Goal: Task Accomplishment & Management: Complete application form

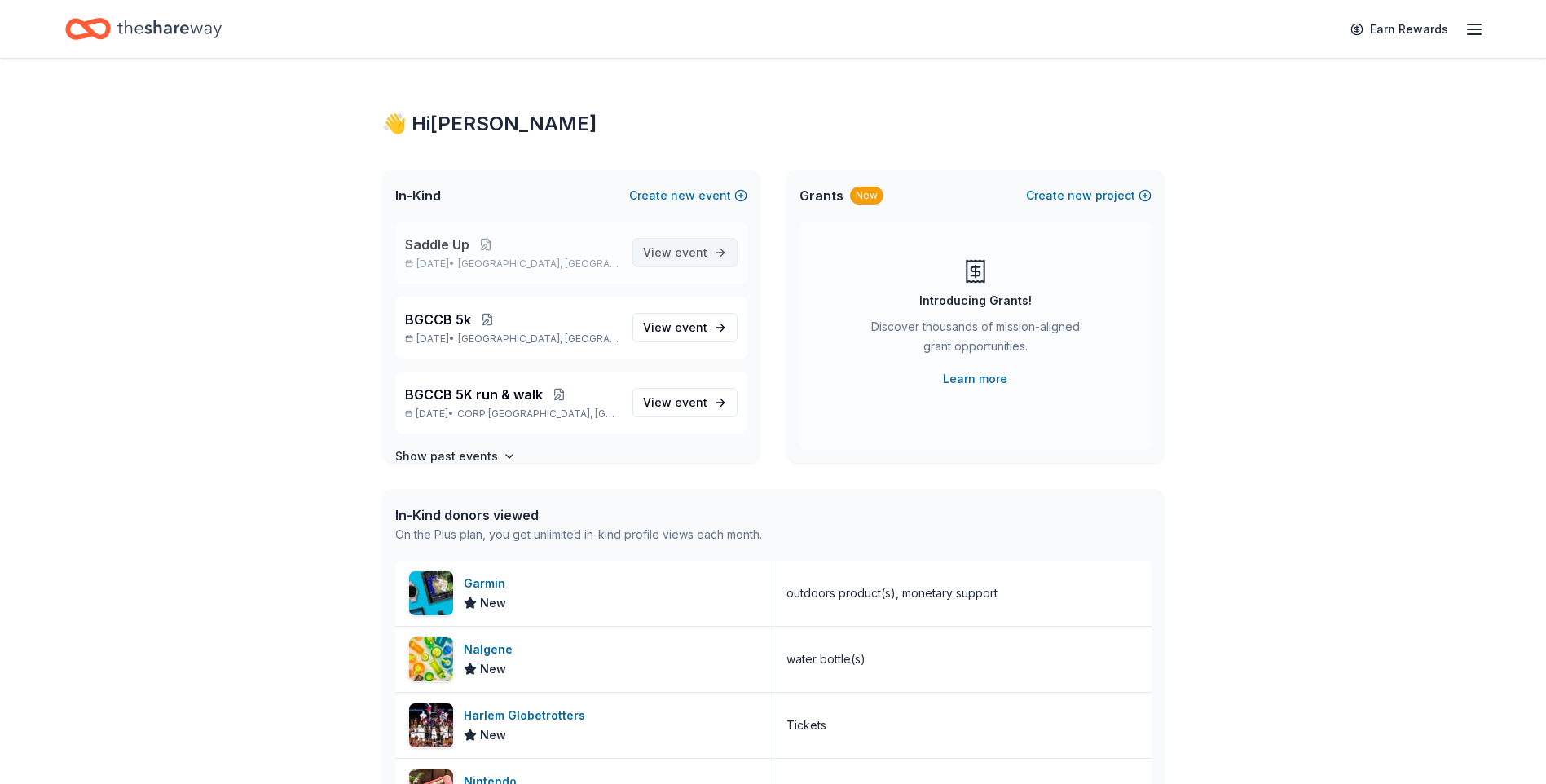
click at [676, 254] on span "event" at bounding box center [691, 252] width 32 height 14
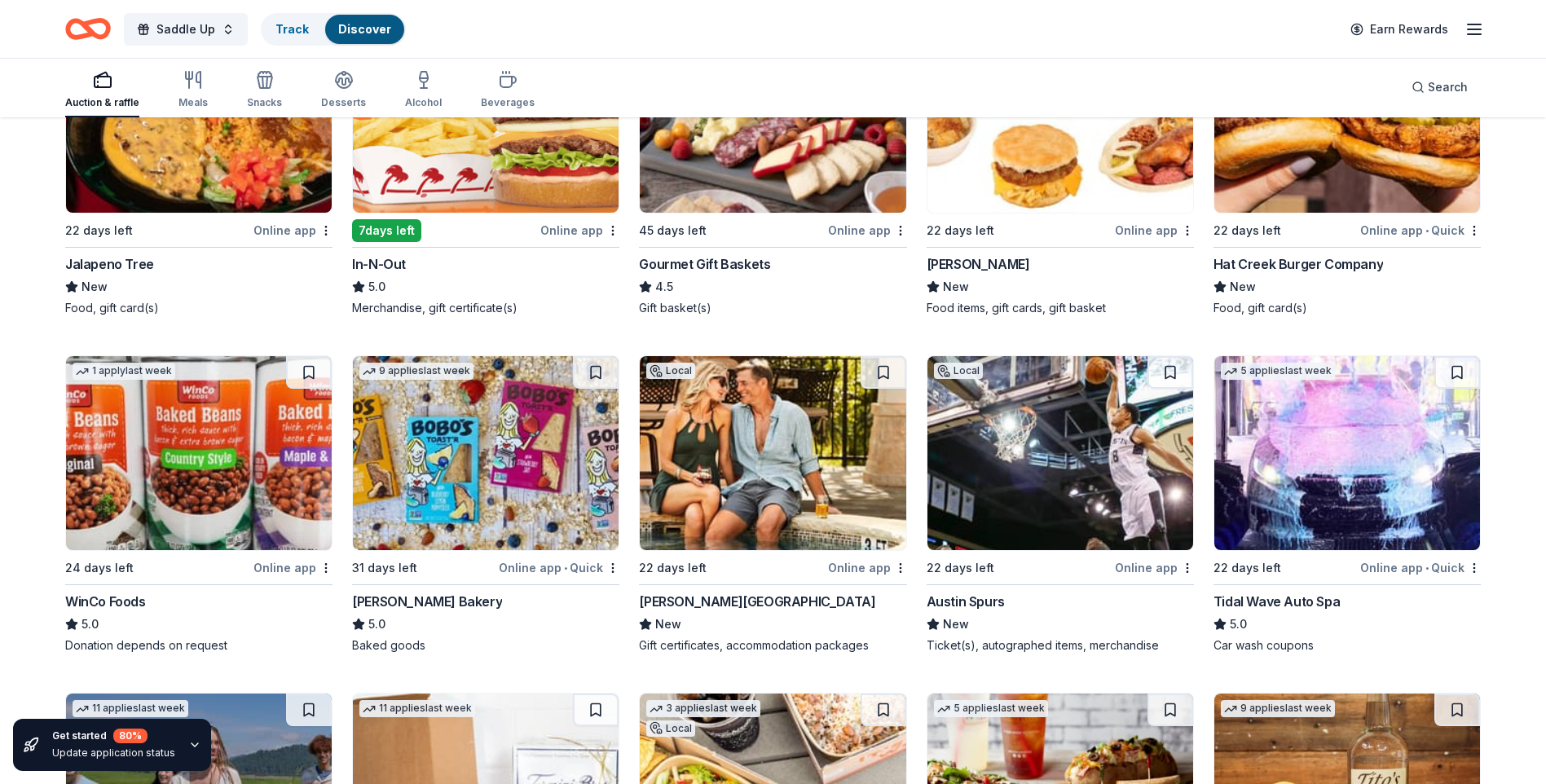
scroll to position [1807, 0]
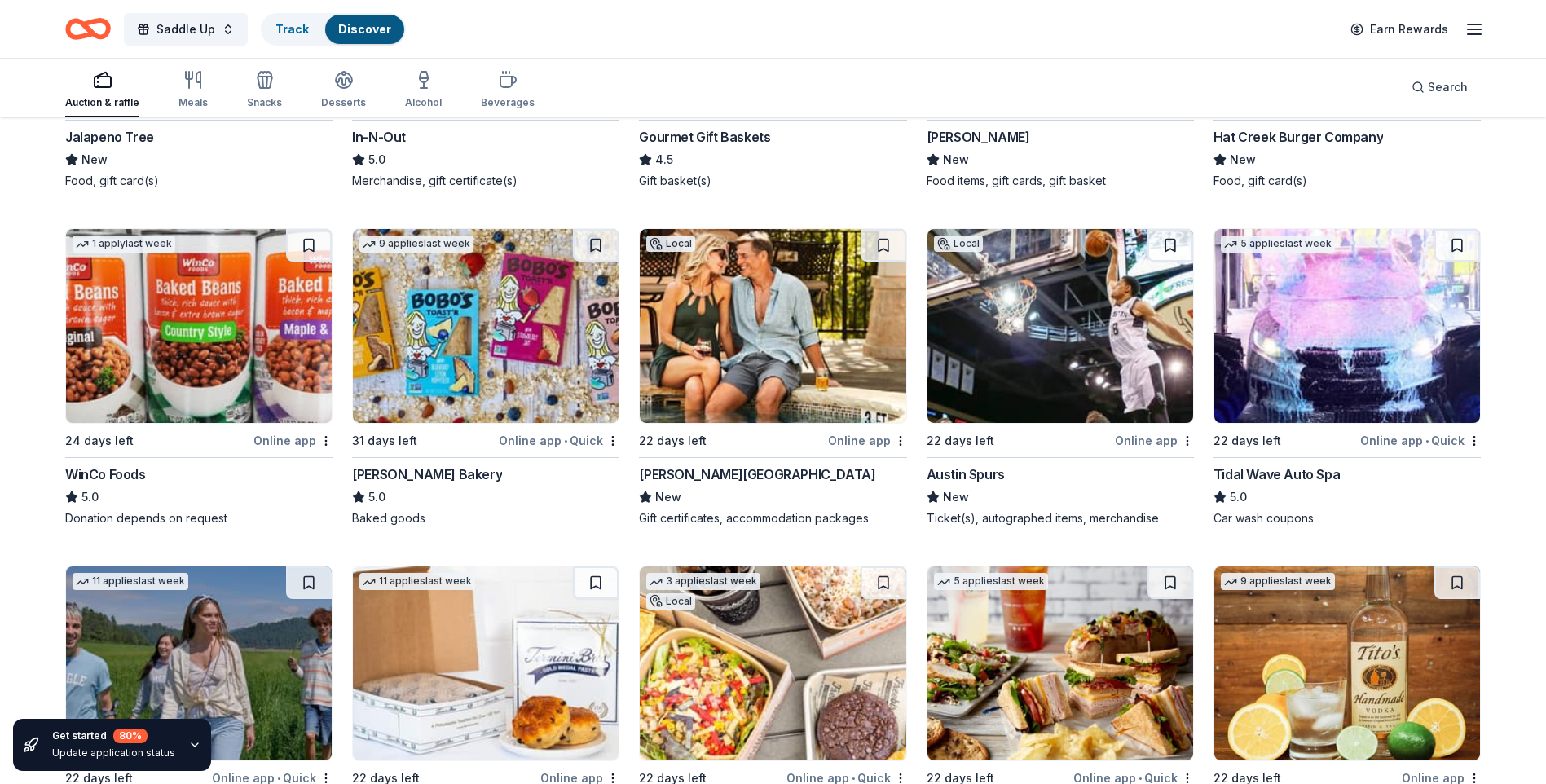
click at [1349, 379] on img at bounding box center [1347, 325] width 265 height 194
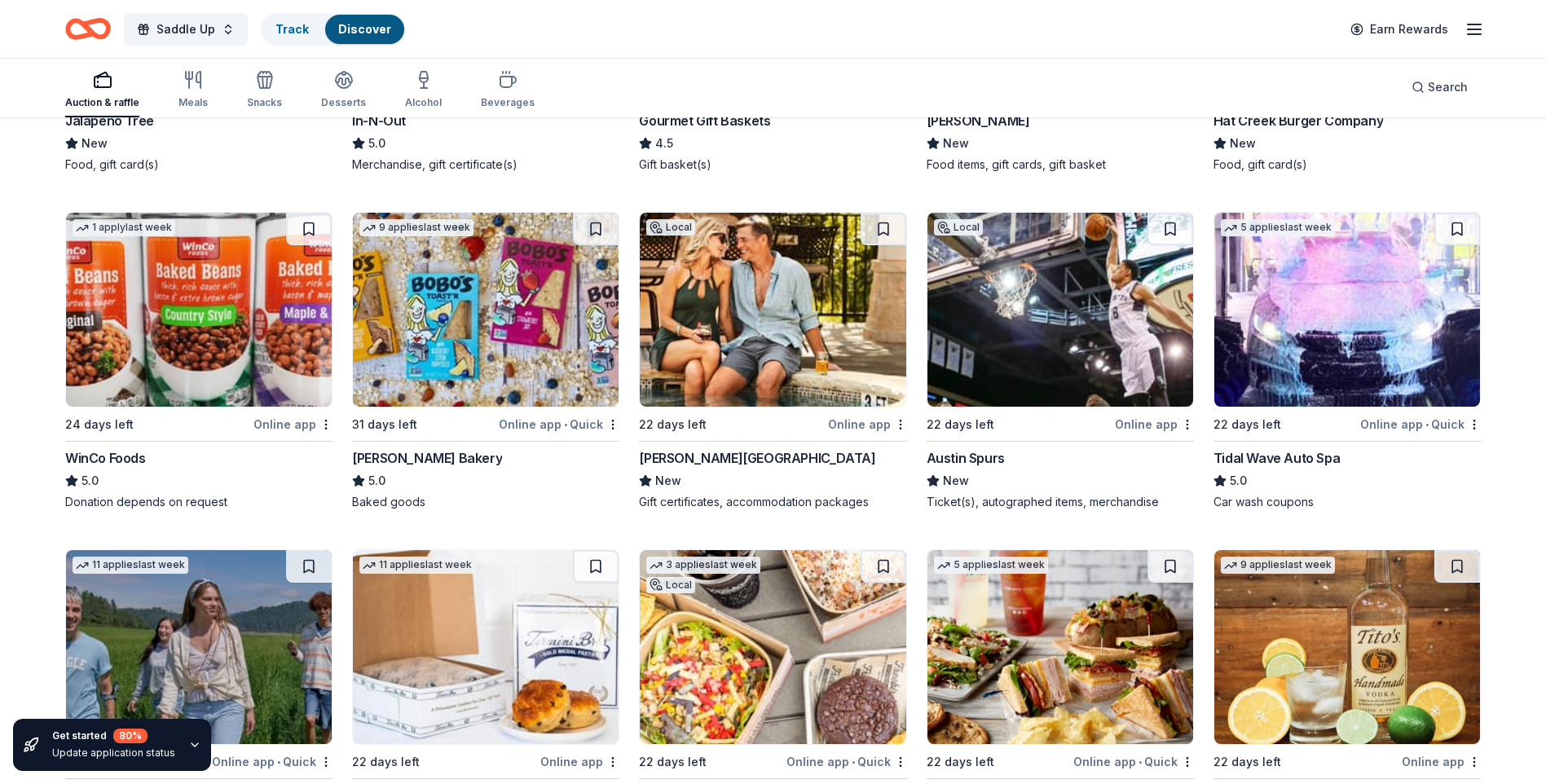
scroll to position [1868, 0]
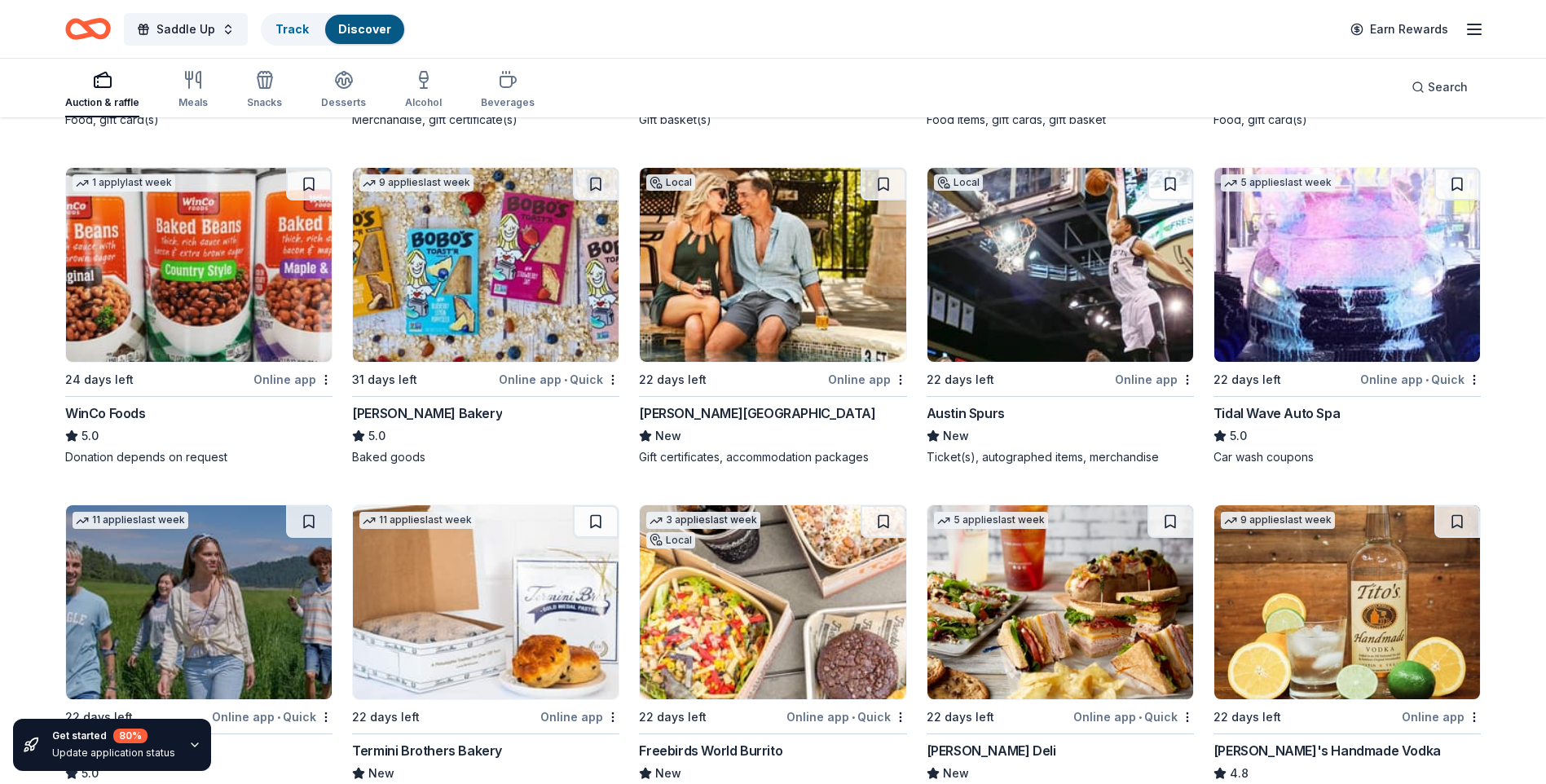
click at [742, 290] on img at bounding box center [773, 264] width 265 height 194
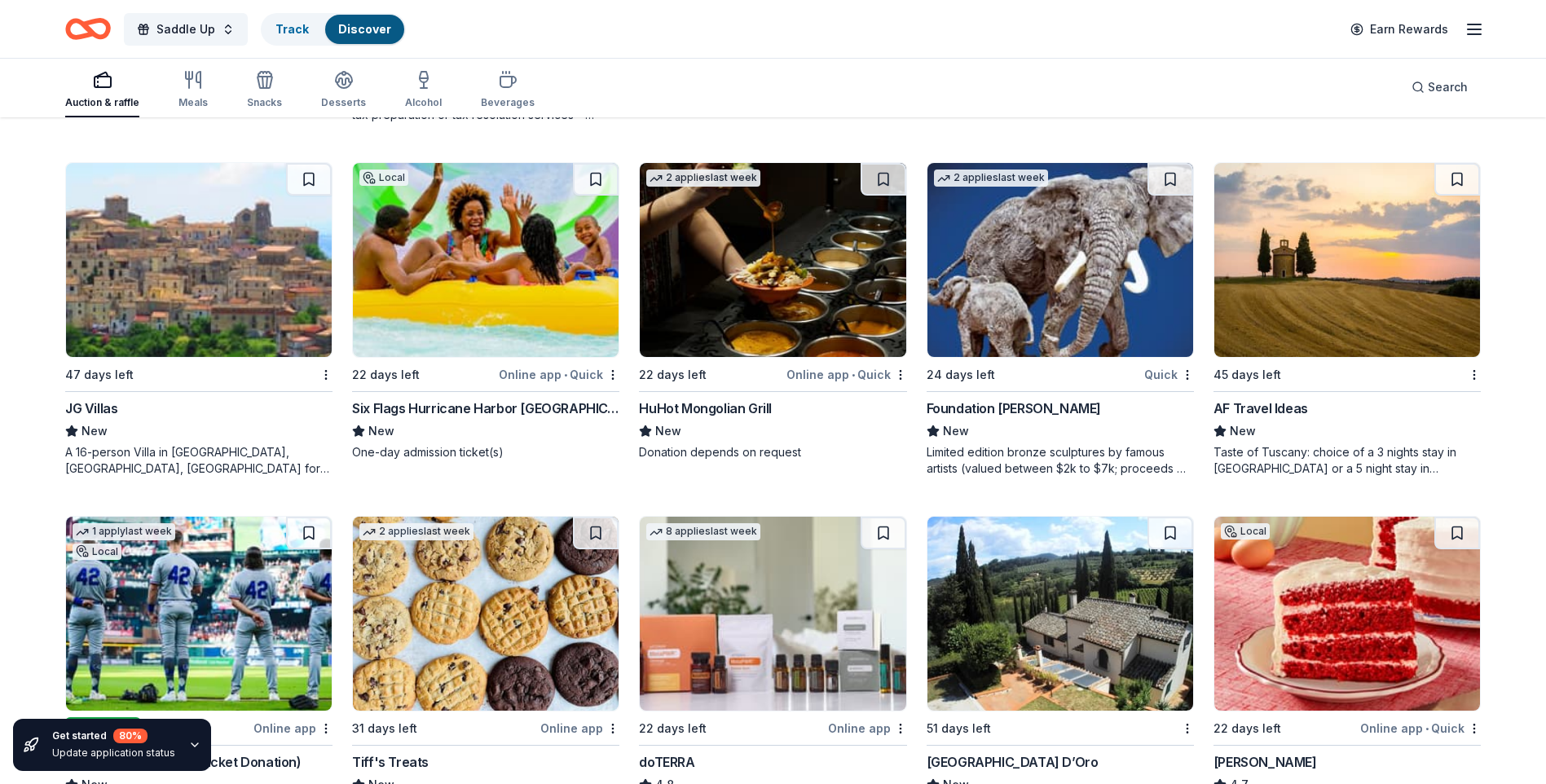
scroll to position [3940, 0]
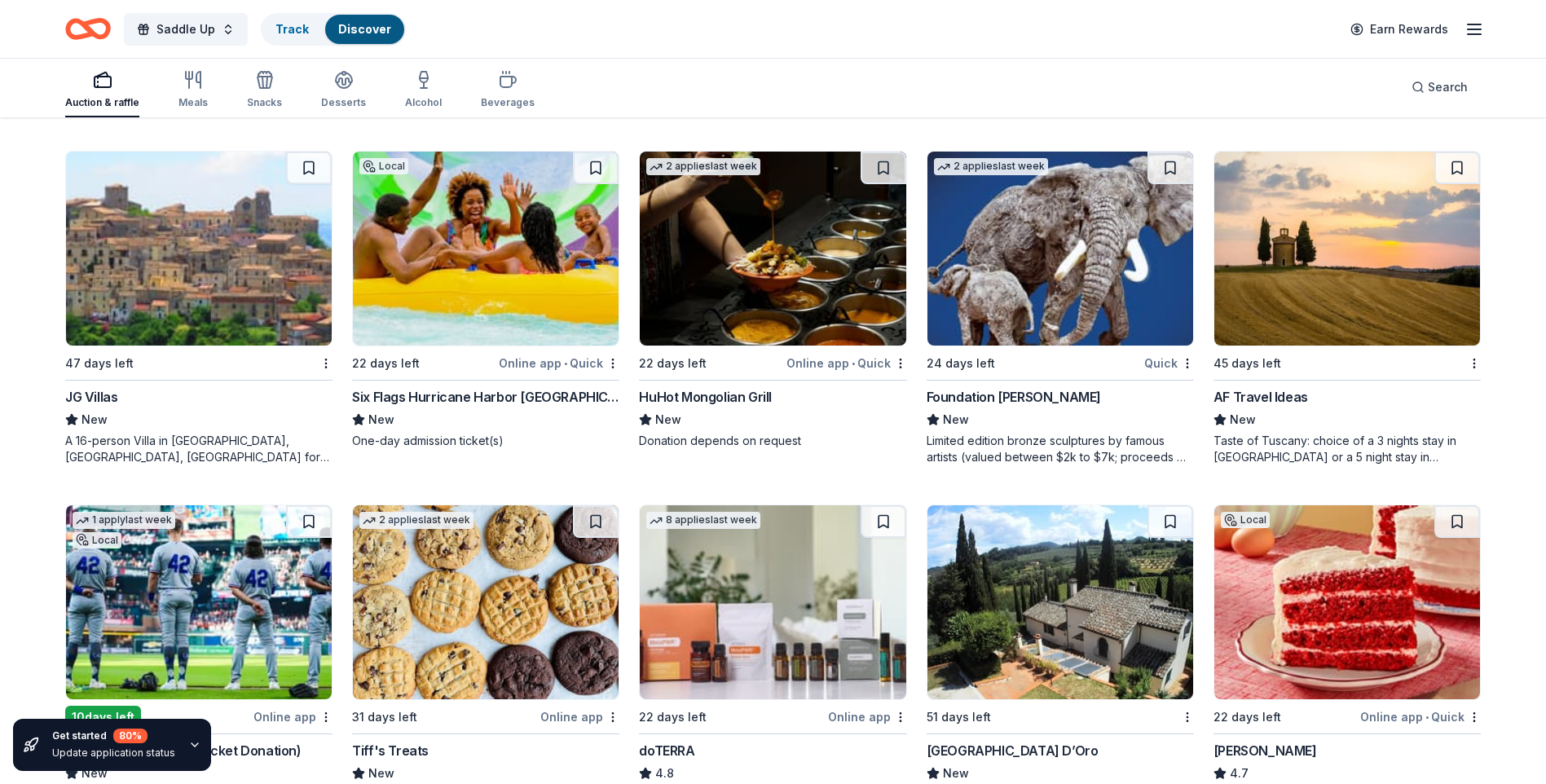
click at [1048, 276] on img at bounding box center [1060, 248] width 265 height 194
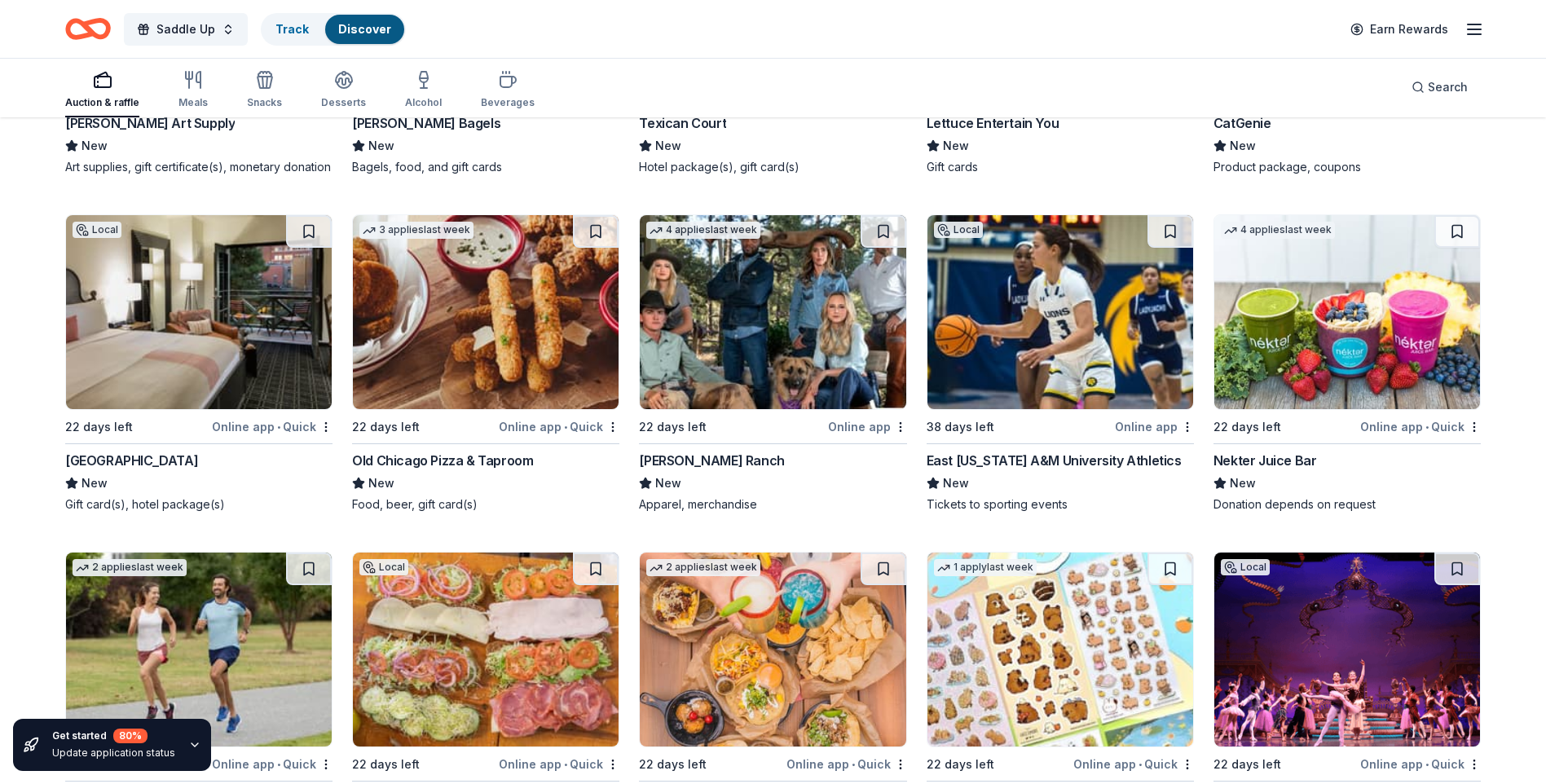
scroll to position [5296, 0]
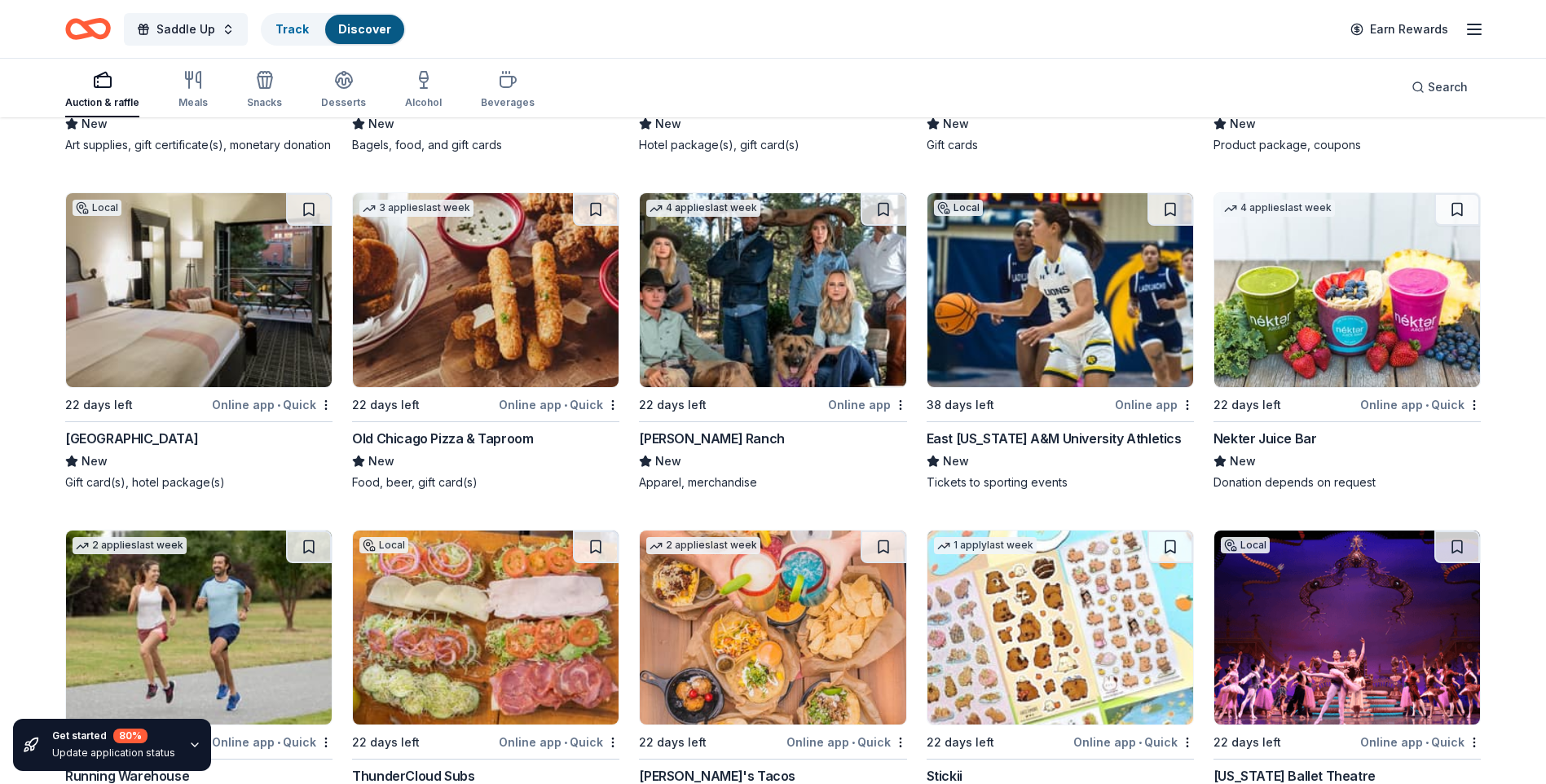
click at [179, 321] on img at bounding box center [198, 289] width 265 height 194
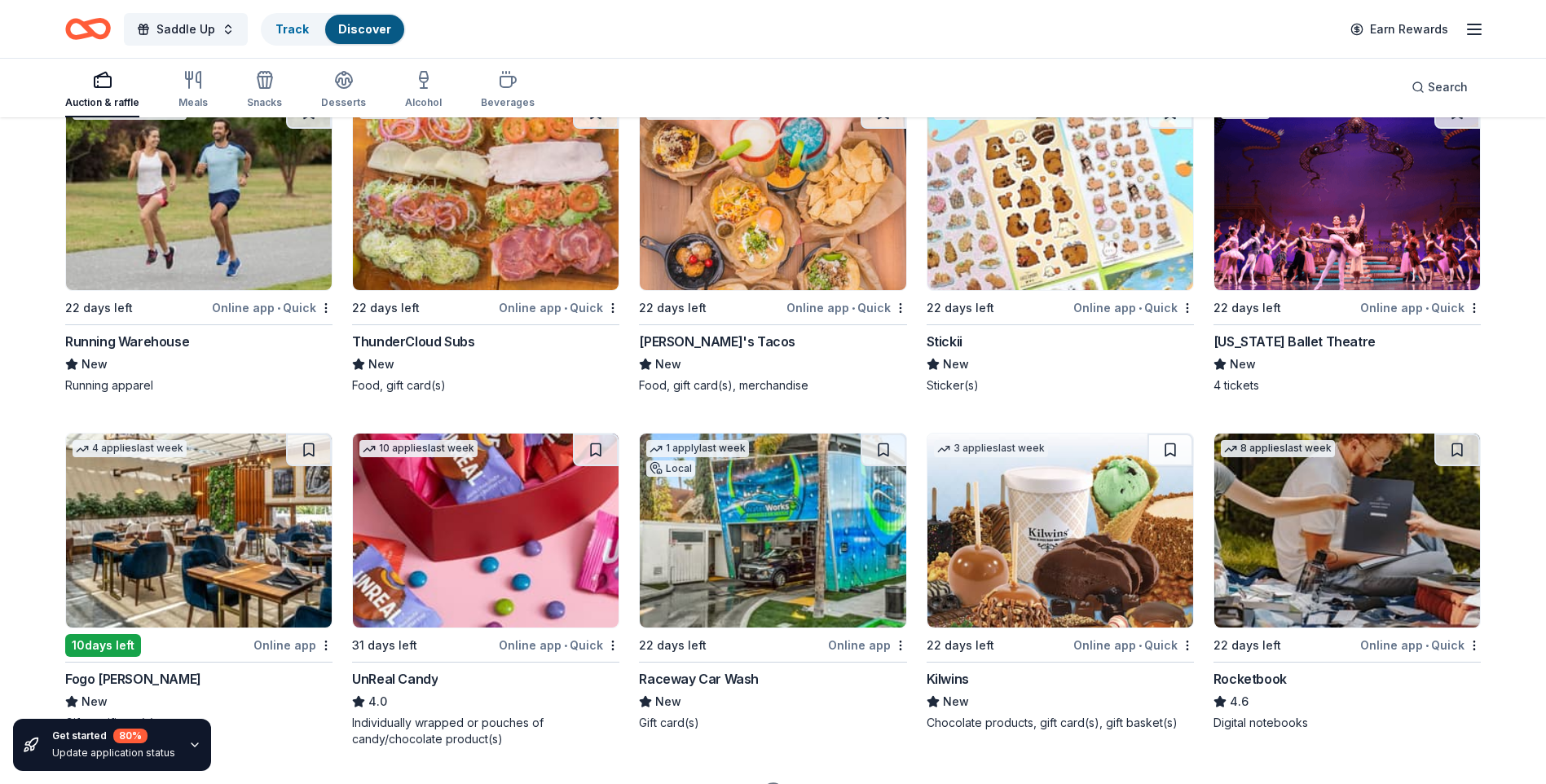
scroll to position [5731, 0]
click at [1351, 235] on img at bounding box center [1347, 192] width 265 height 194
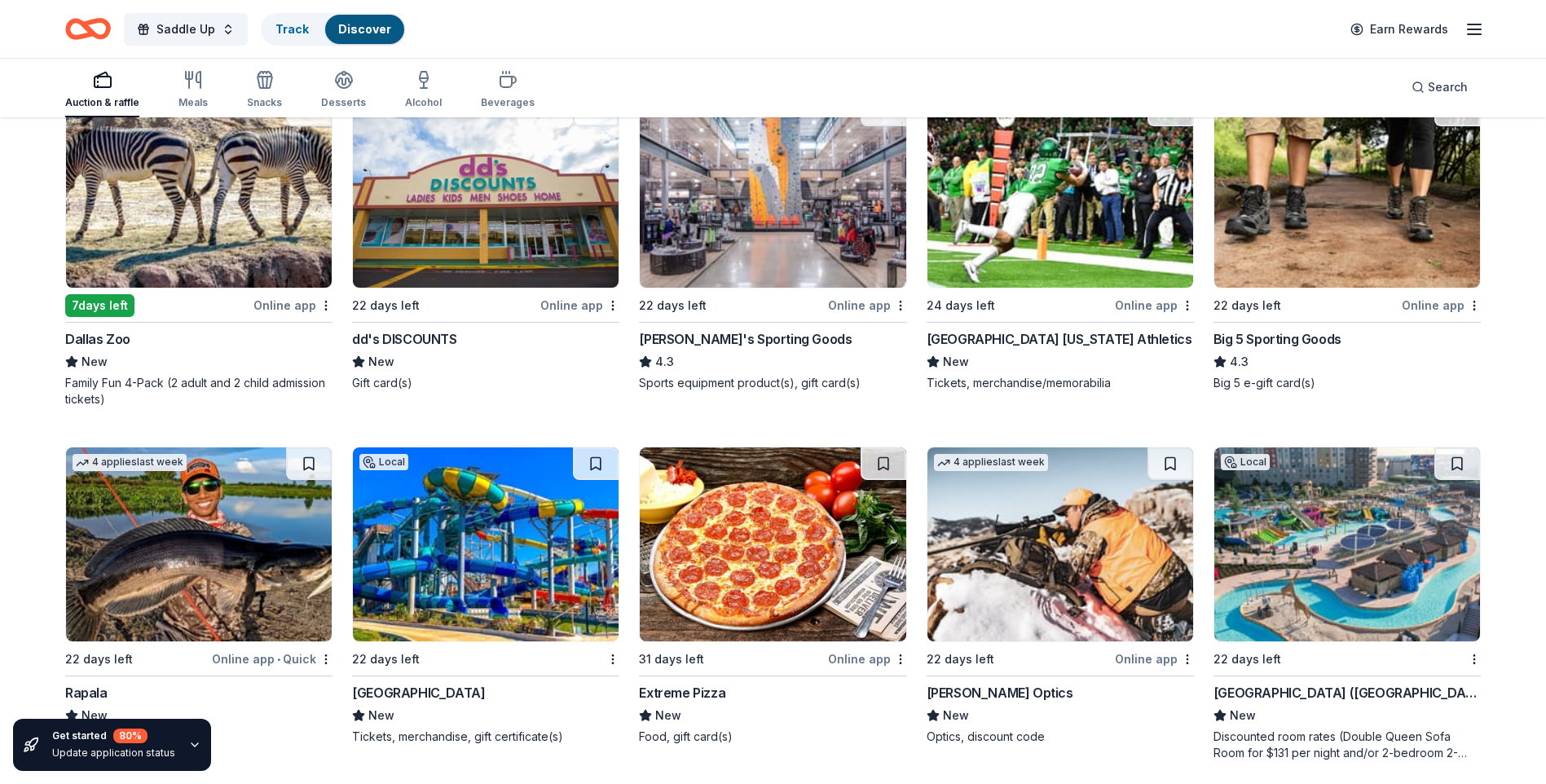
scroll to position [6448, 0]
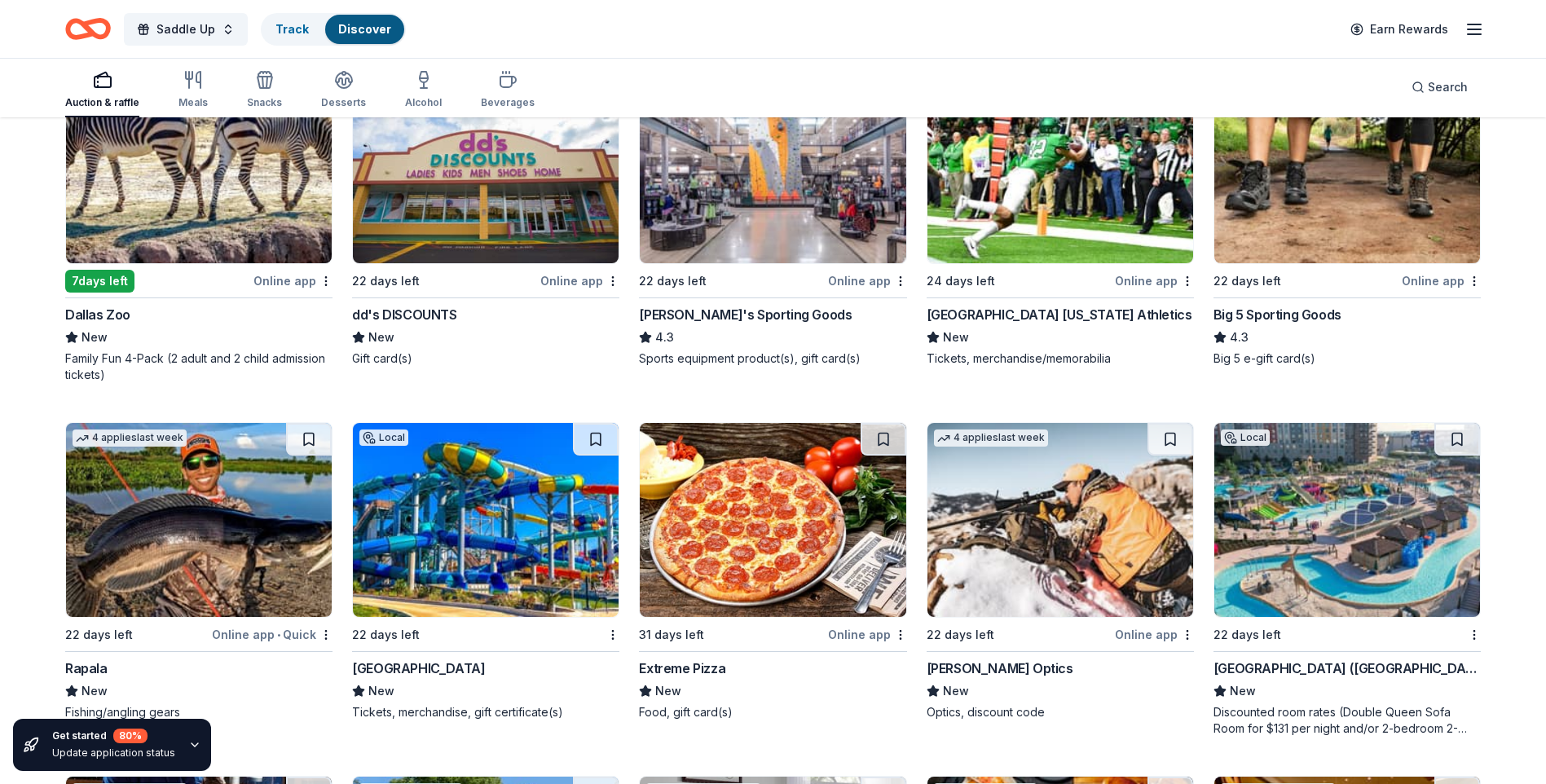
click at [456, 241] on img at bounding box center [485, 165] width 265 height 194
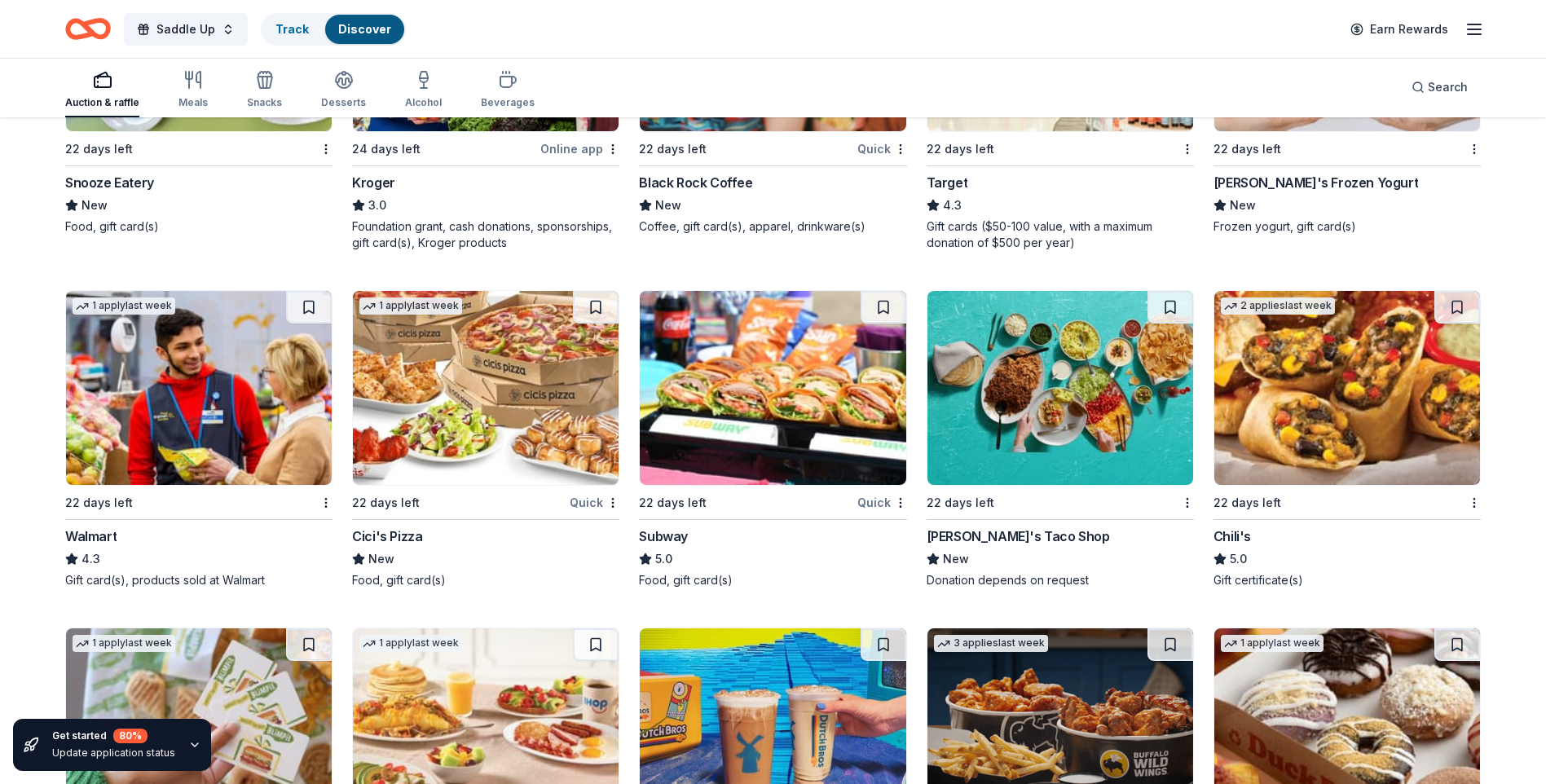
scroll to position [9114, 0]
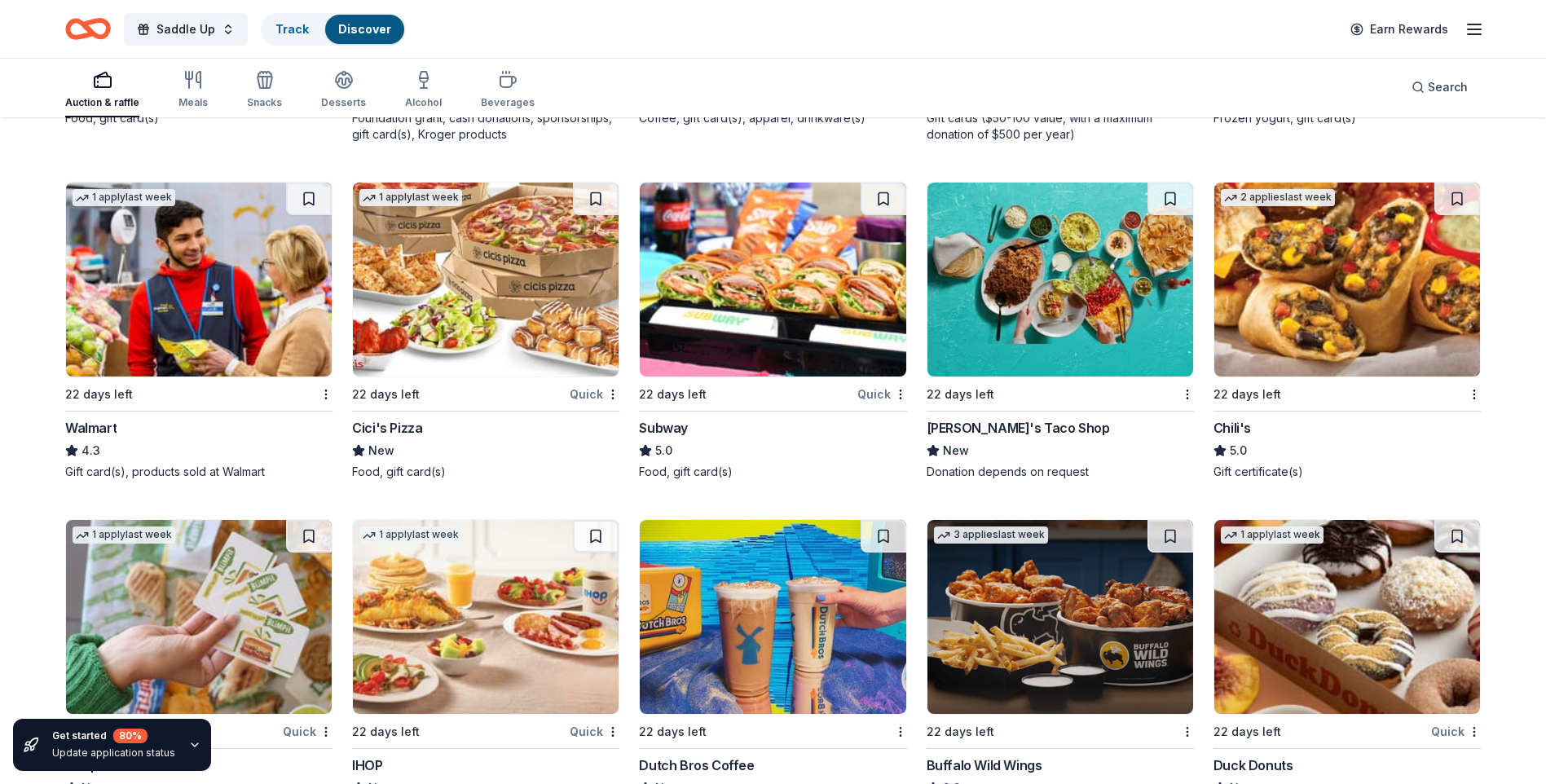
click at [458, 364] on img at bounding box center [485, 279] width 265 height 194
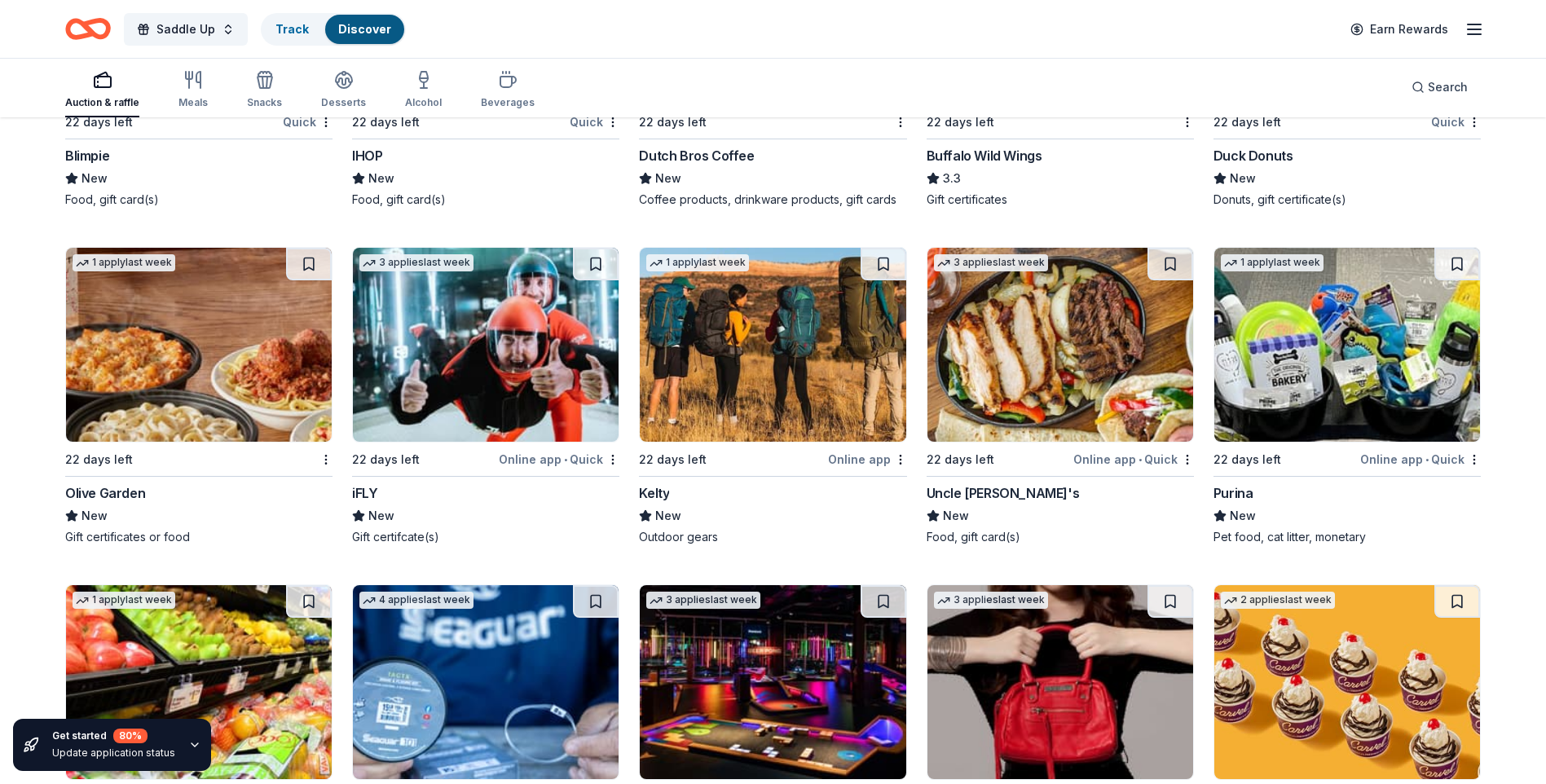
scroll to position [9756, 0]
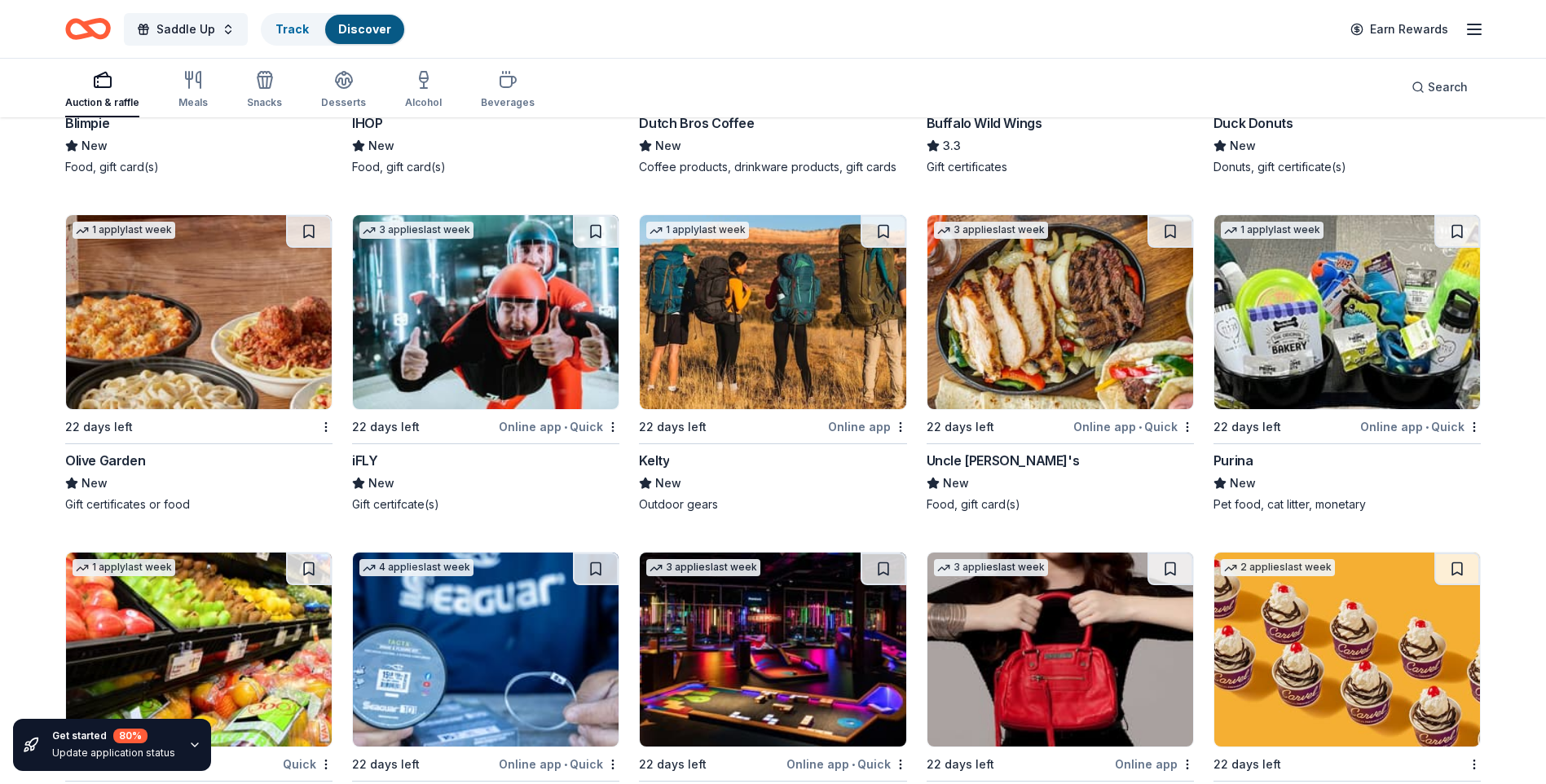
click at [209, 360] on img at bounding box center [198, 311] width 265 height 194
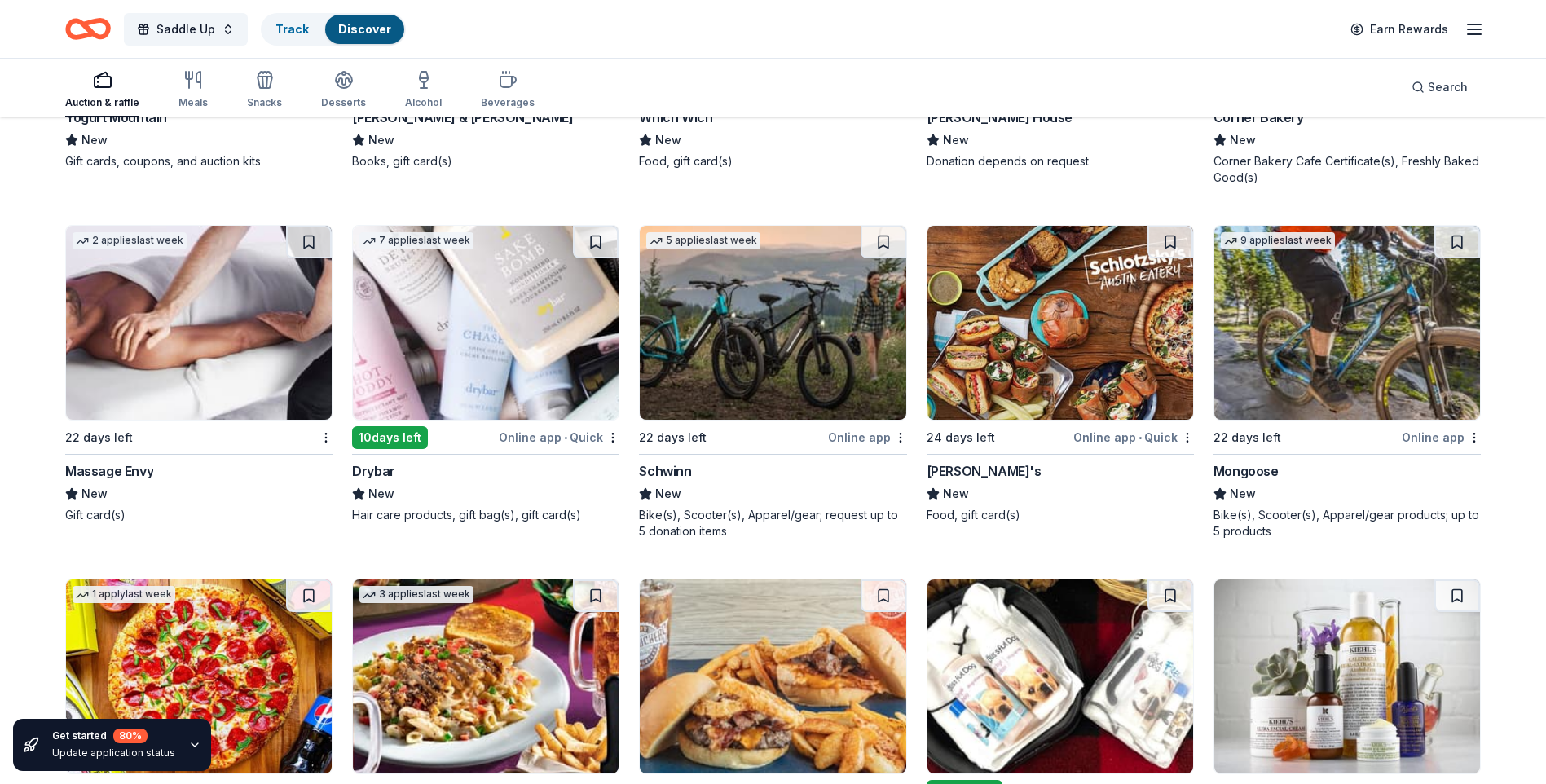
scroll to position [11160, 0]
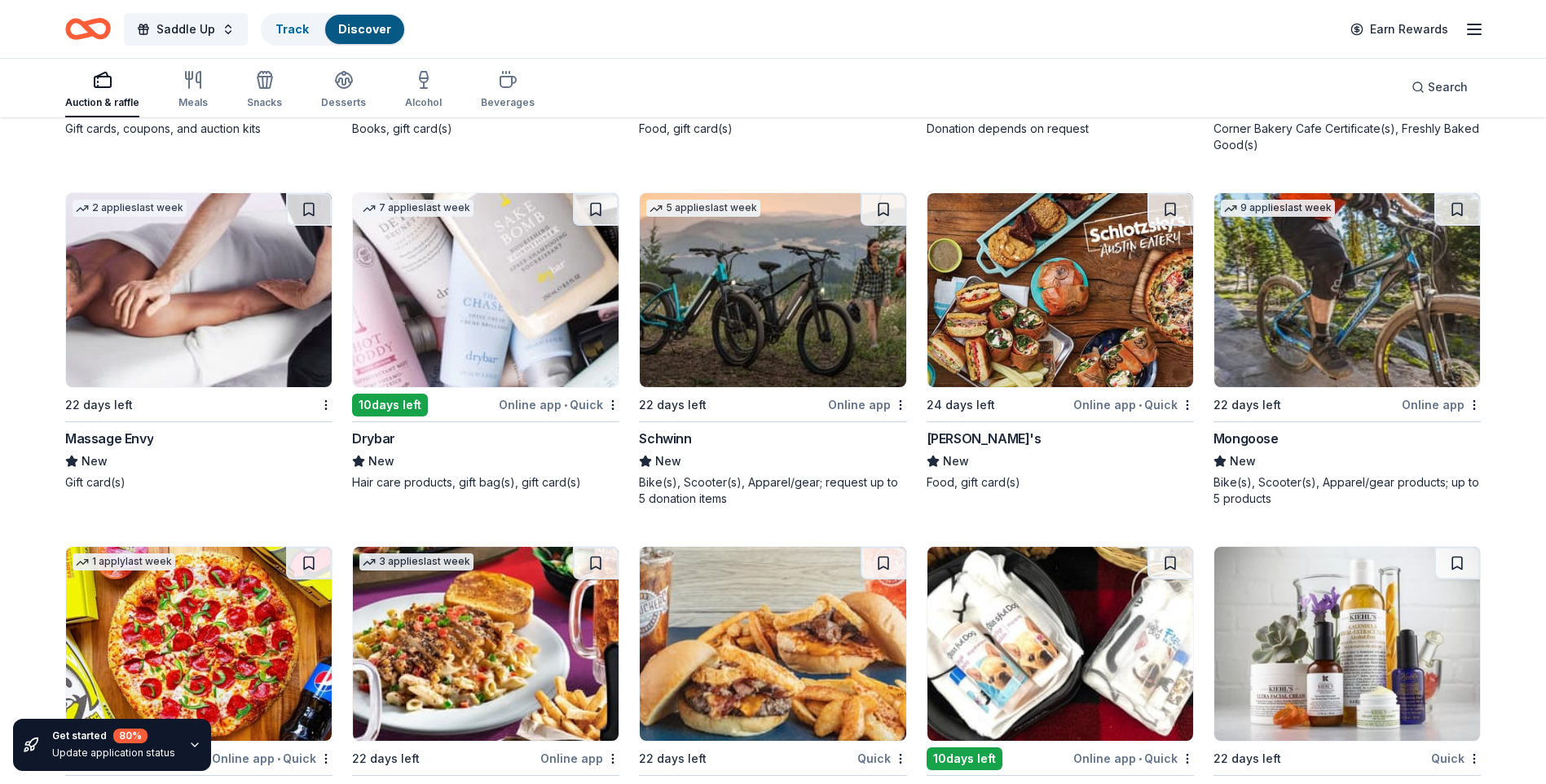
click at [189, 337] on img at bounding box center [198, 289] width 265 height 194
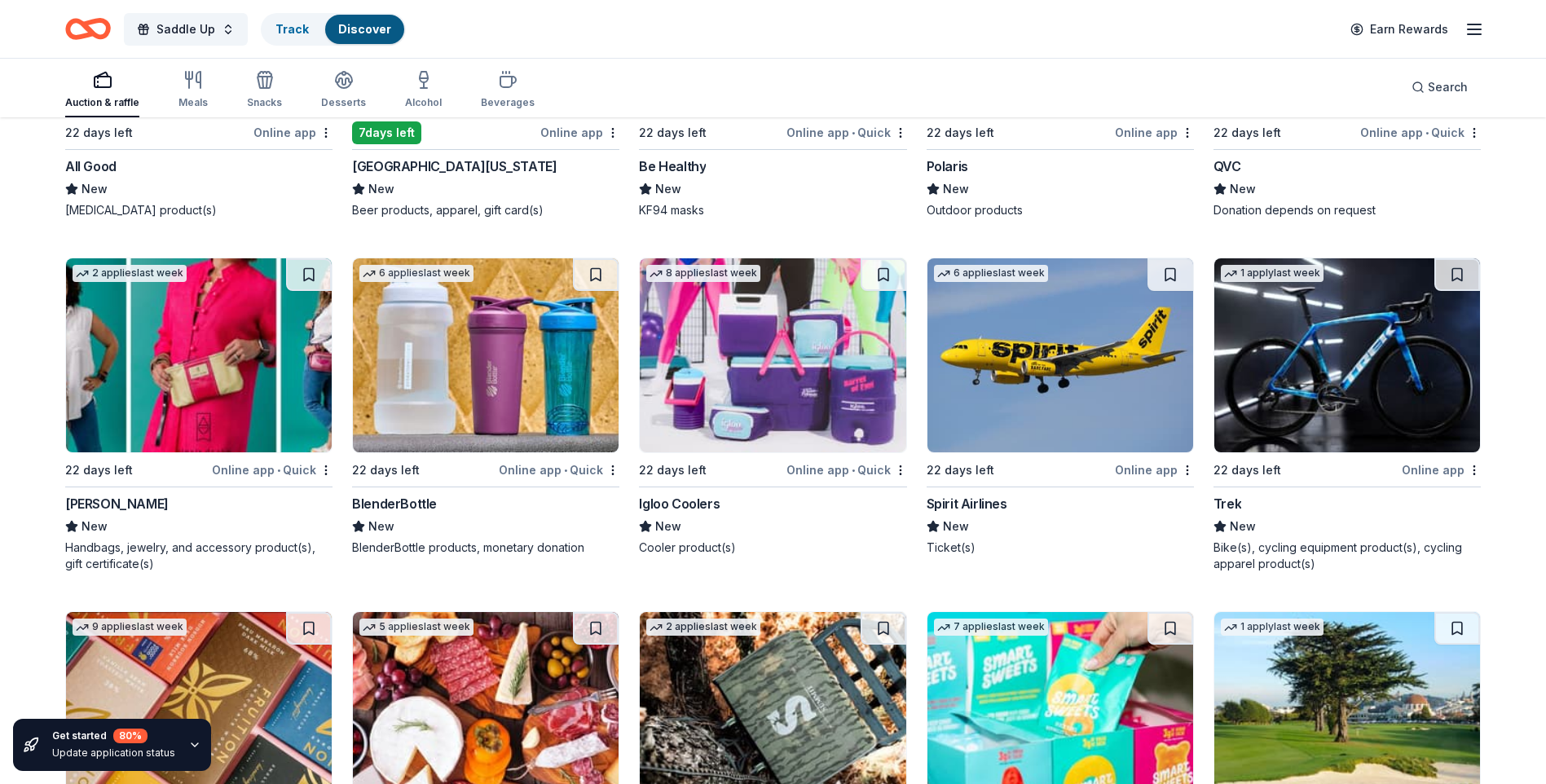
scroll to position [12519, 0]
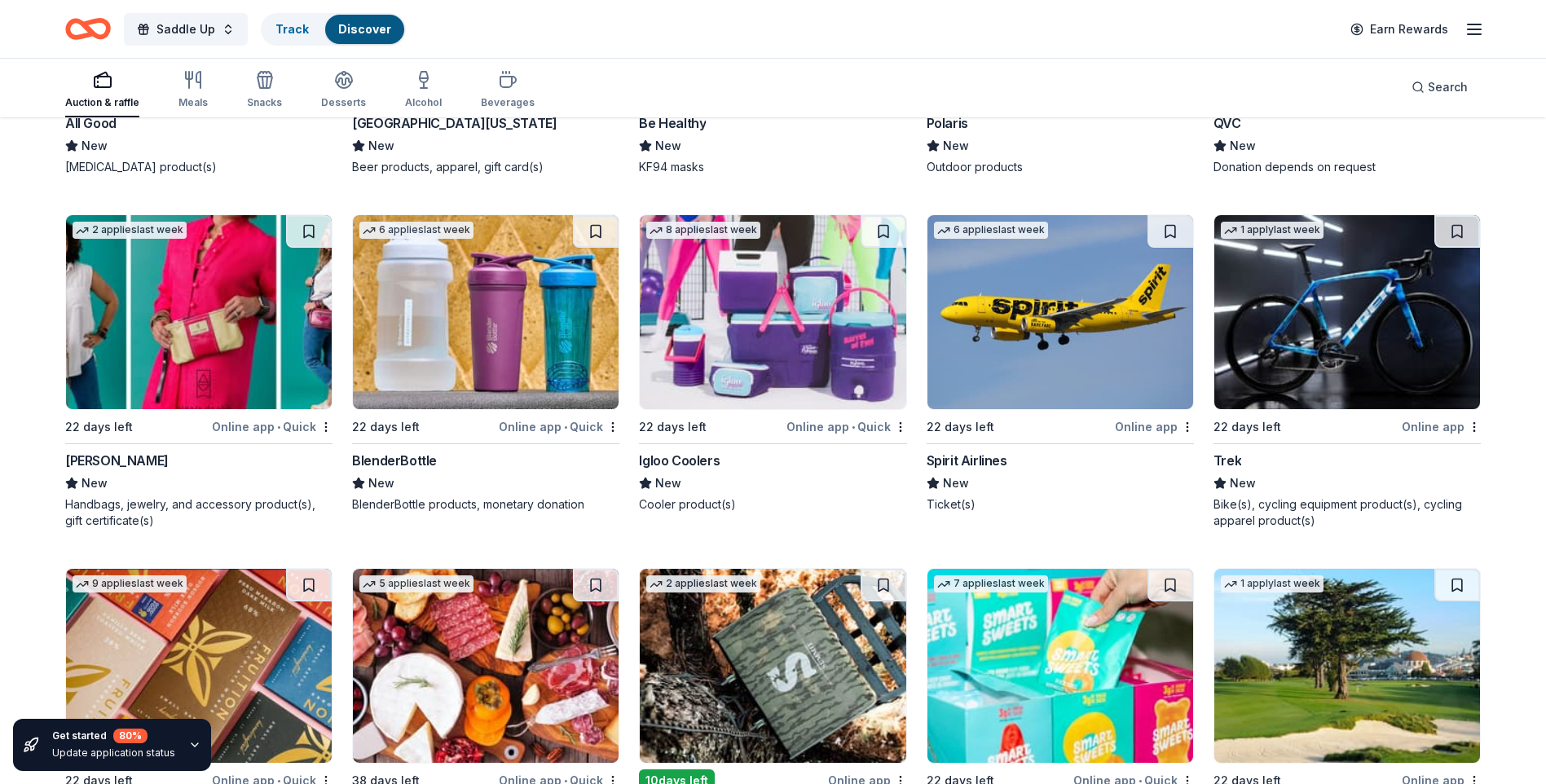
click at [187, 348] on img at bounding box center [198, 311] width 265 height 194
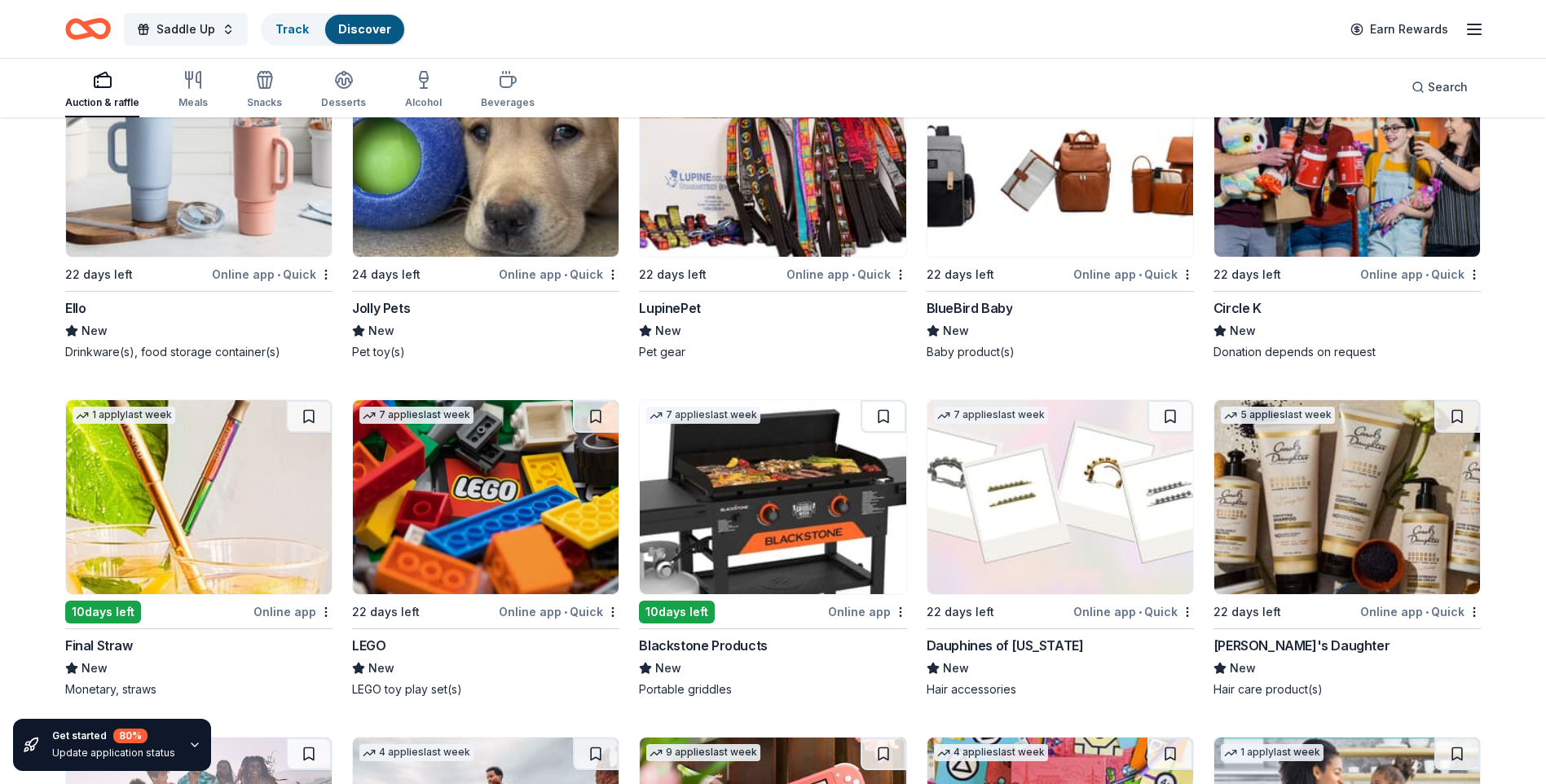
scroll to position [13770, 0]
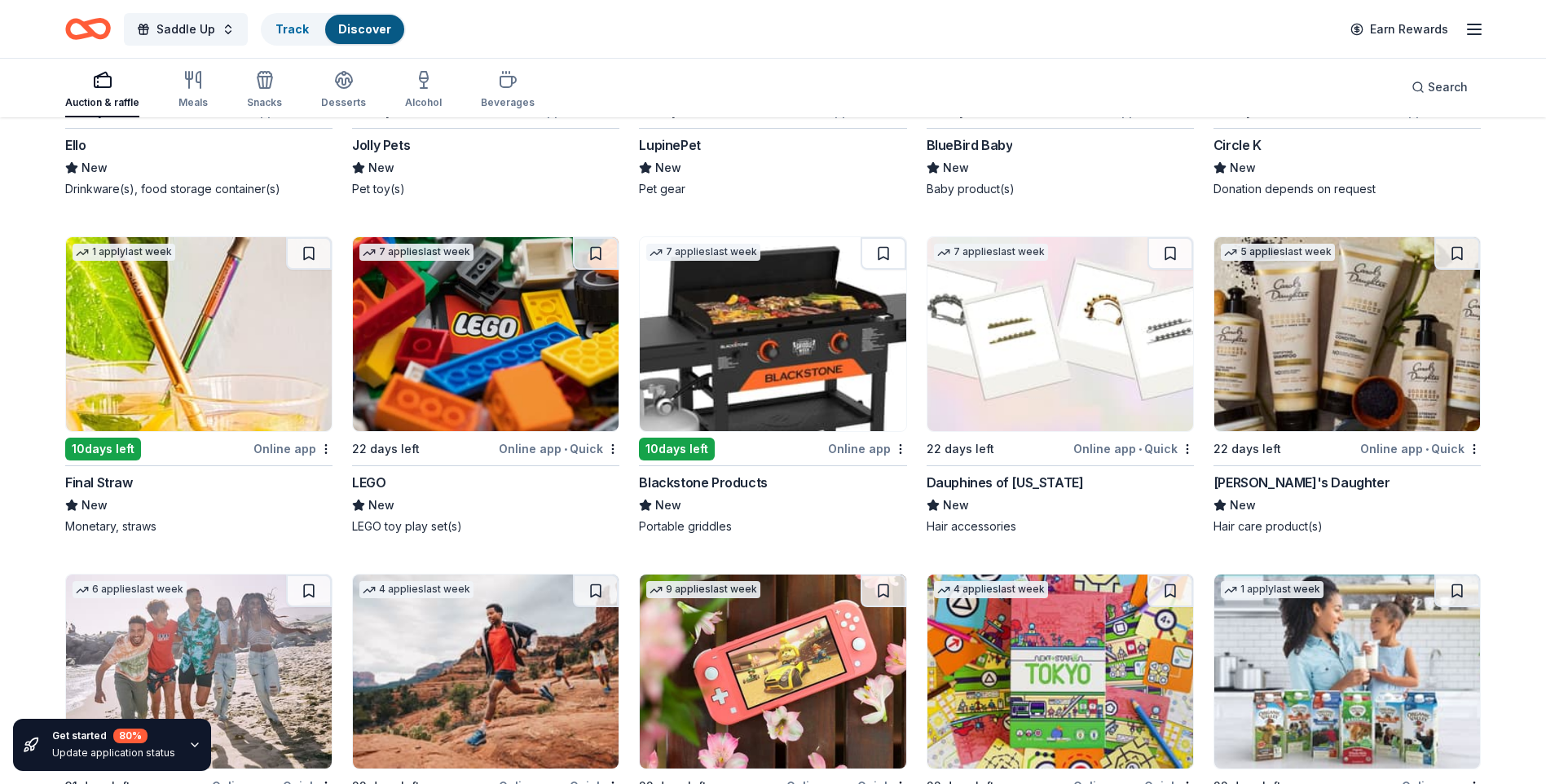
scroll to position [13923, 0]
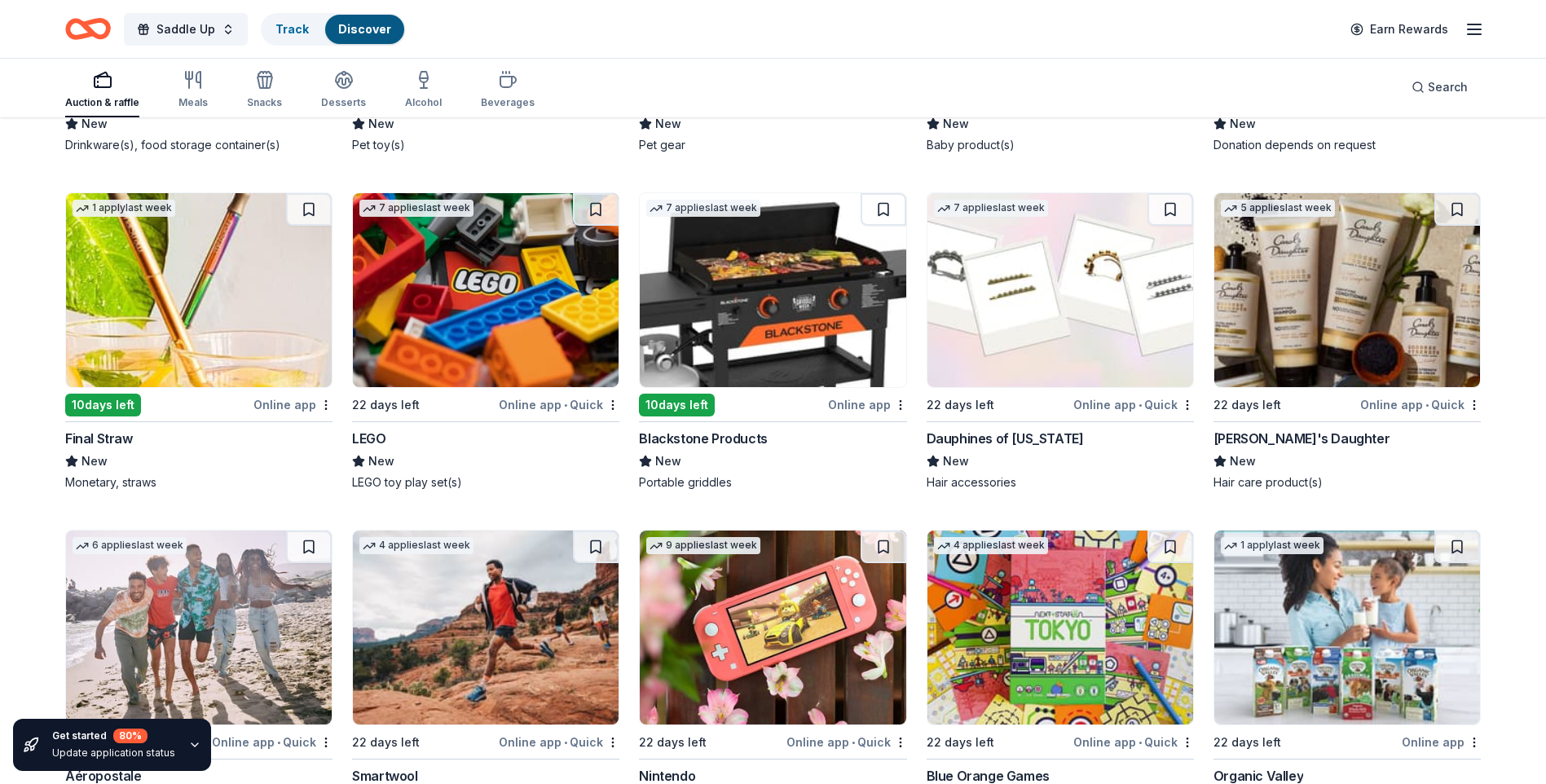
click at [1343, 342] on img at bounding box center [1347, 289] width 265 height 194
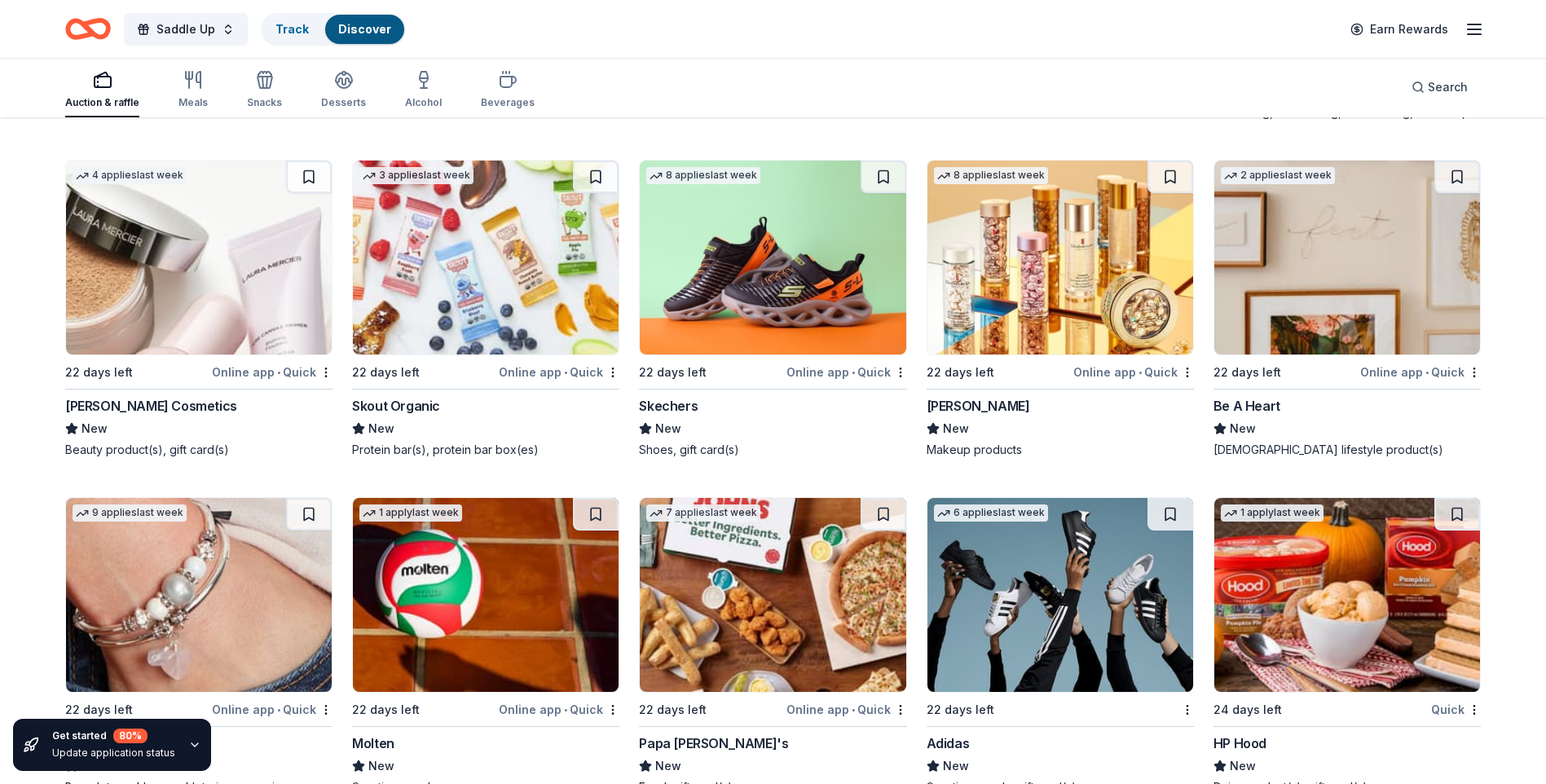
scroll to position [14678, 0]
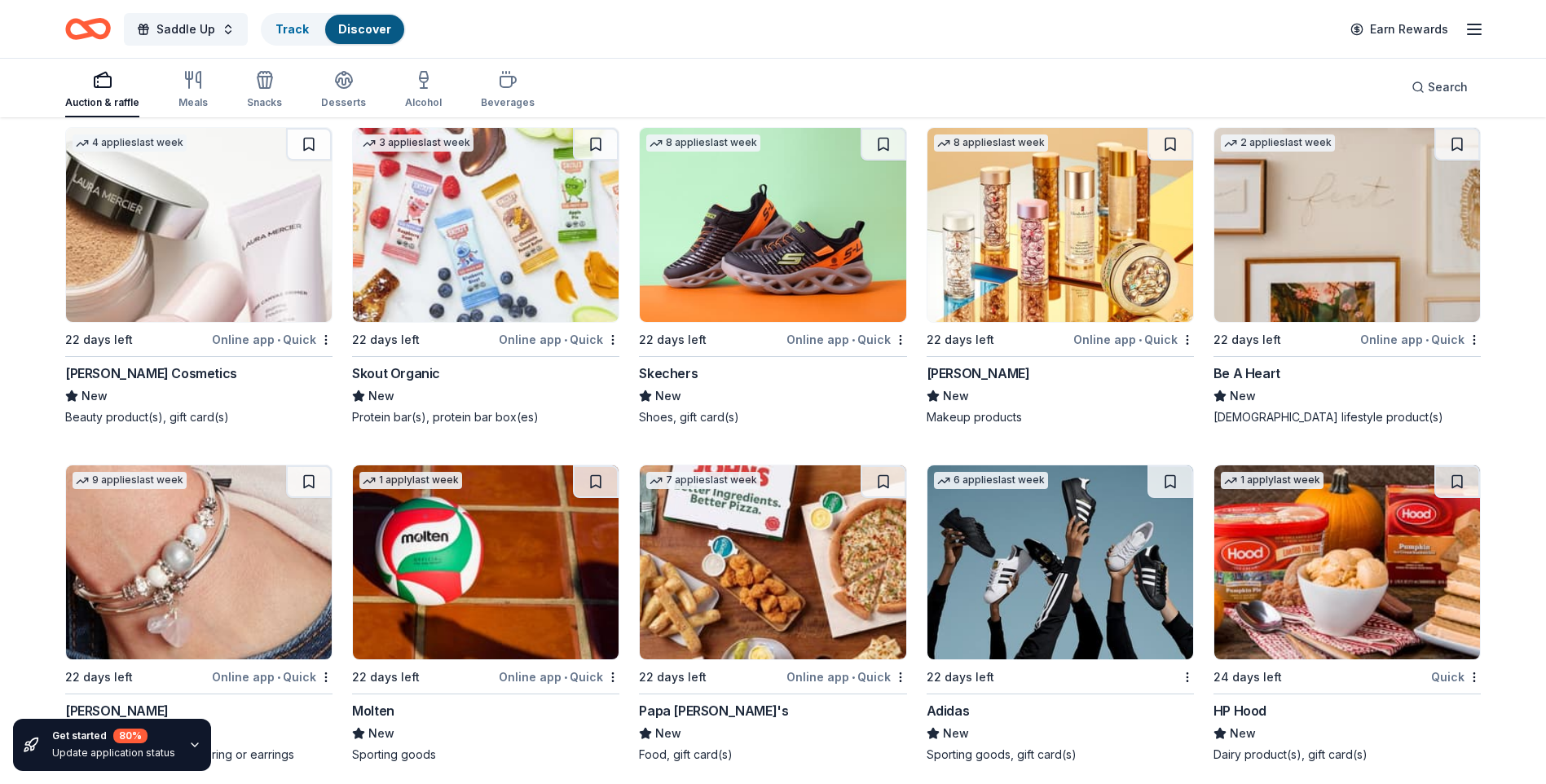
click at [773, 299] on img at bounding box center [773, 224] width 265 height 194
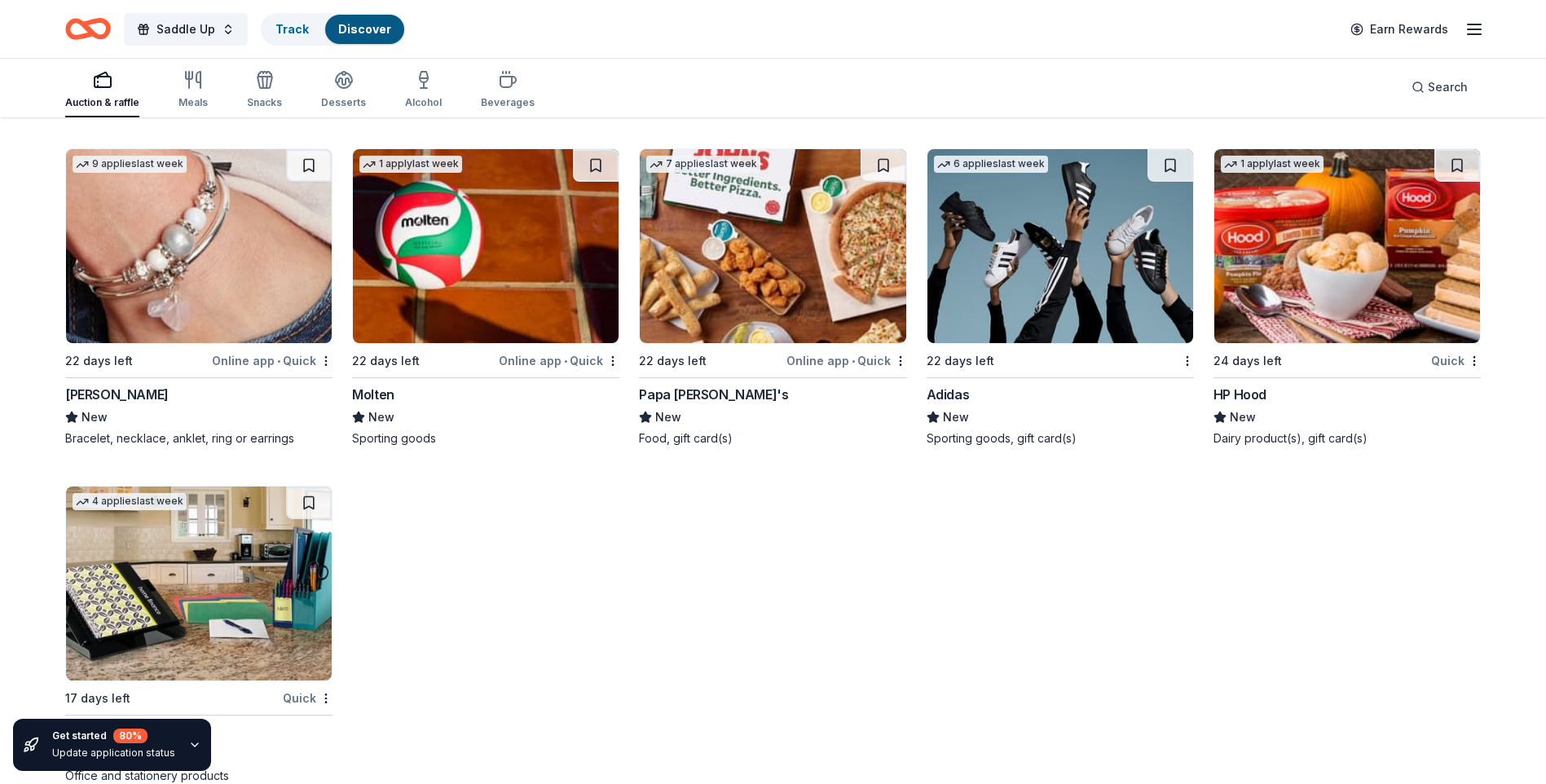
scroll to position [15027, 0]
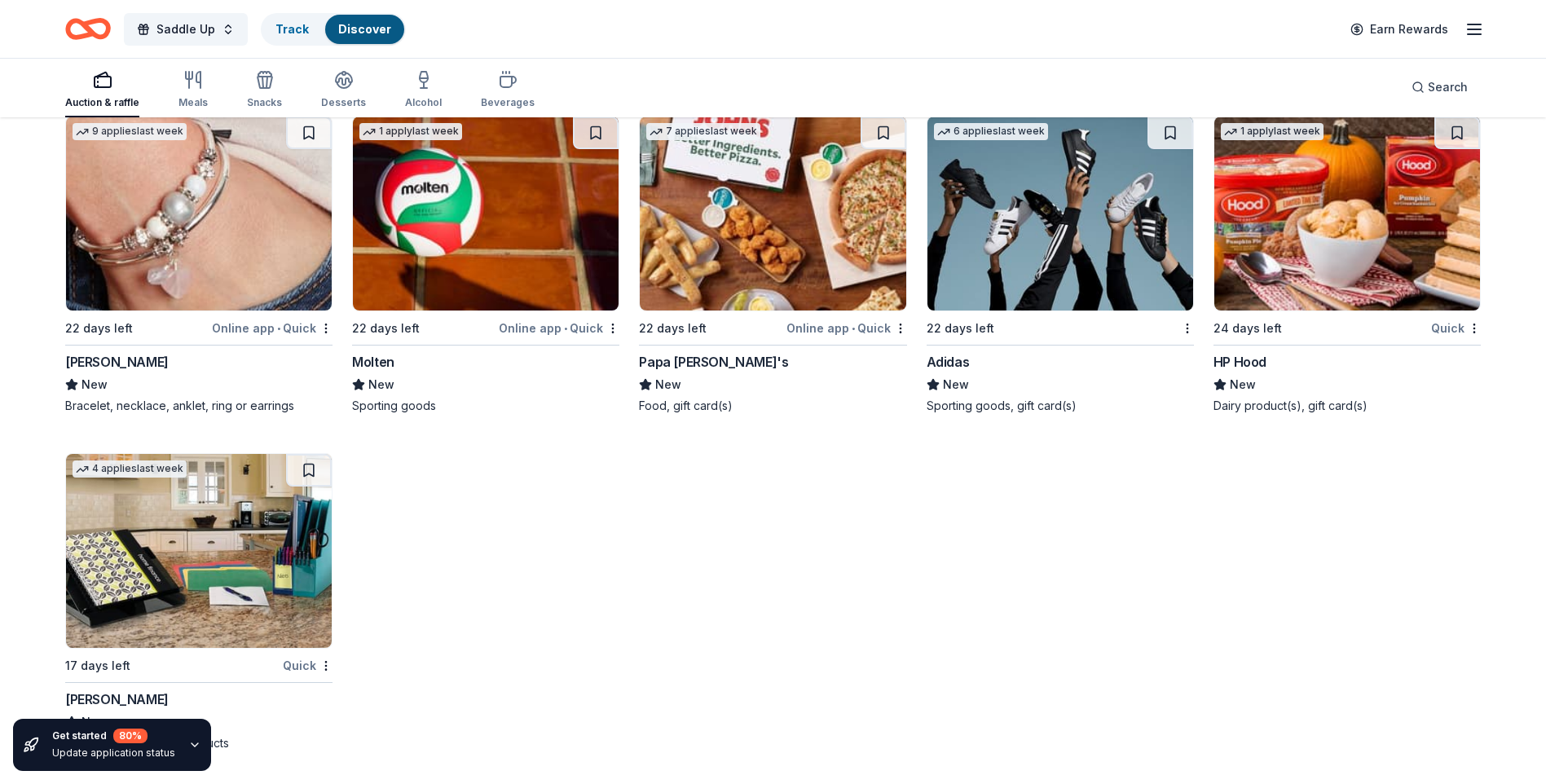
click at [165, 272] on img at bounding box center [198, 213] width 265 height 194
click at [752, 231] on img at bounding box center [773, 213] width 265 height 194
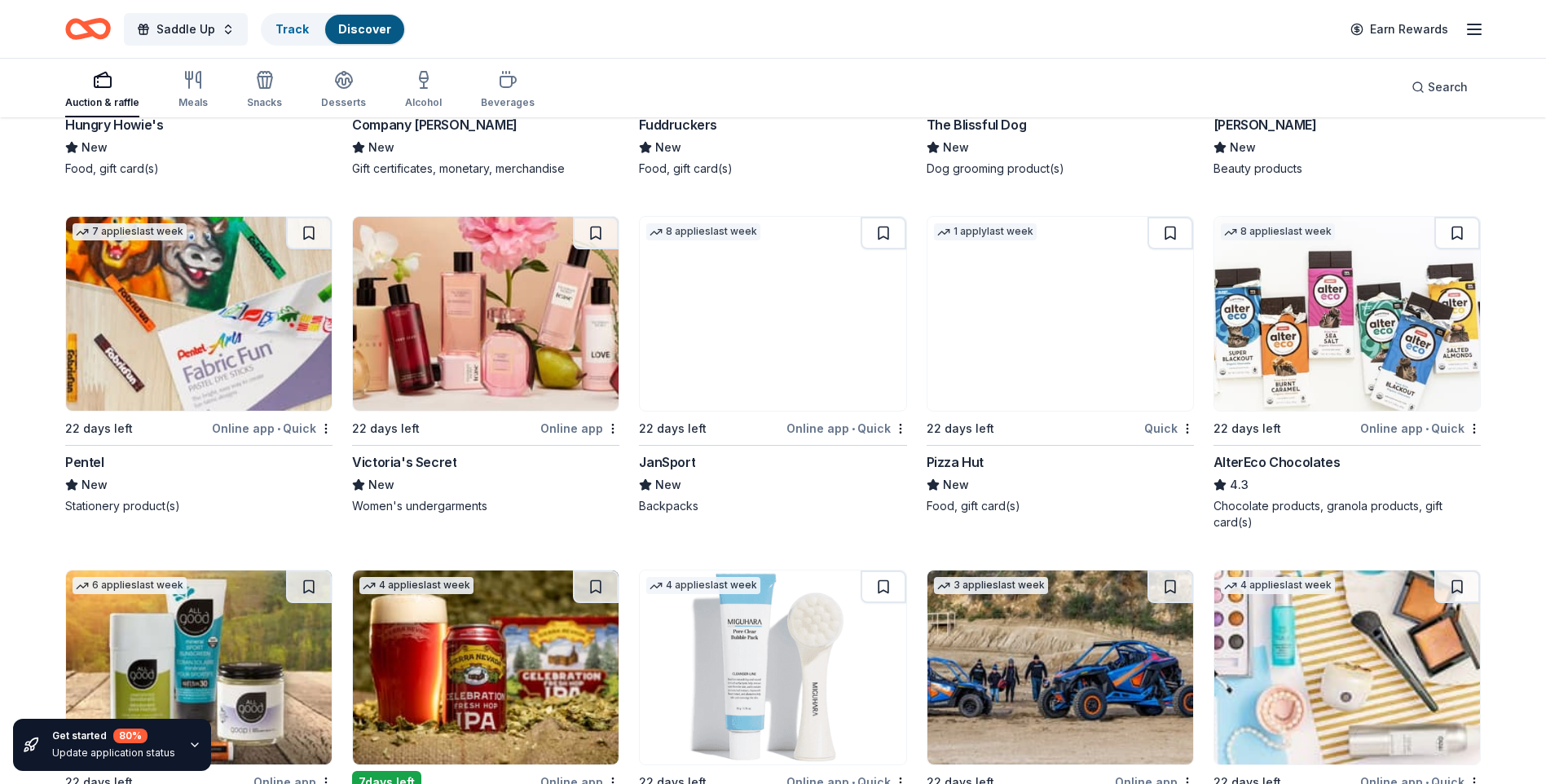
scroll to position [11758, 0]
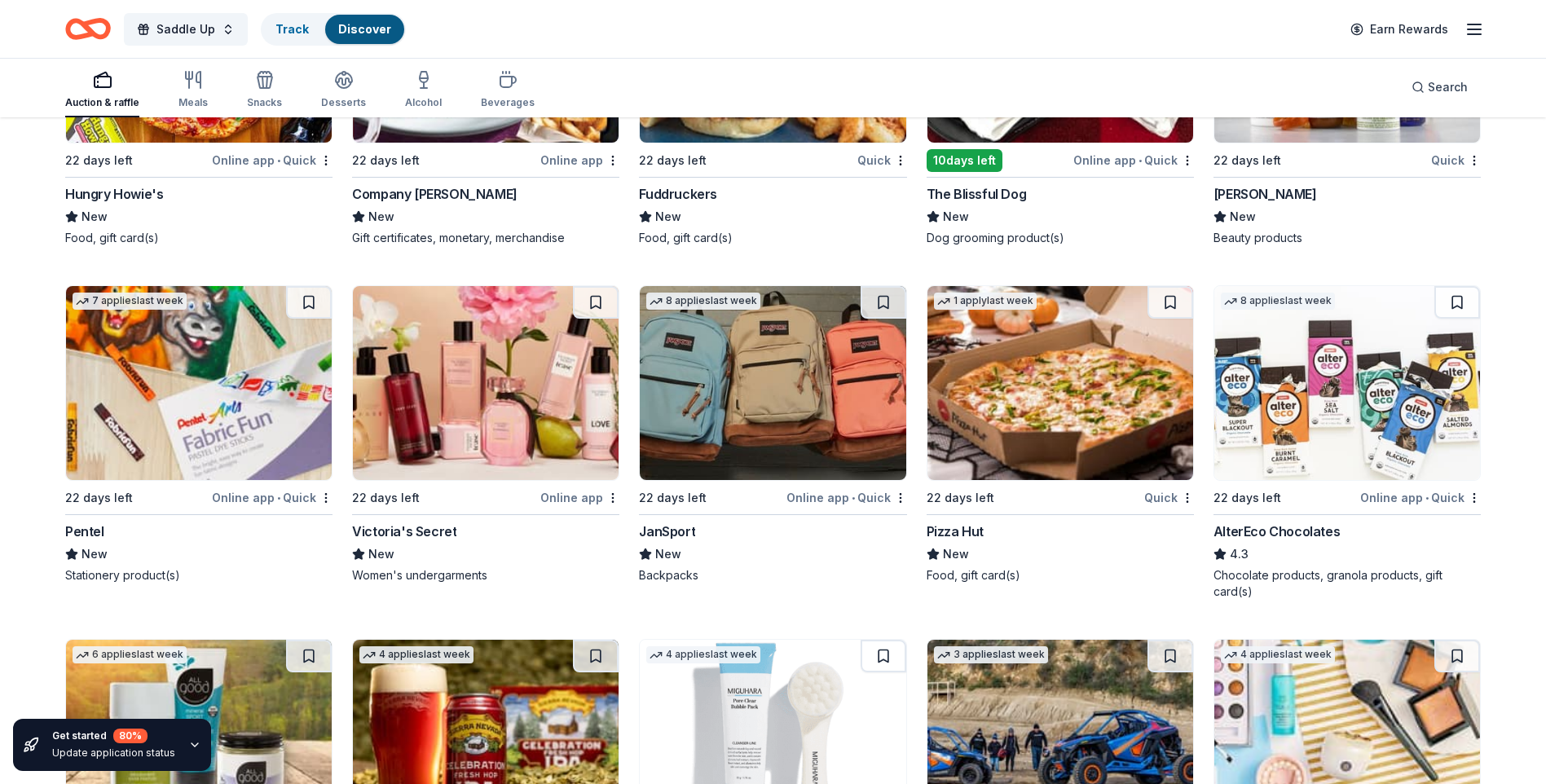
click at [445, 449] on img at bounding box center [485, 382] width 265 height 194
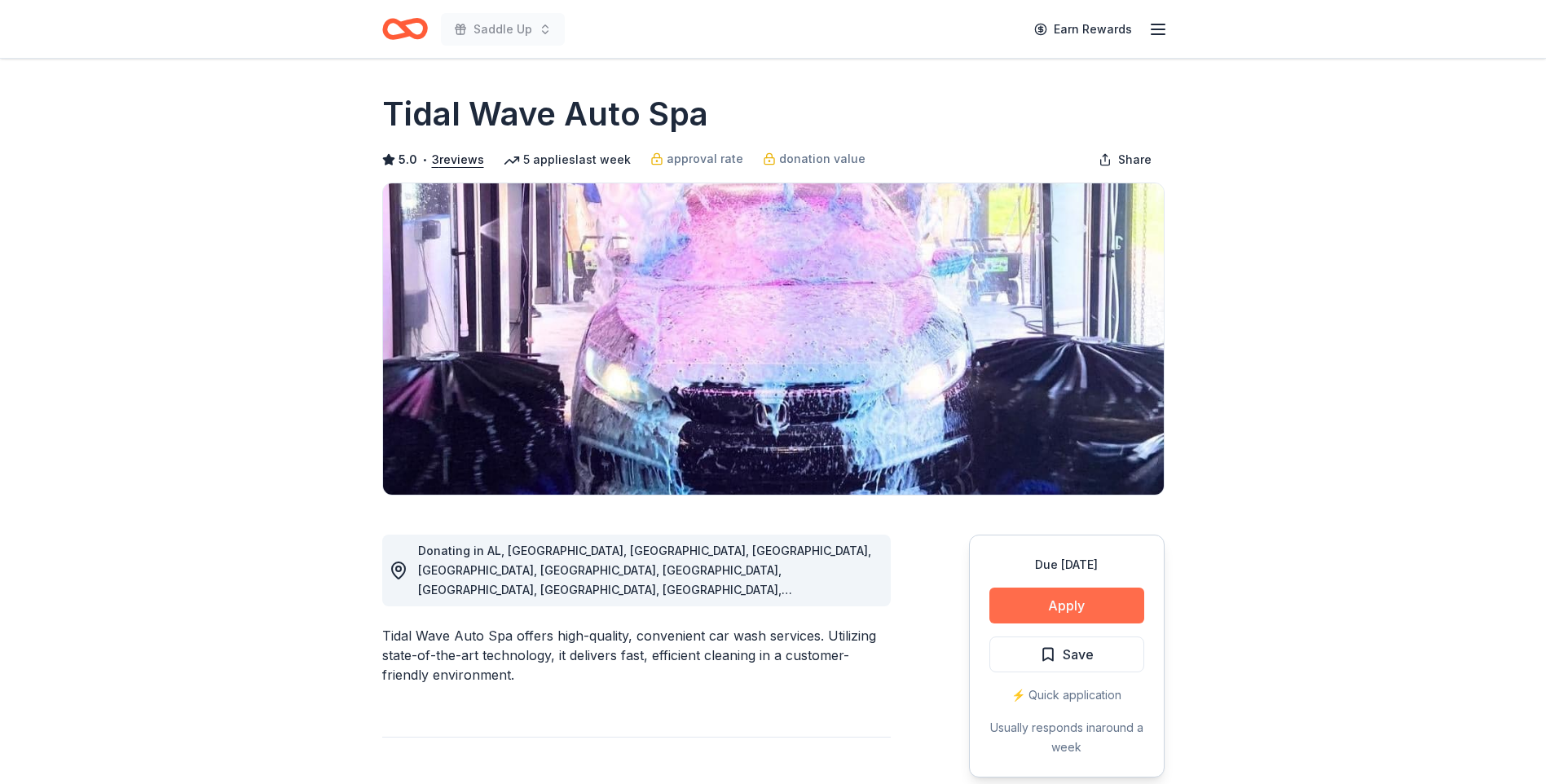
click at [1060, 606] on button "Apply" at bounding box center [1066, 605] width 155 height 36
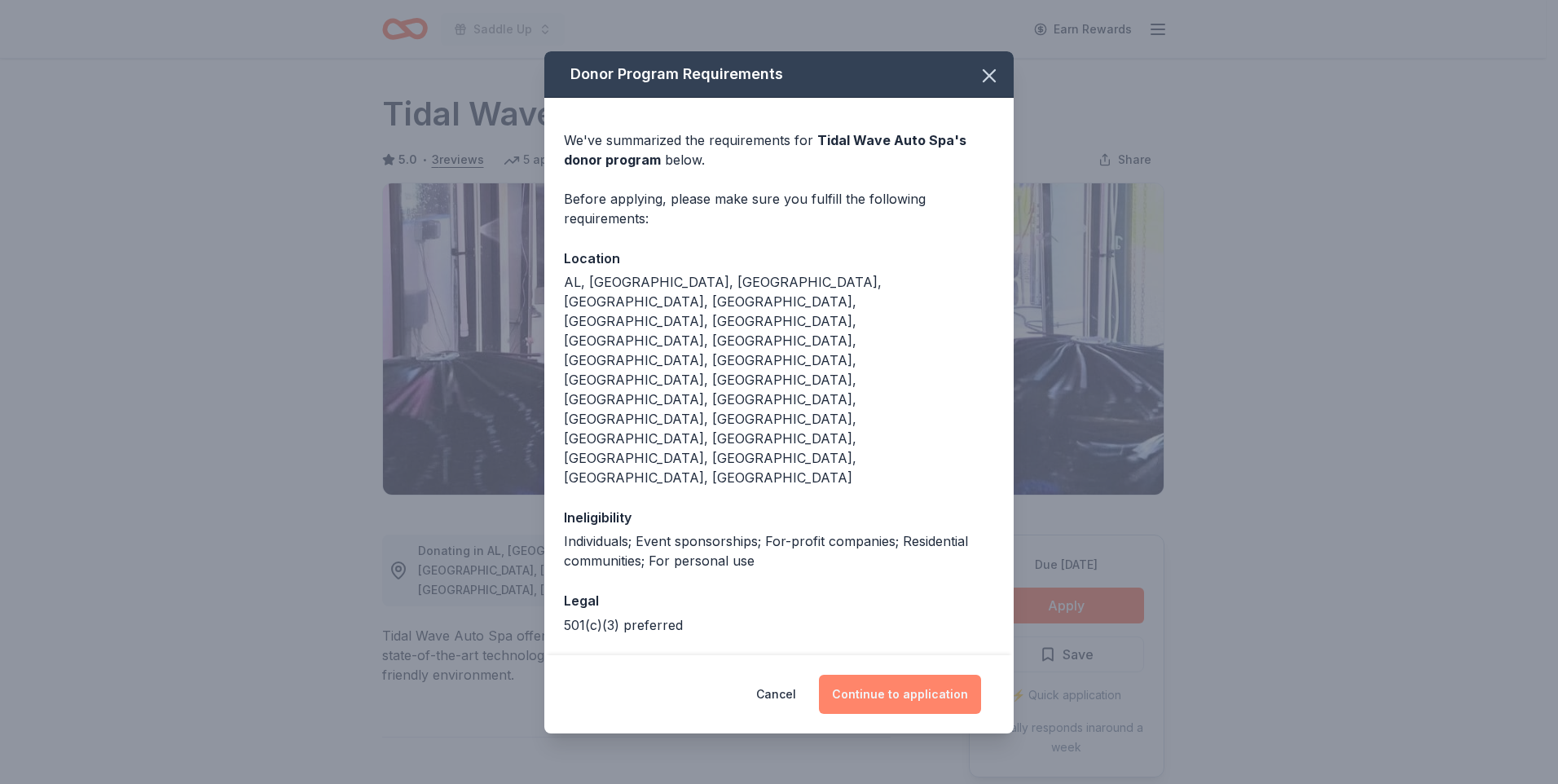
click at [900, 675] on button "Continue to application" at bounding box center [900, 694] width 163 height 39
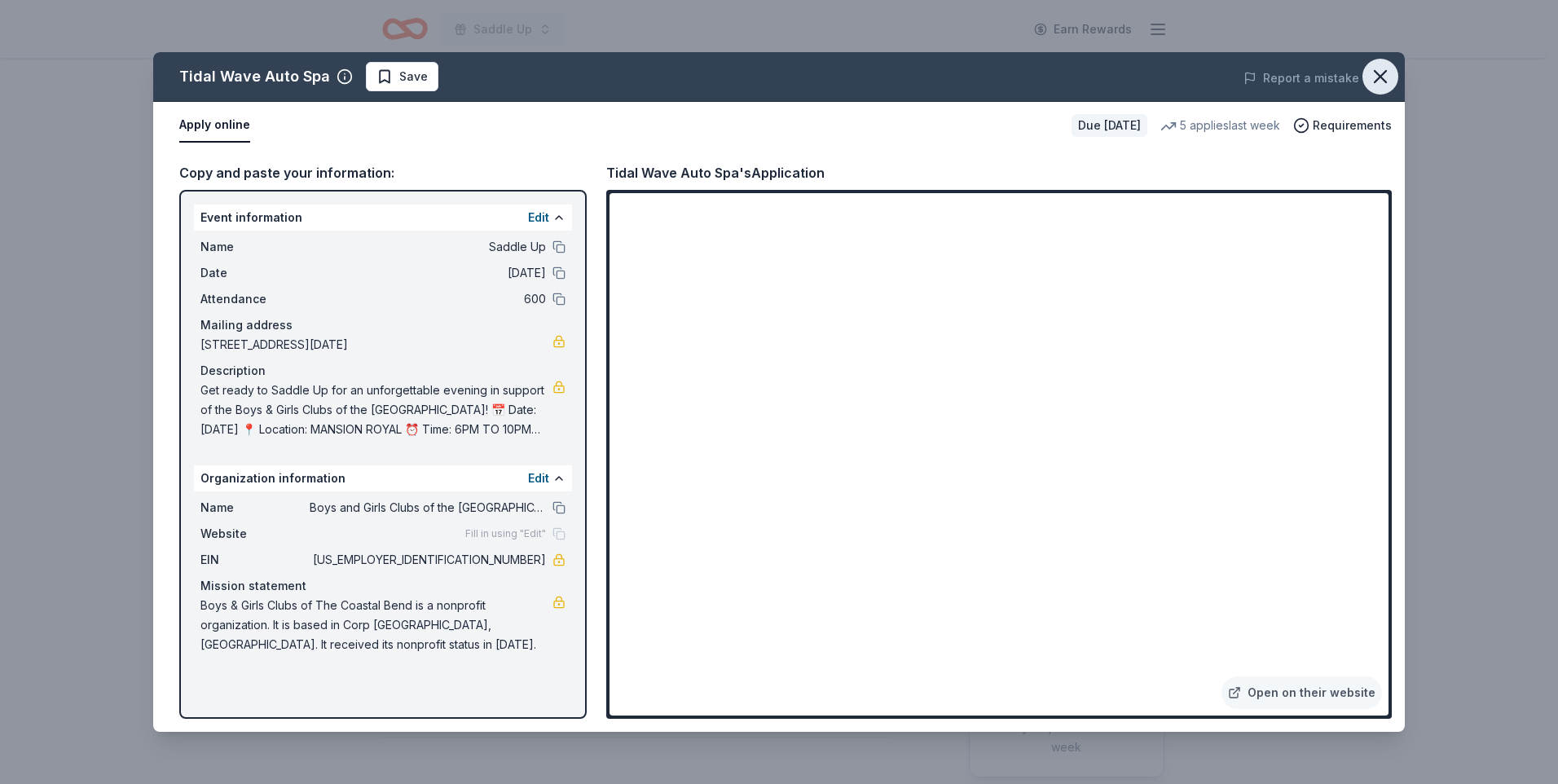
click at [1379, 70] on icon "button" at bounding box center [1380, 76] width 23 height 23
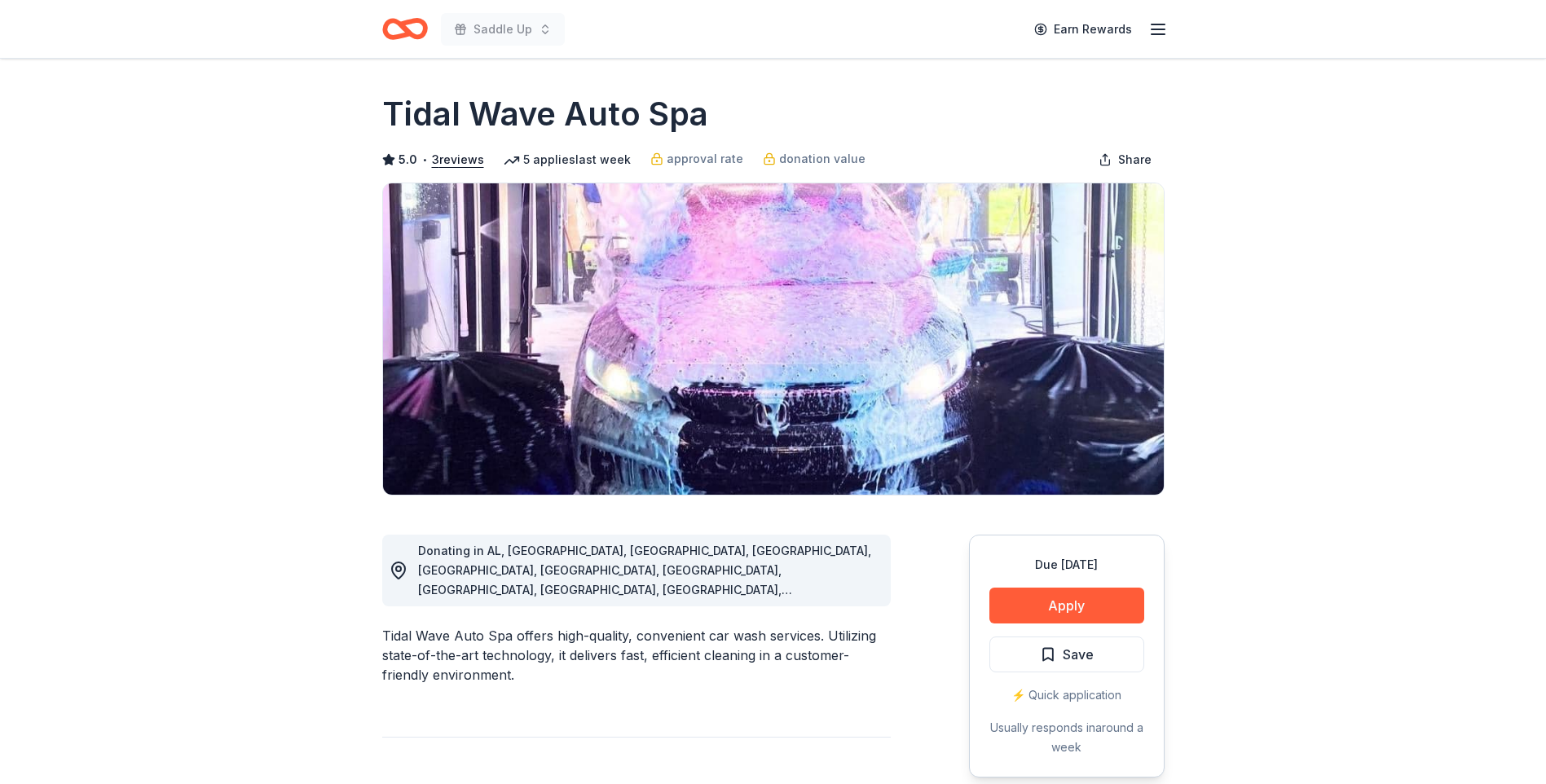
click at [1157, 25] on line "button" at bounding box center [1158, 25] width 13 height 0
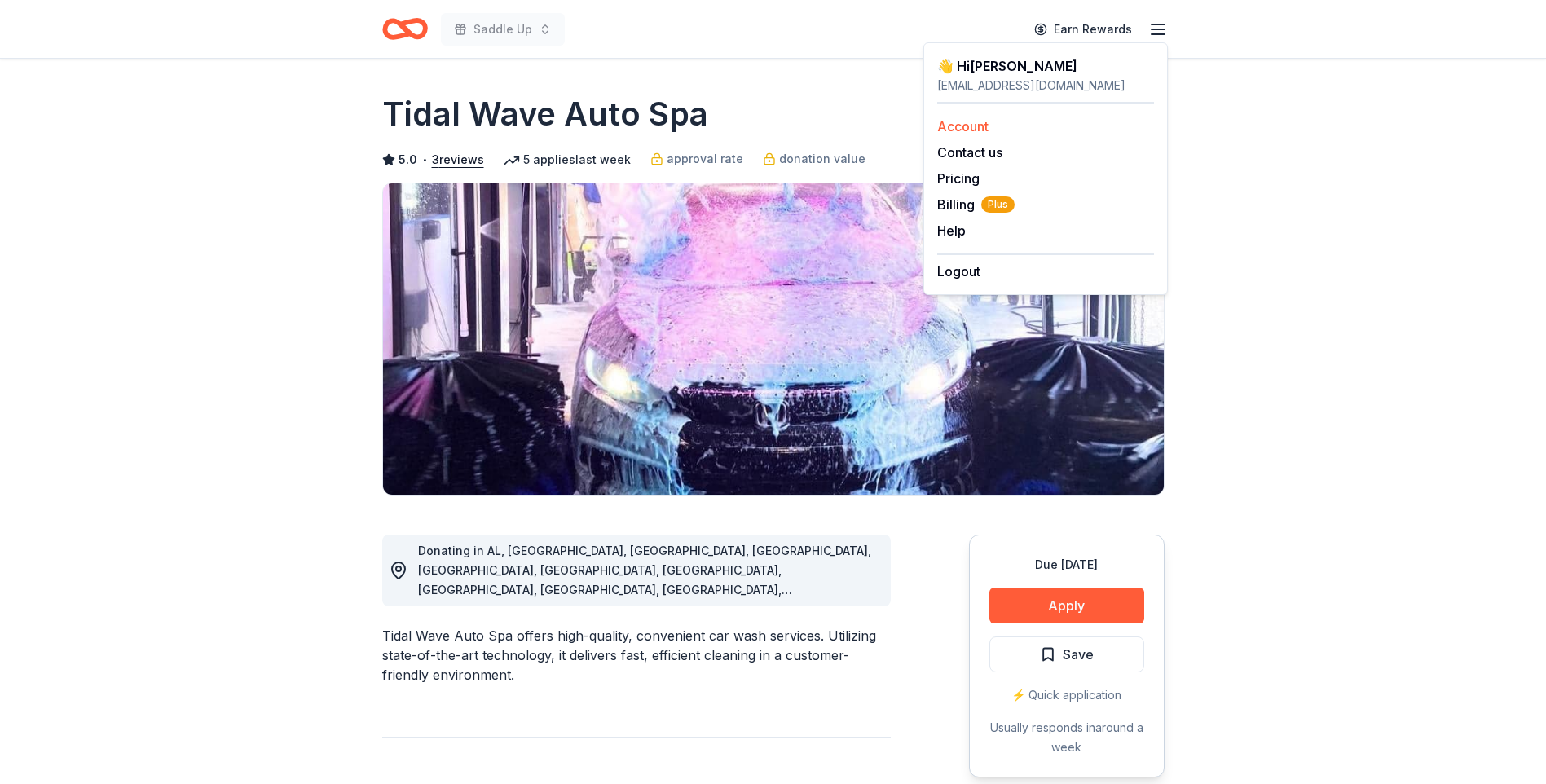
click at [969, 128] on link "Account" at bounding box center [963, 127] width 51 height 17
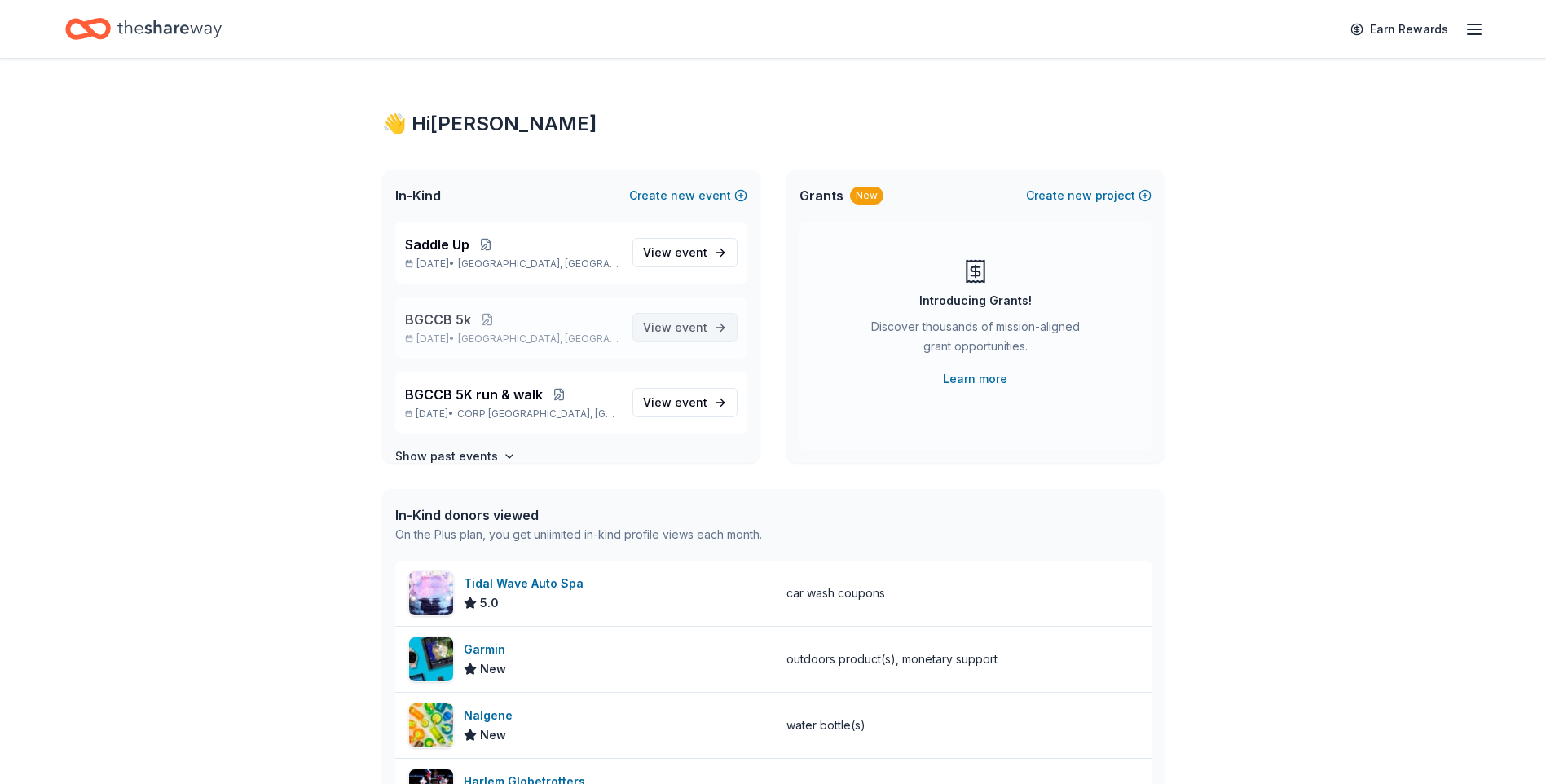
click at [698, 329] on link "View event" at bounding box center [685, 328] width 105 height 29
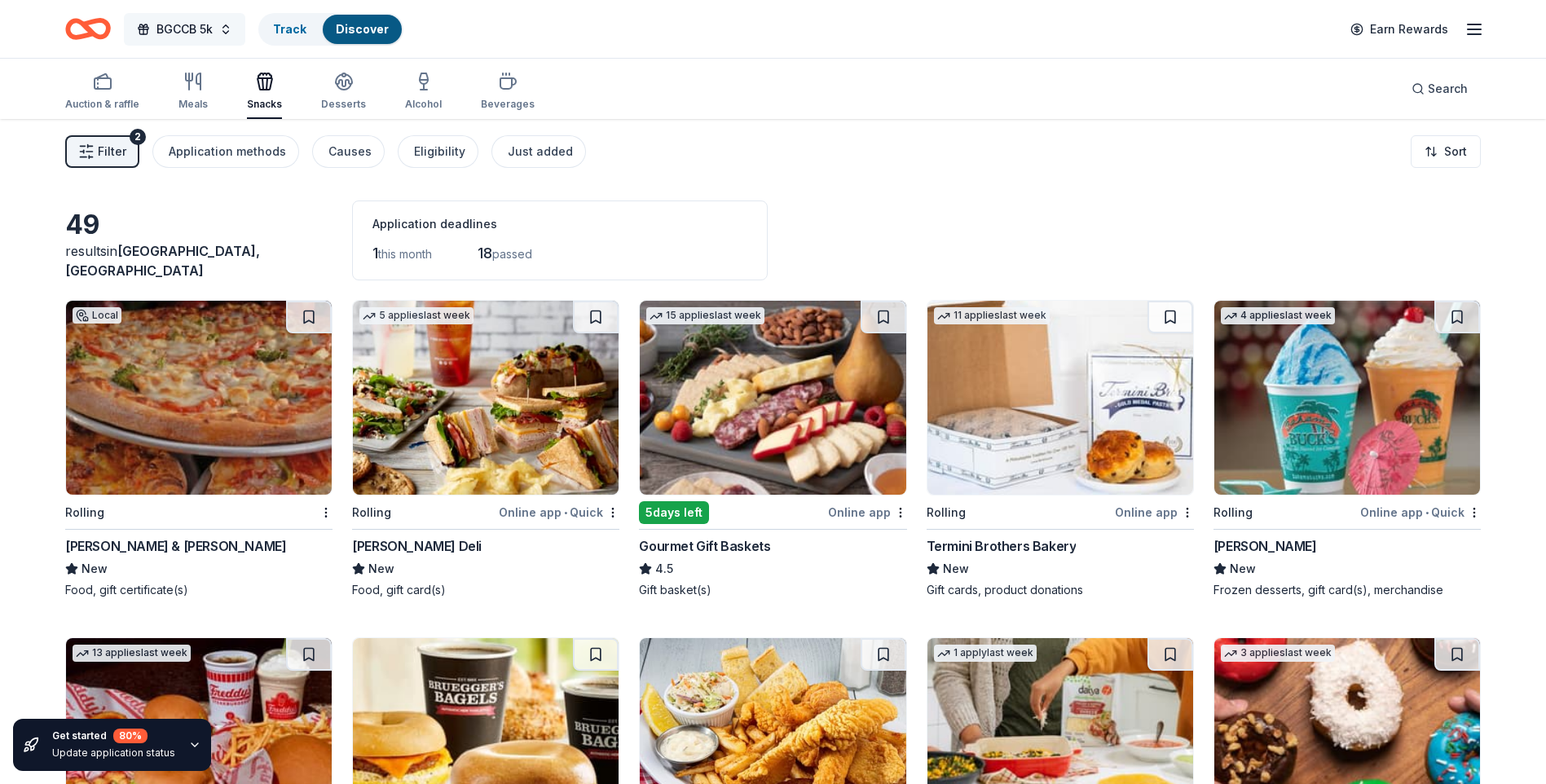
click at [225, 30] on button "BGCCB 5k" at bounding box center [185, 28] width 121 height 32
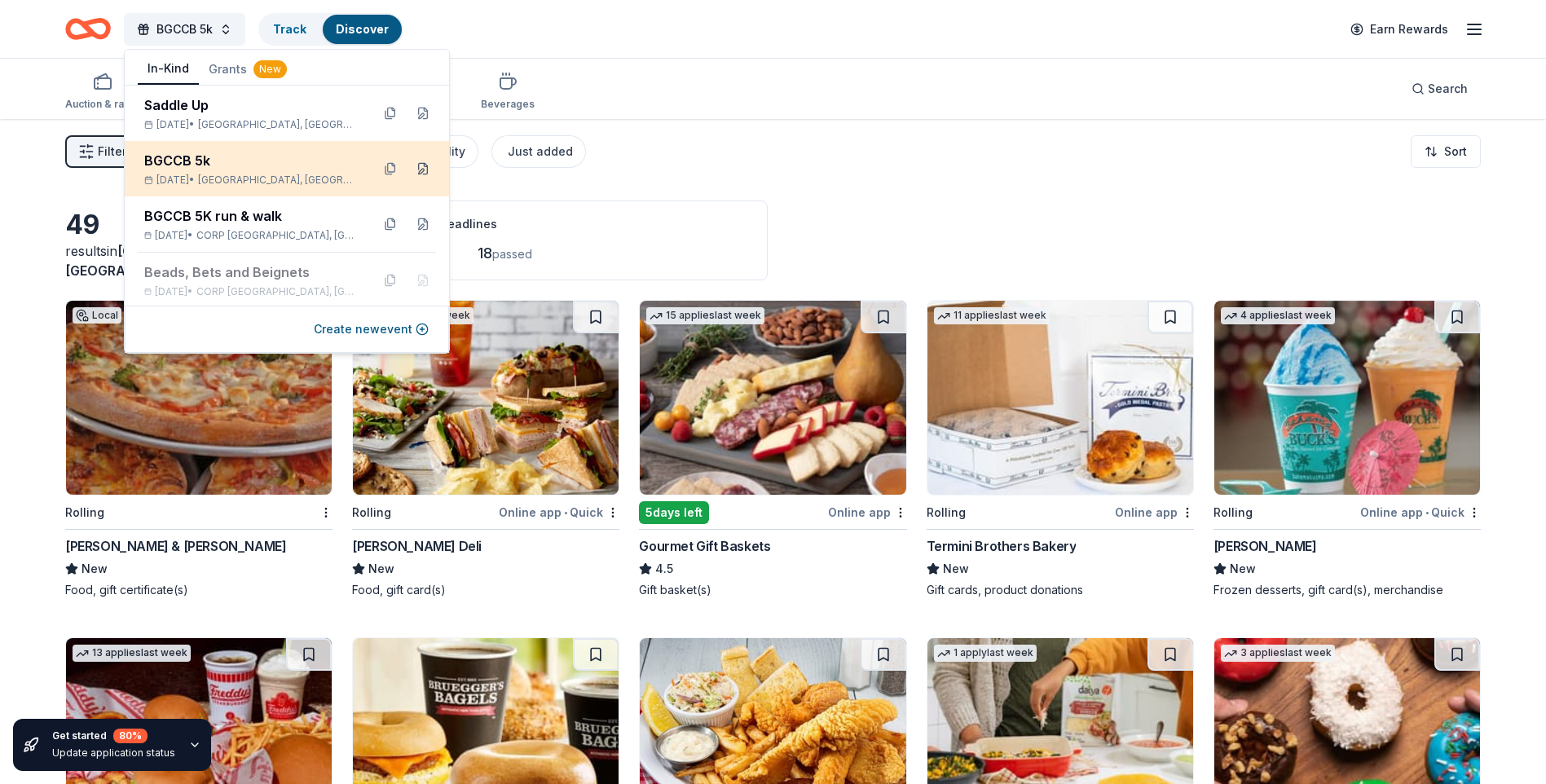
click at [410, 167] on button at bounding box center [423, 168] width 26 height 26
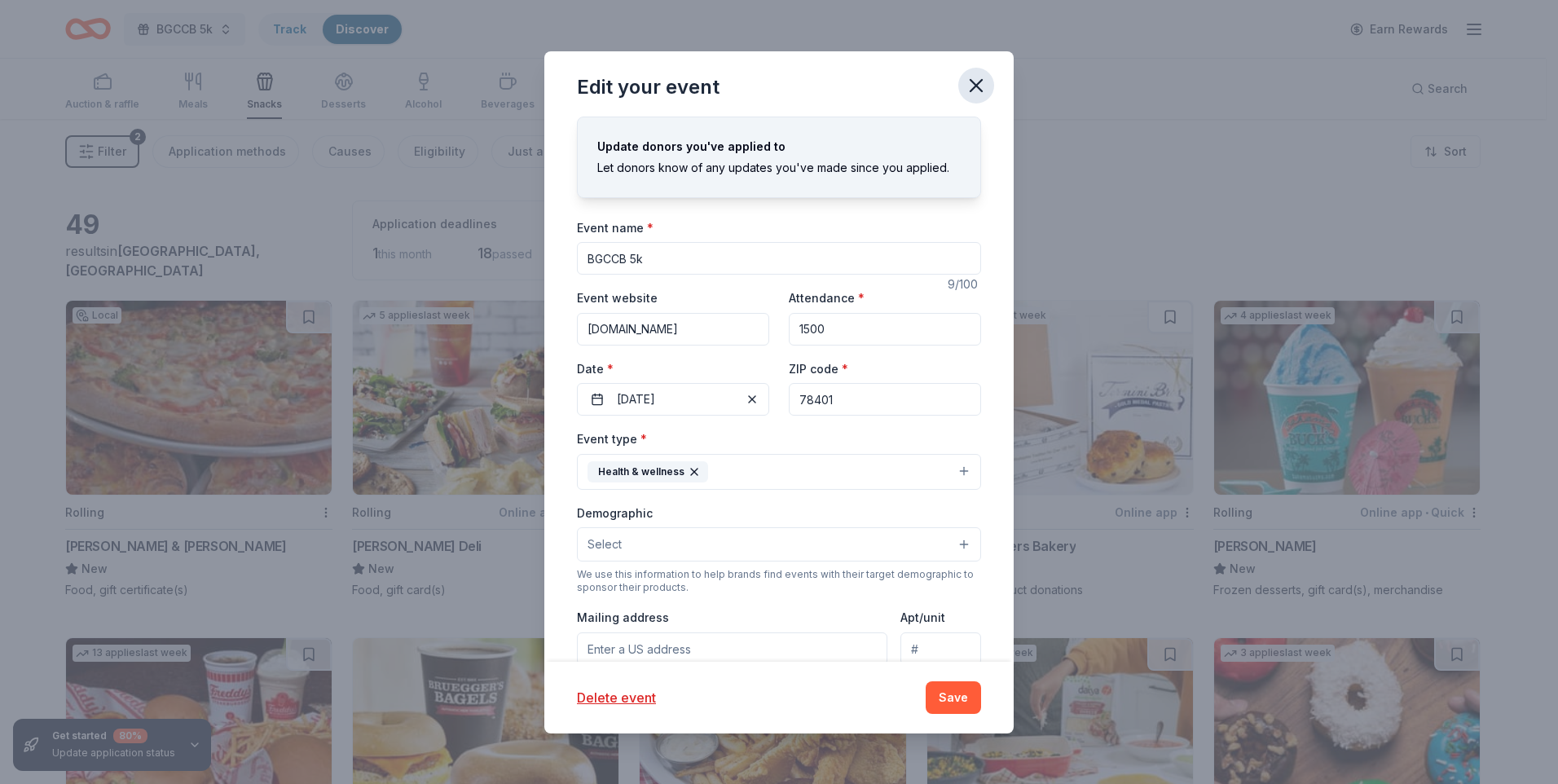
click at [971, 85] on icon "button" at bounding box center [976, 85] width 23 height 23
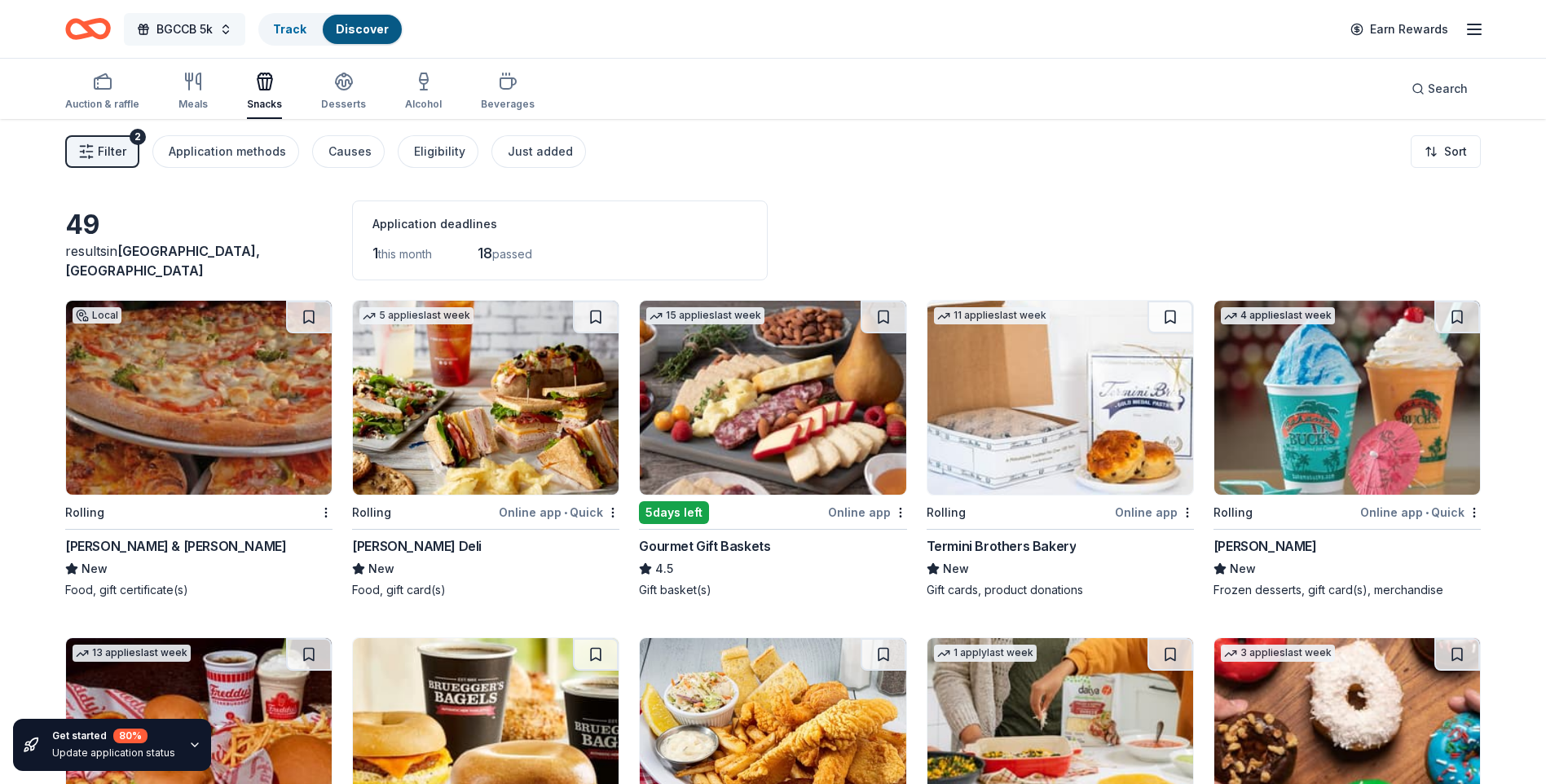
click at [220, 32] on button "BGCCB 5k" at bounding box center [185, 28] width 121 height 32
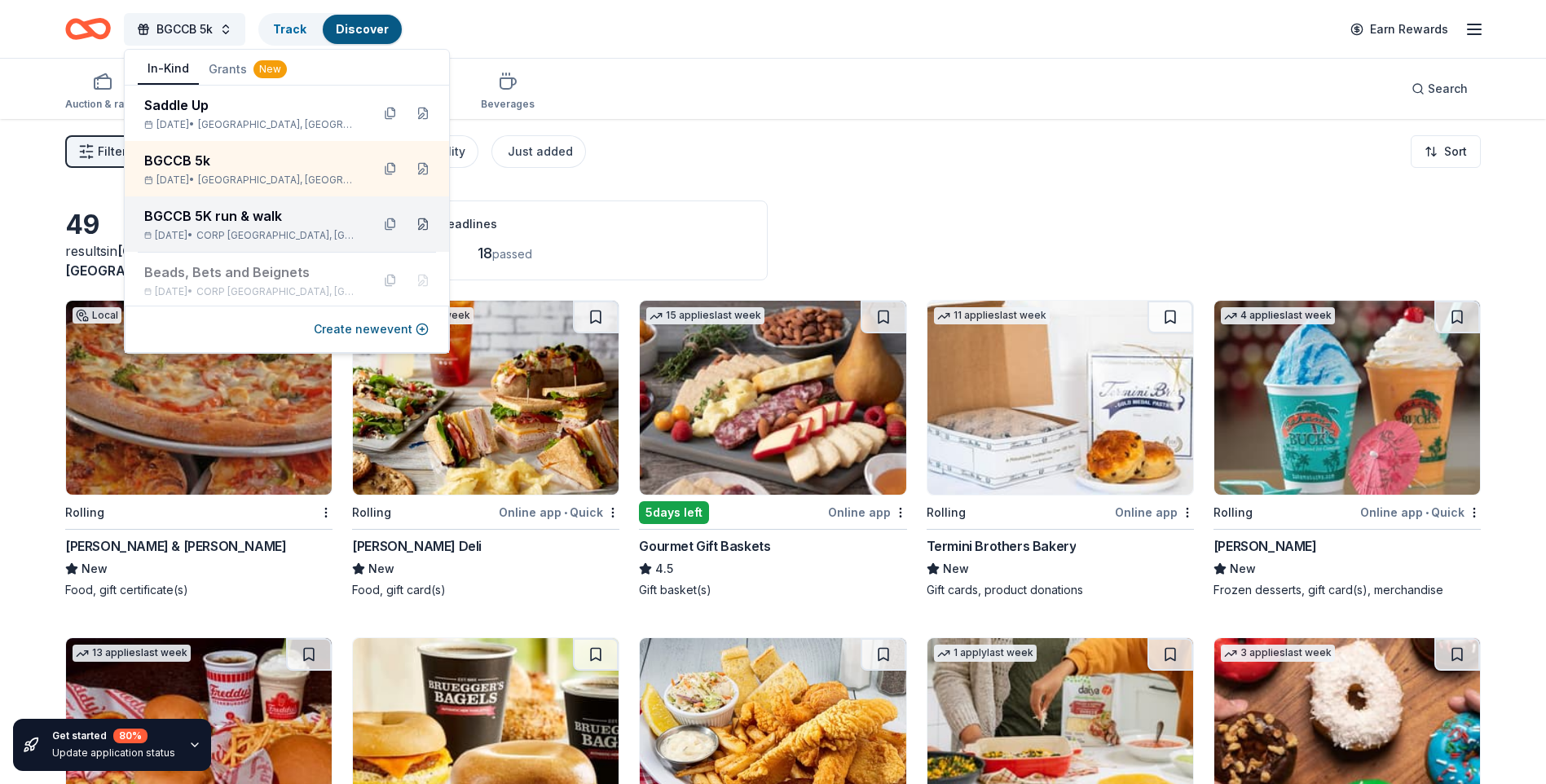
click at [410, 224] on button at bounding box center [423, 224] width 26 height 26
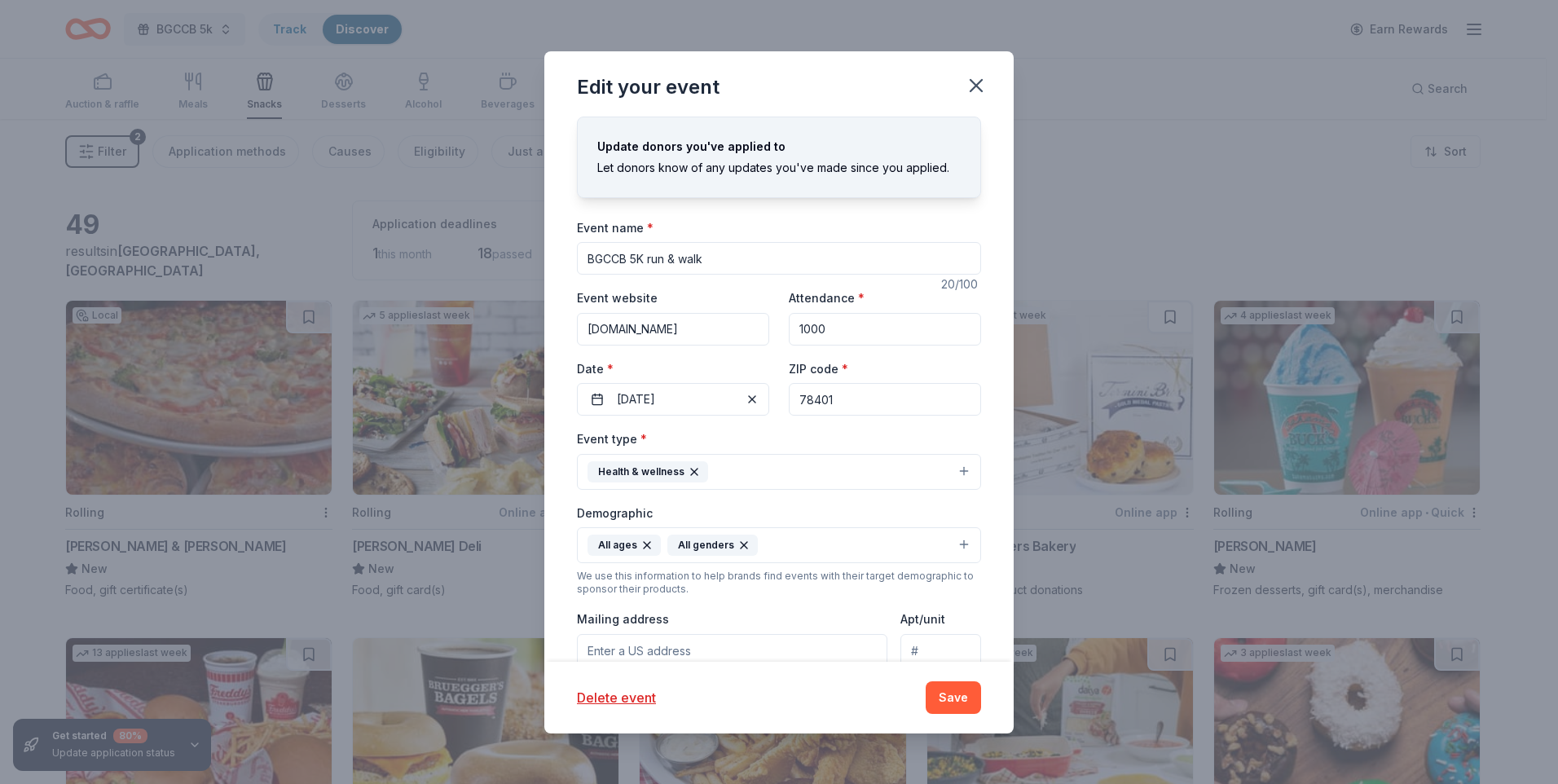
drag, startPoint x: 714, startPoint y: 250, endPoint x: 565, endPoint y: 241, distance: 149.3
click at [565, 241] on div "Update donors you've applied to Let donors know of any updates you've made sinc…" at bounding box center [779, 389] width 469 height 545
drag, startPoint x: 626, startPoint y: 257, endPoint x: 531, endPoint y: 256, distance: 95.0
click at [567, 256] on div "Update donors you've applied to Let donors know of any updates you've made sinc…" at bounding box center [779, 389] width 469 height 545
drag, startPoint x: 641, startPoint y: 257, endPoint x: 616, endPoint y: 257, distance: 25.0
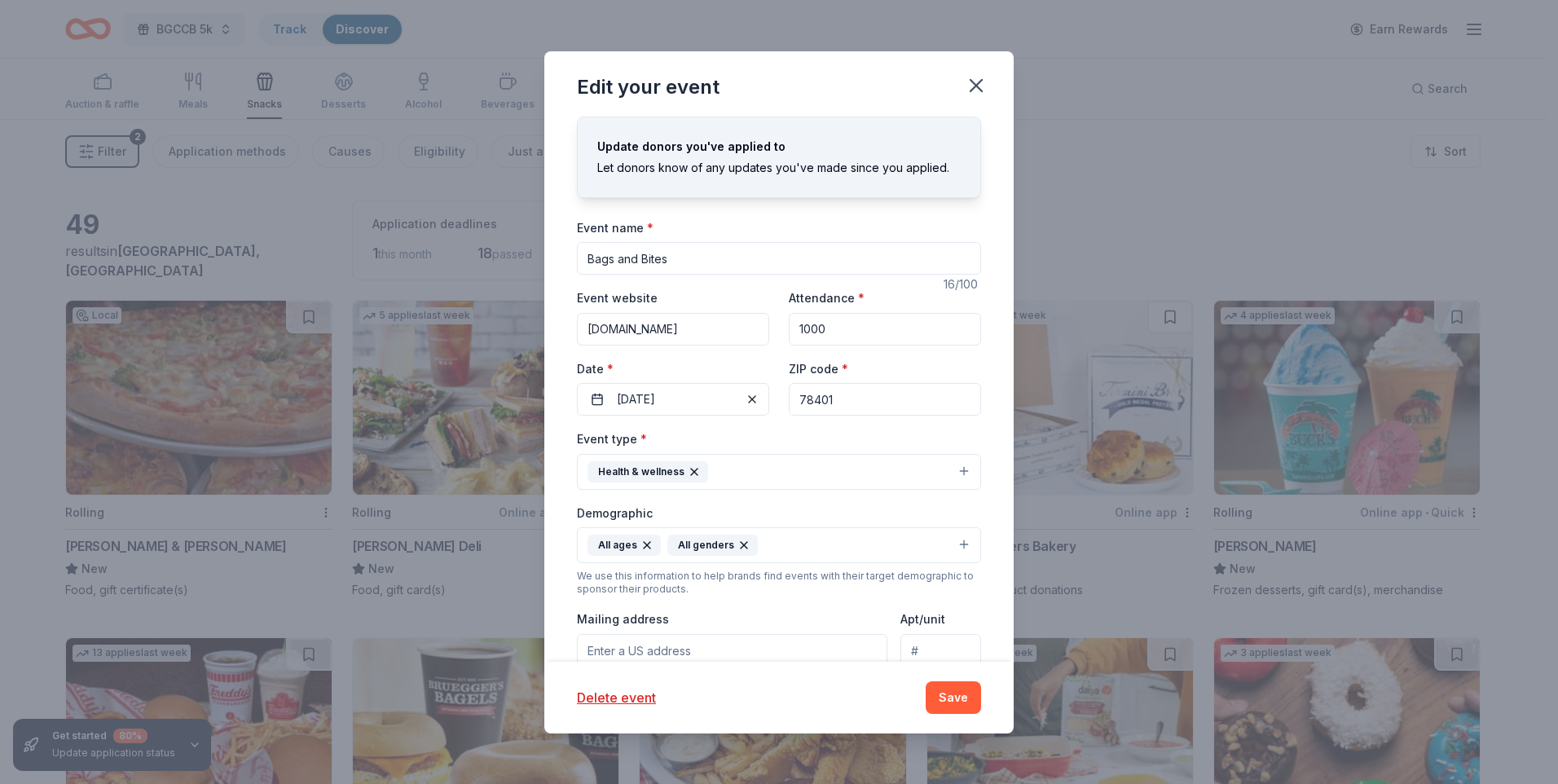
click at [616, 257] on input "Bags and Bites" at bounding box center [779, 258] width 404 height 32
click at [613, 258] on input "Bags& Bites" at bounding box center [779, 258] width 404 height 32
click at [617, 262] on input "Bags& Bites" at bounding box center [779, 258] width 404 height 32
click at [672, 257] on input "Bags & Bites" at bounding box center [779, 258] width 404 height 32
type input "Bags & Bites- Purse Bingo"
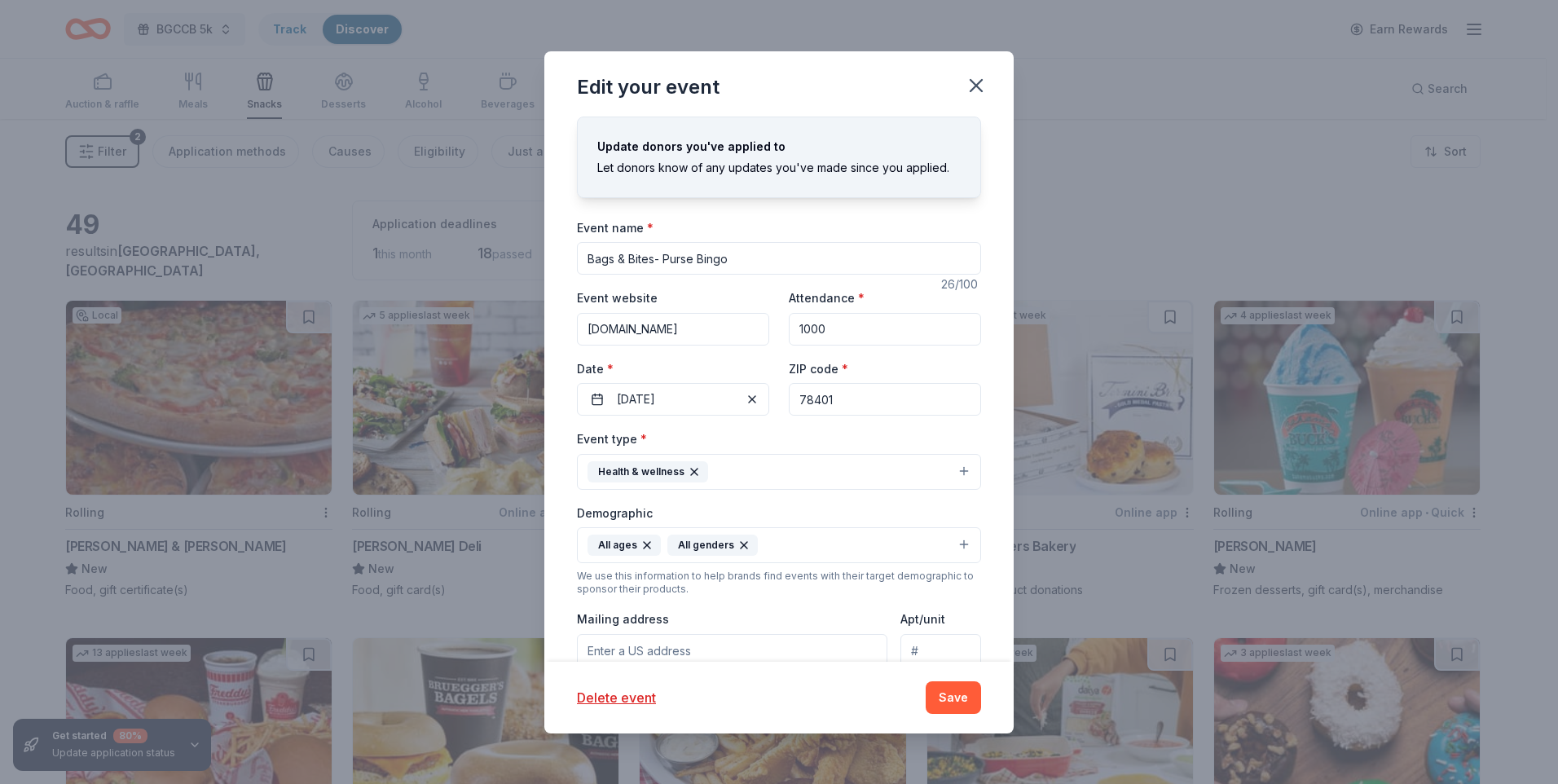
drag, startPoint x: 815, startPoint y: 330, endPoint x: 785, endPoint y: 331, distance: 30.0
click at [789, 331] on input "1000" at bounding box center [884, 329] width 192 height 32
type input "300"
click at [699, 400] on button "08/23/2025" at bounding box center [672, 398] width 192 height 32
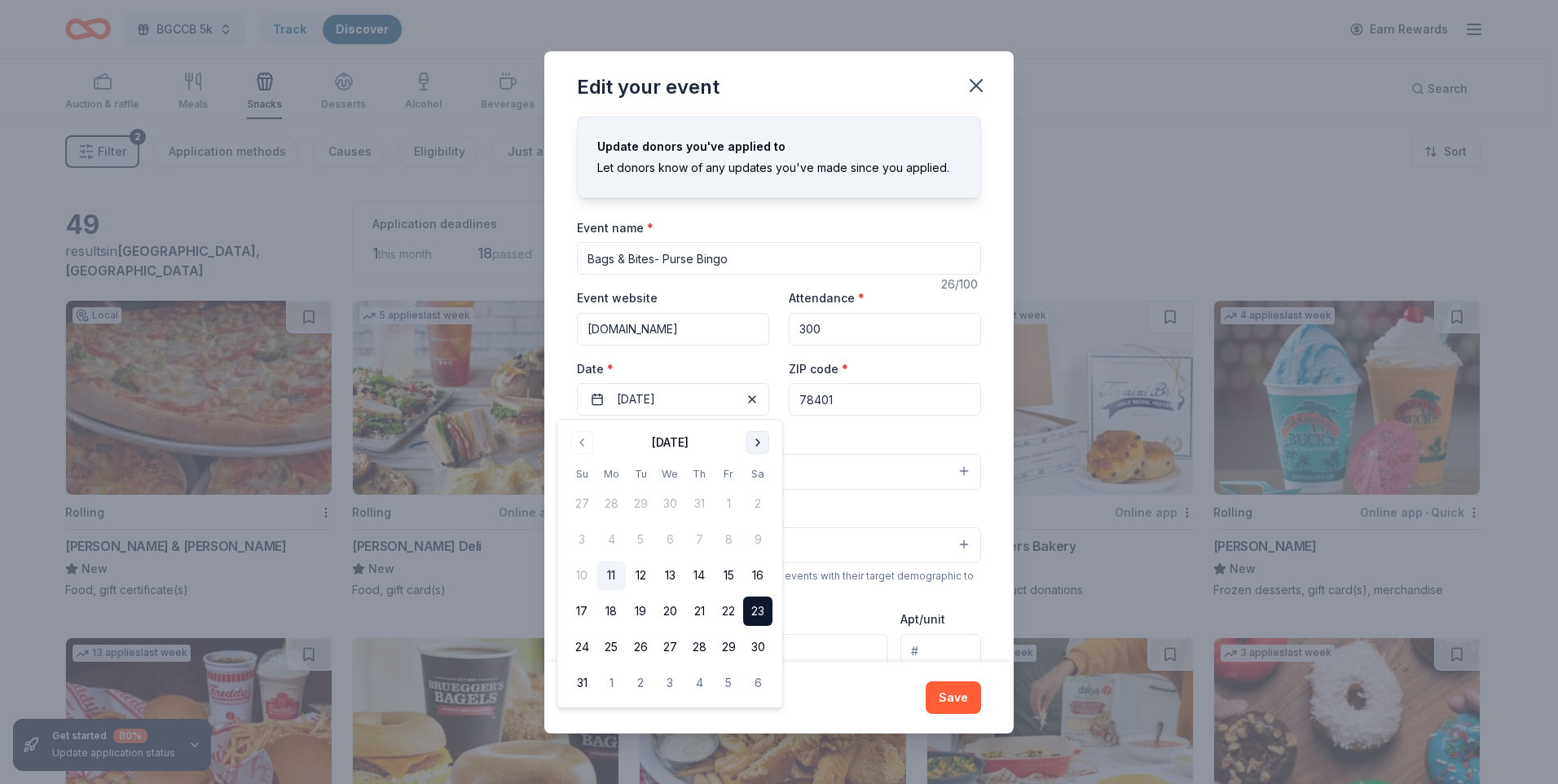
click at [754, 442] on button "Go to next month" at bounding box center [757, 442] width 23 height 23
click at [754, 502] on button "6" at bounding box center [757, 503] width 29 height 29
click at [835, 436] on div "Event type * Health & wellness" at bounding box center [779, 459] width 404 height 62
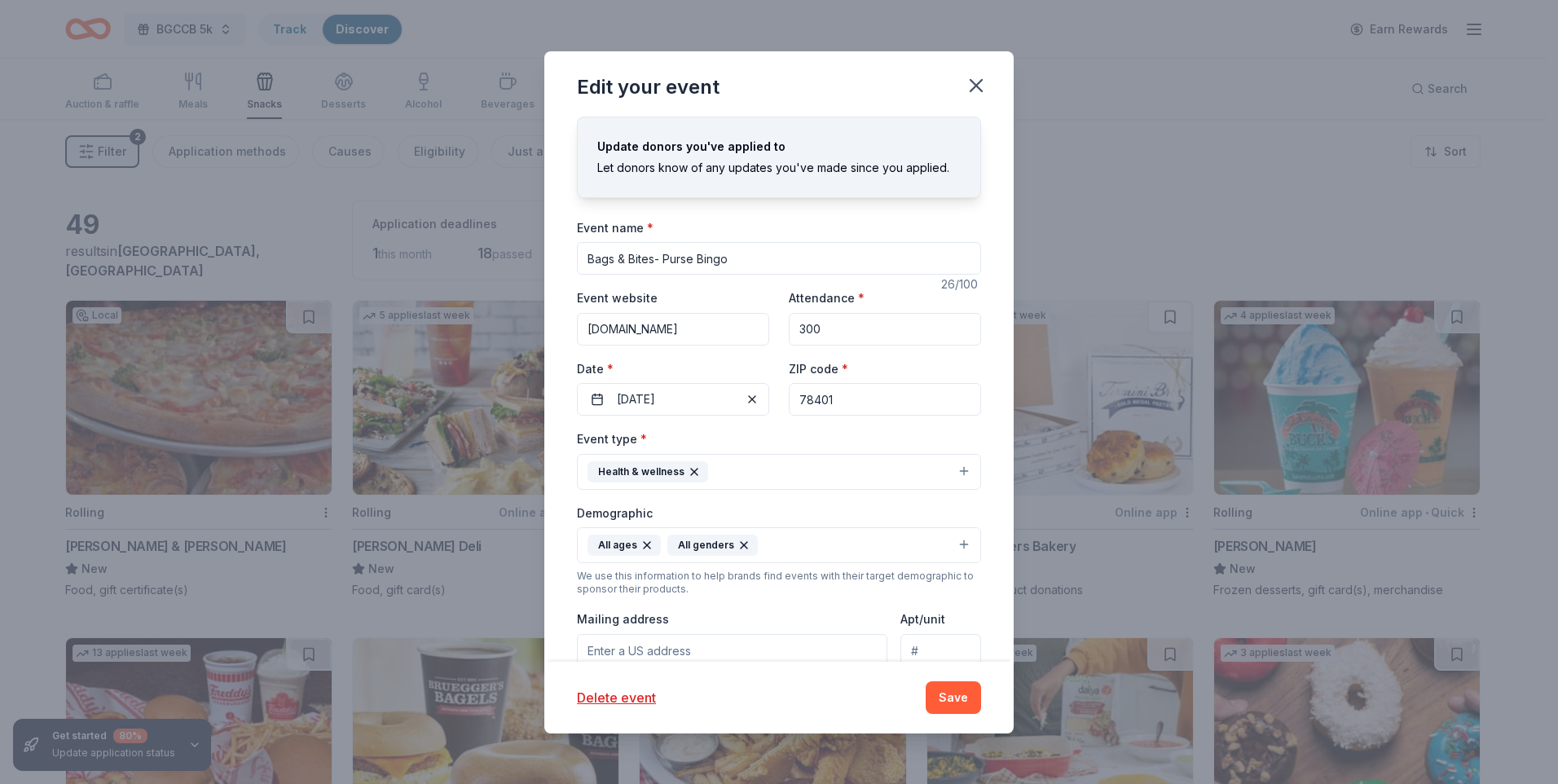
click at [828, 400] on input "78401" at bounding box center [884, 398] width 192 height 32
type input "78416"
click at [980, 232] on div "Update donors you've applied to Let donors know of any updates you've made sinc…" at bounding box center [779, 389] width 469 height 545
click at [694, 470] on icon "button" at bounding box center [694, 472] width 13 height 13
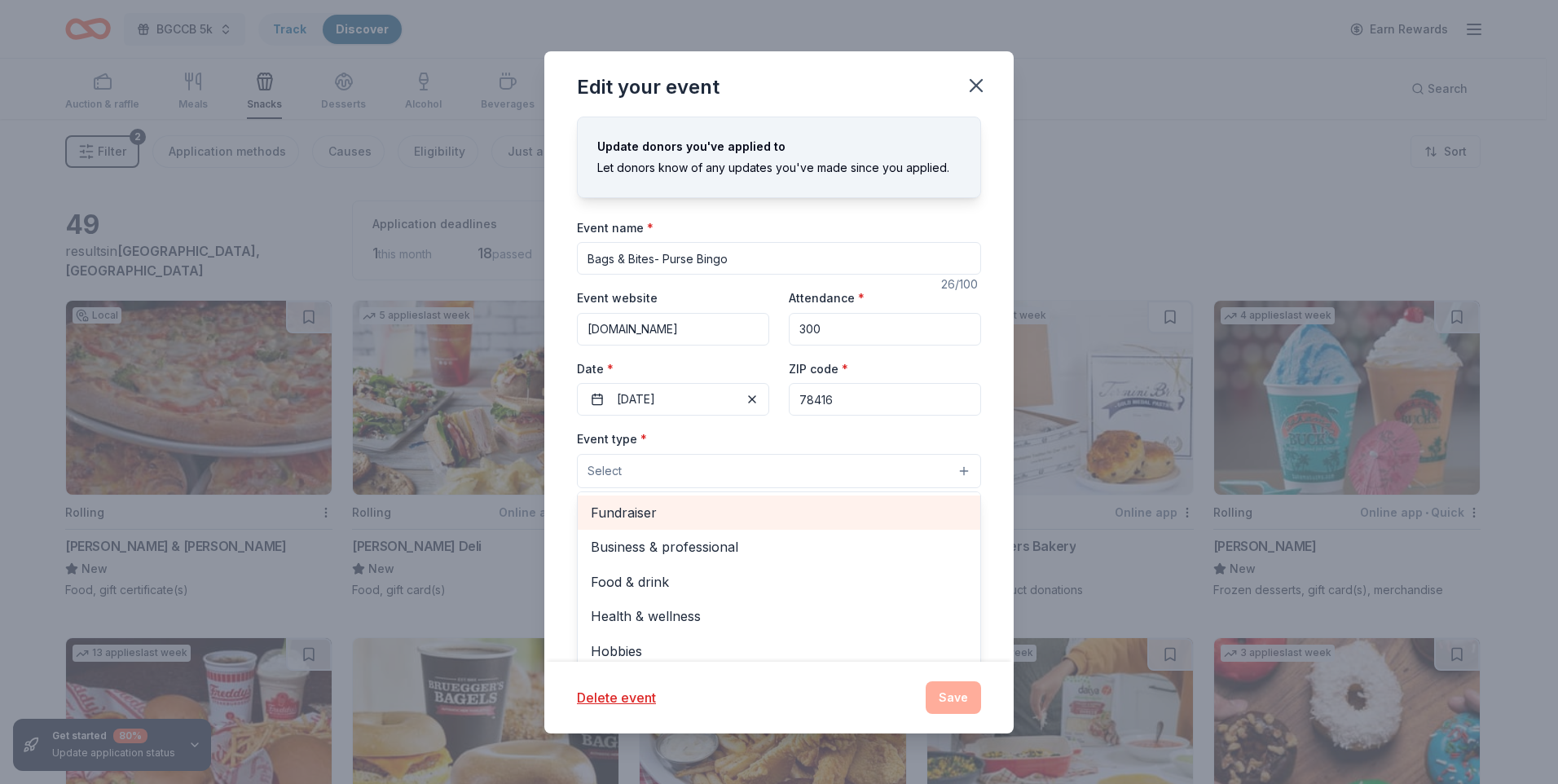
click at [625, 513] on span "Fundraiser" at bounding box center [779, 512] width 376 height 21
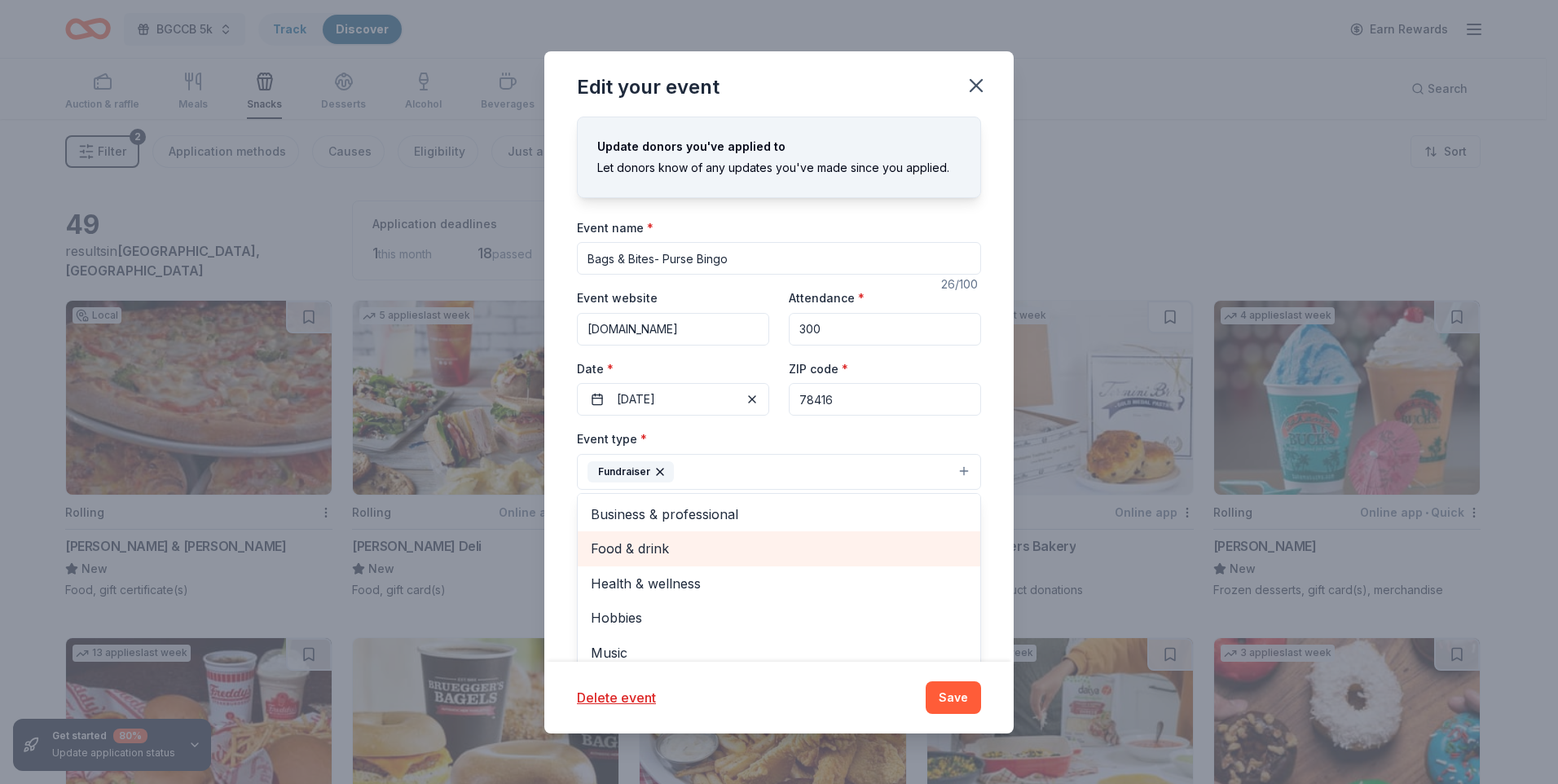
click at [632, 545] on span "Food & drink" at bounding box center [779, 548] width 376 height 21
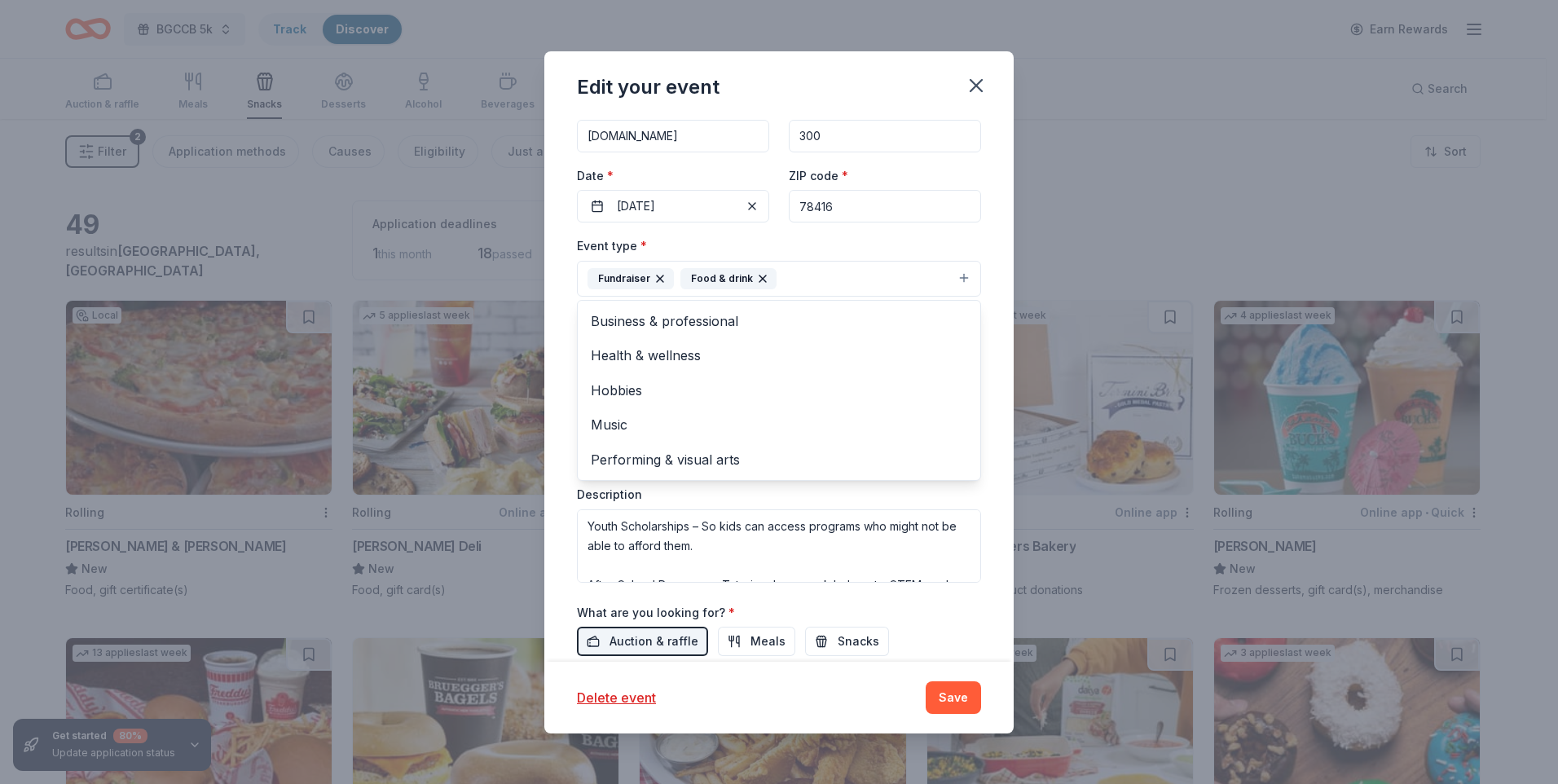
scroll to position [235, 0]
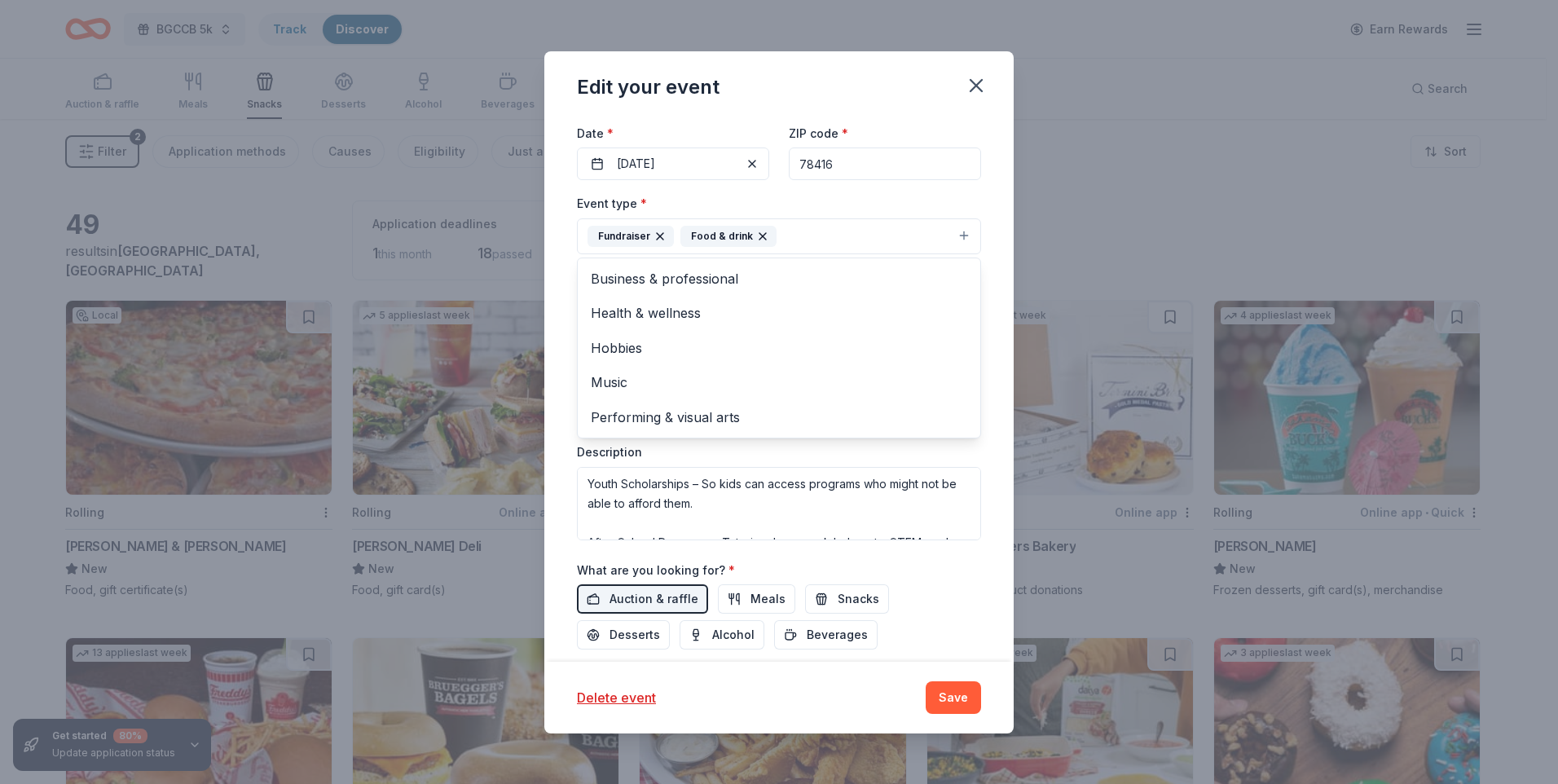
click at [964, 479] on div "Event type * Fundraiser Food & drink Business & professional Health & wellness …" at bounding box center [779, 365] width 404 height 346
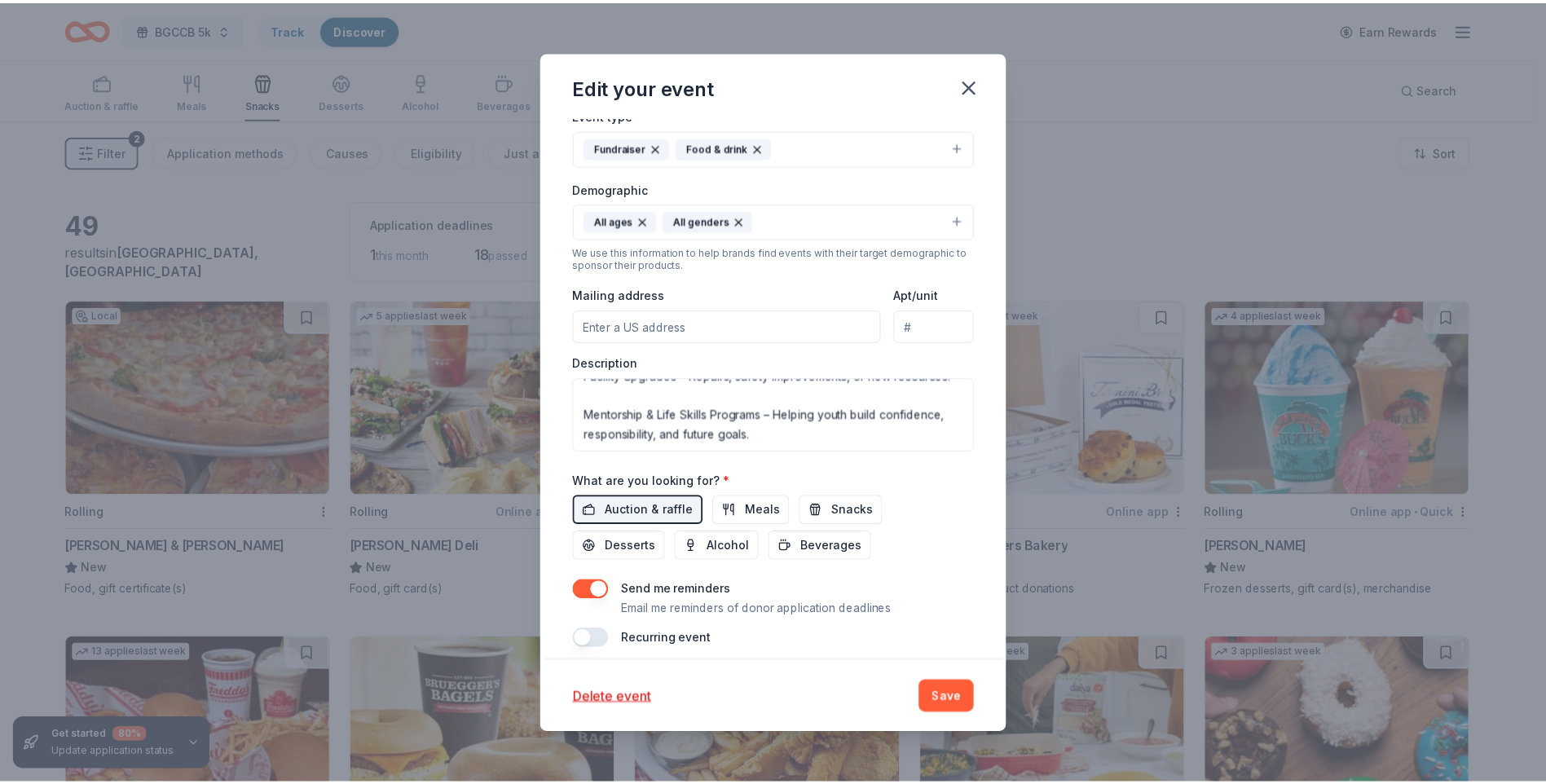
scroll to position [337, 0]
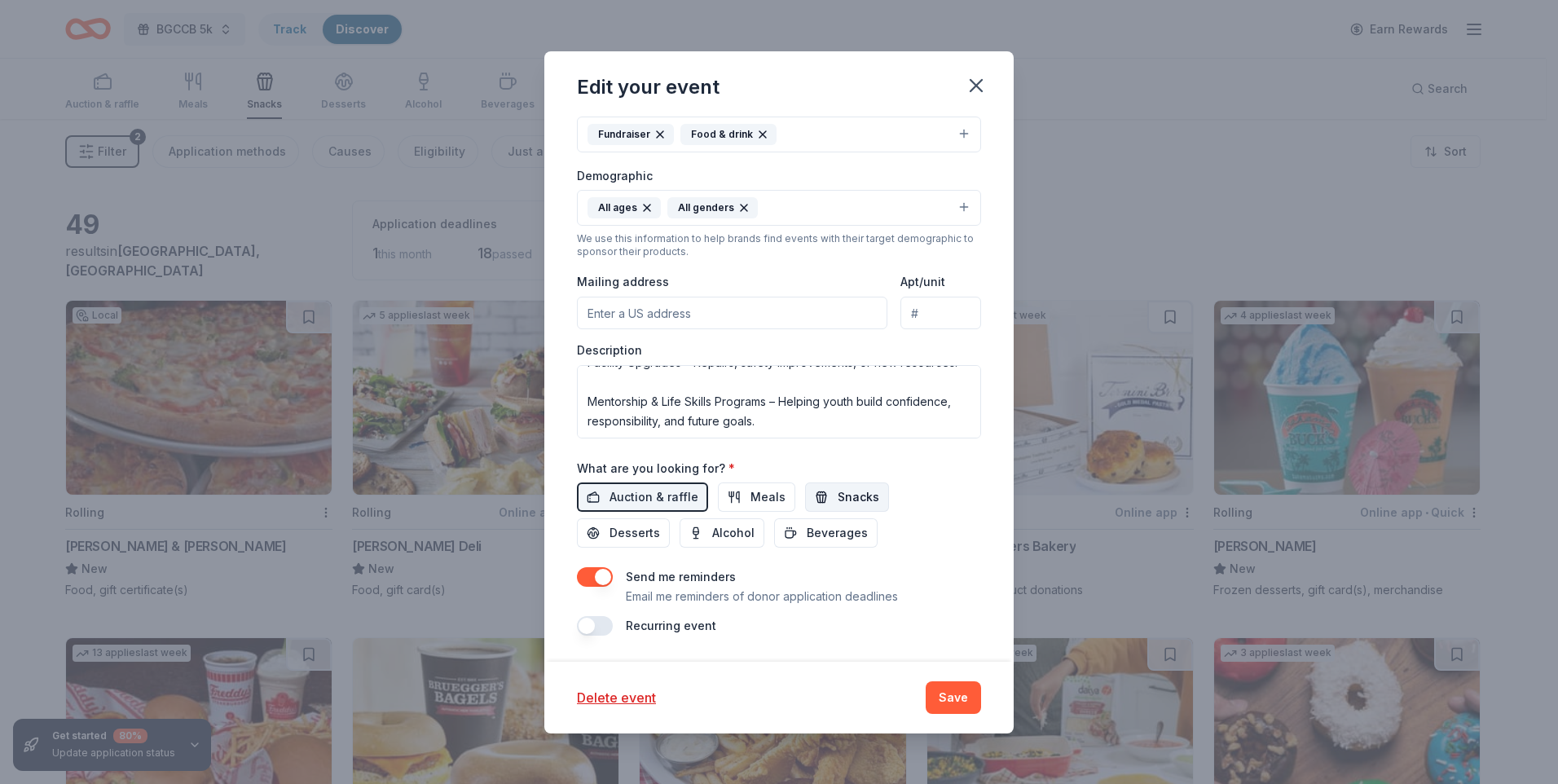
click at [837, 495] on span "Snacks" at bounding box center [857, 497] width 41 height 19
click at [627, 531] on span "Desserts" at bounding box center [634, 532] width 50 height 19
click at [958, 695] on button "Save" at bounding box center [953, 697] width 55 height 32
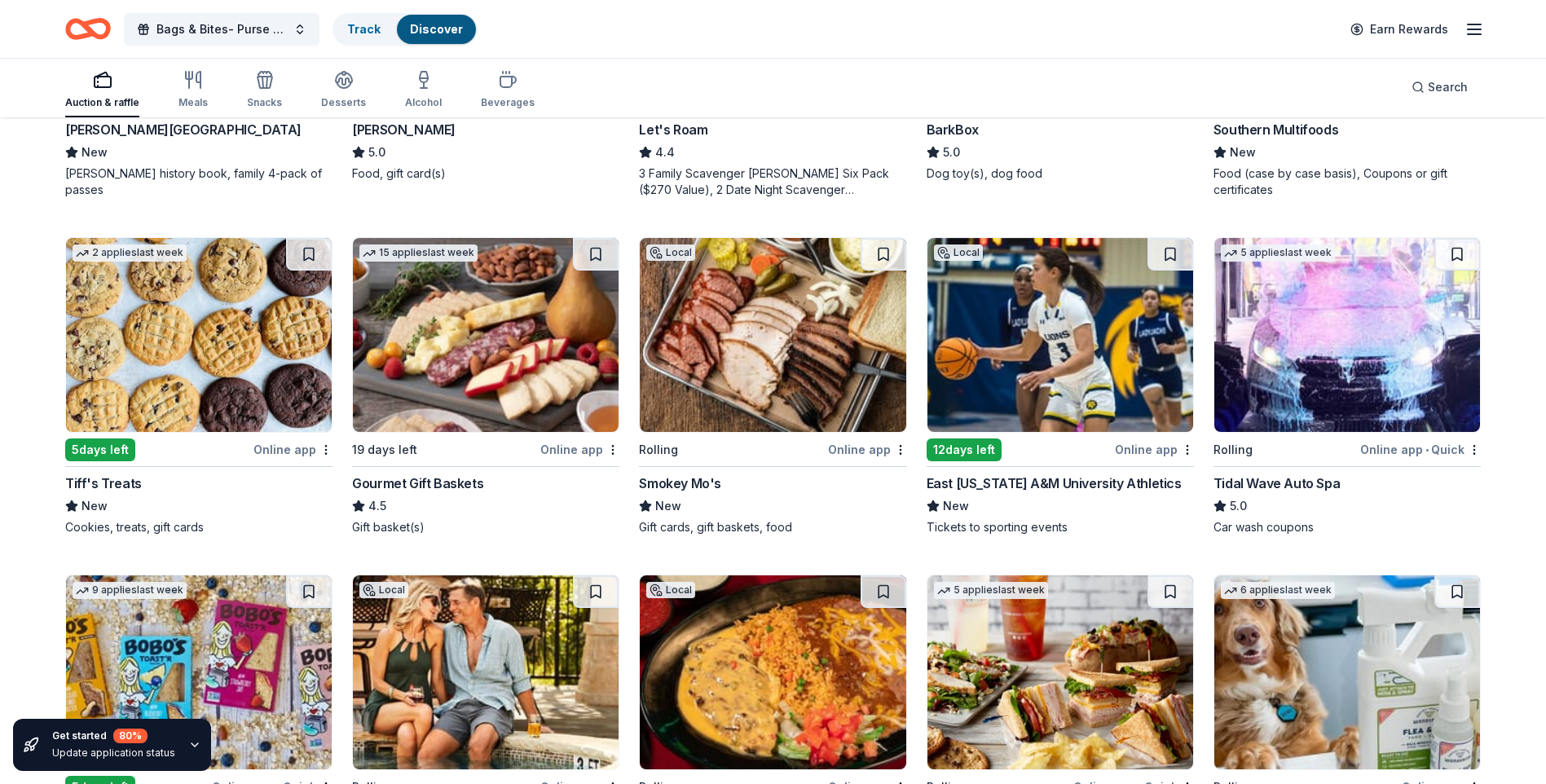
scroll to position [420, 0]
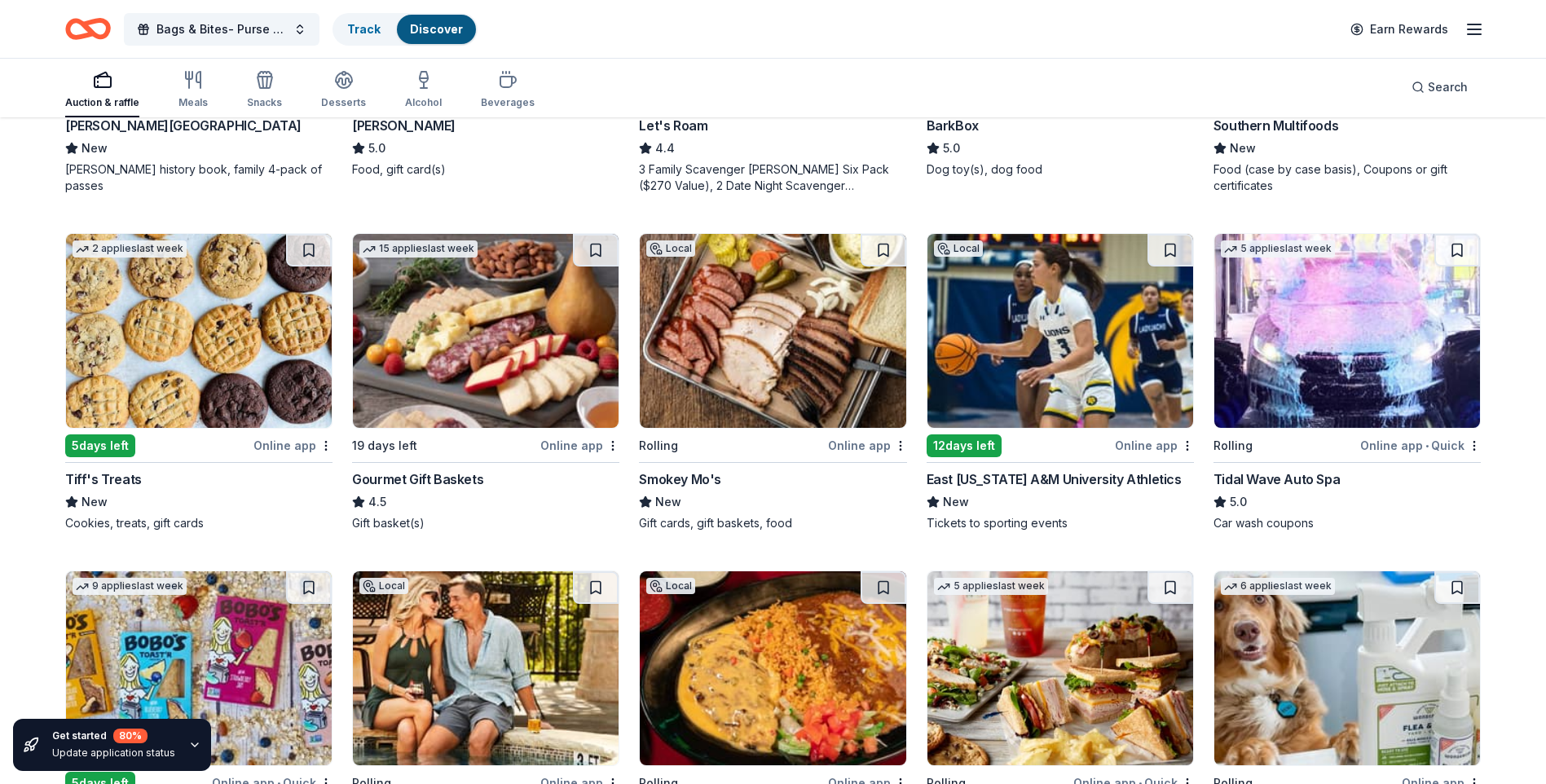
click at [170, 357] on img at bounding box center [198, 330] width 265 height 194
click at [1356, 335] on img at bounding box center [1347, 330] width 265 height 194
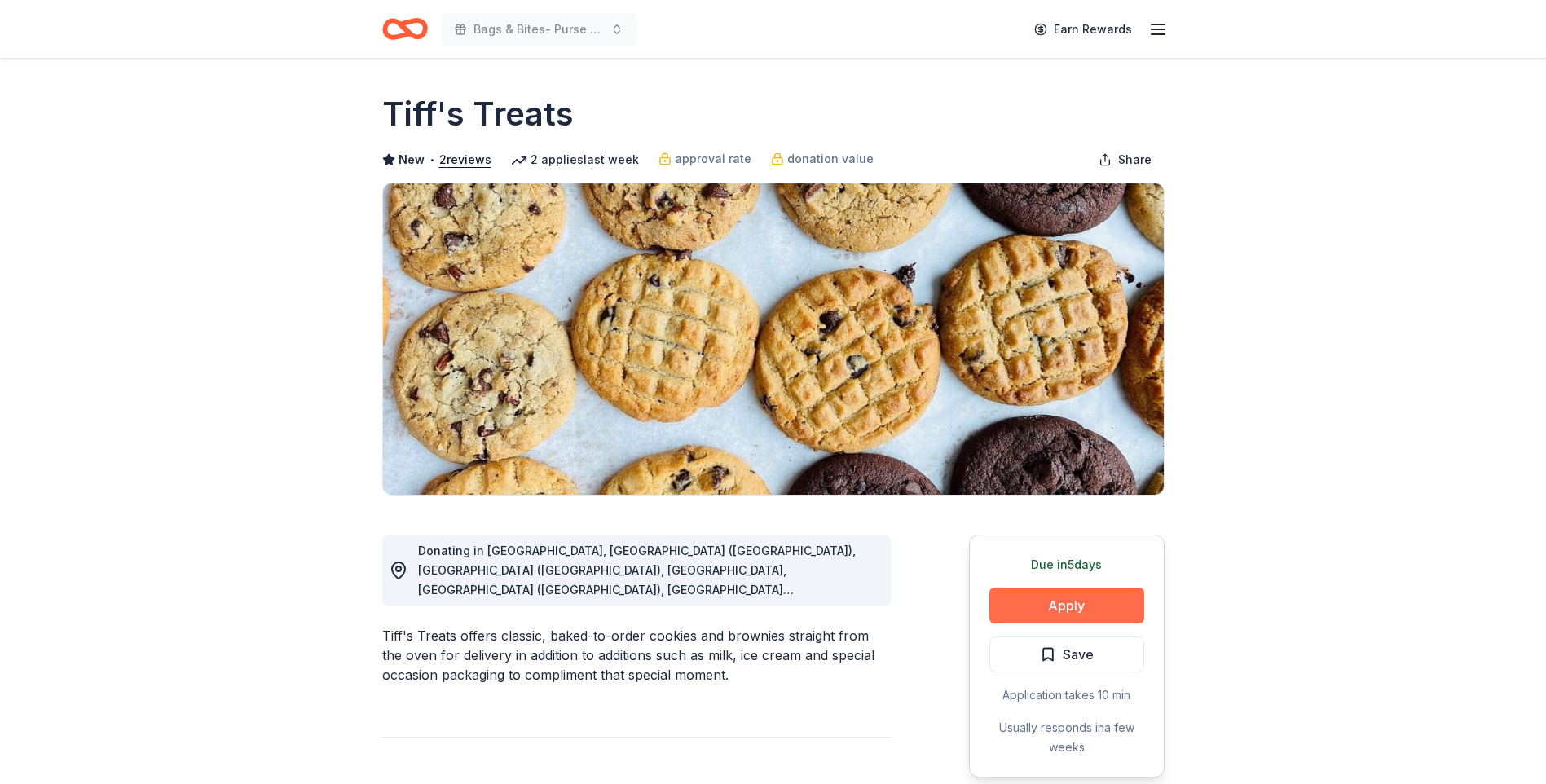
click at [1074, 603] on button "Apply" at bounding box center [1066, 605] width 155 height 36
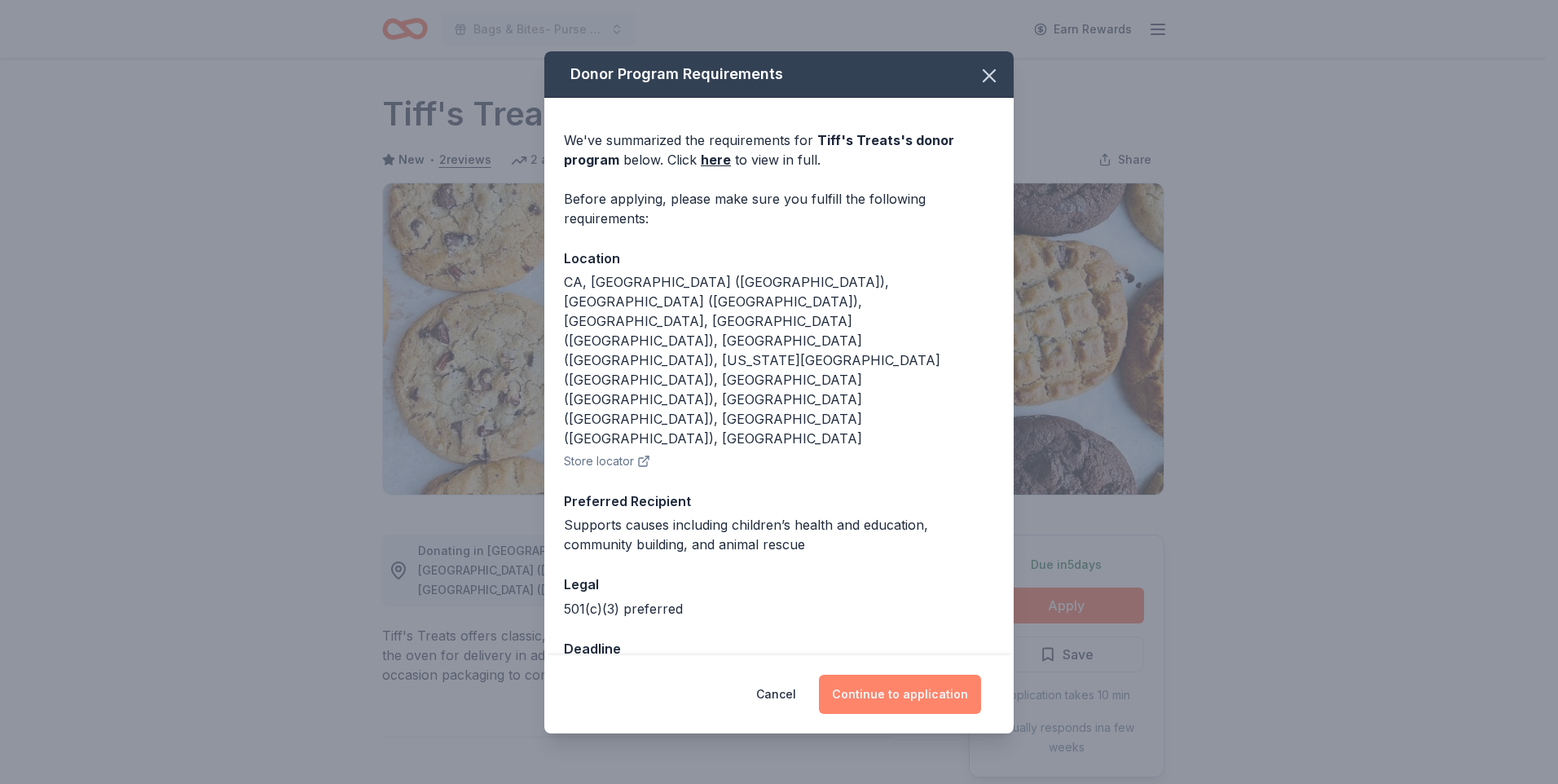
click at [897, 675] on button "Continue to application" at bounding box center [900, 694] width 163 height 39
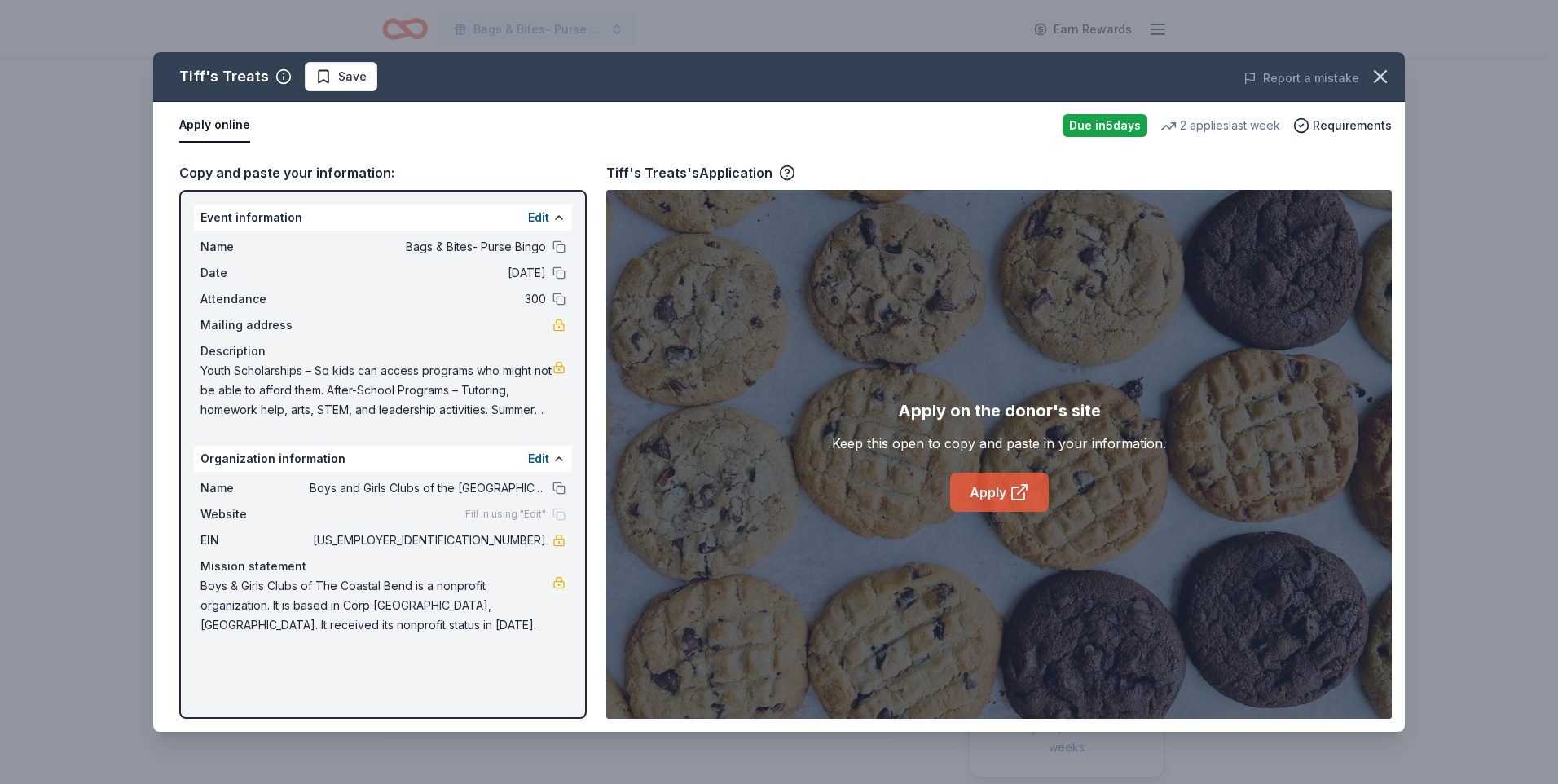
click at [1002, 488] on link "Apply" at bounding box center [999, 492] width 98 height 39
click at [1377, 77] on icon "button" at bounding box center [1380, 76] width 23 height 23
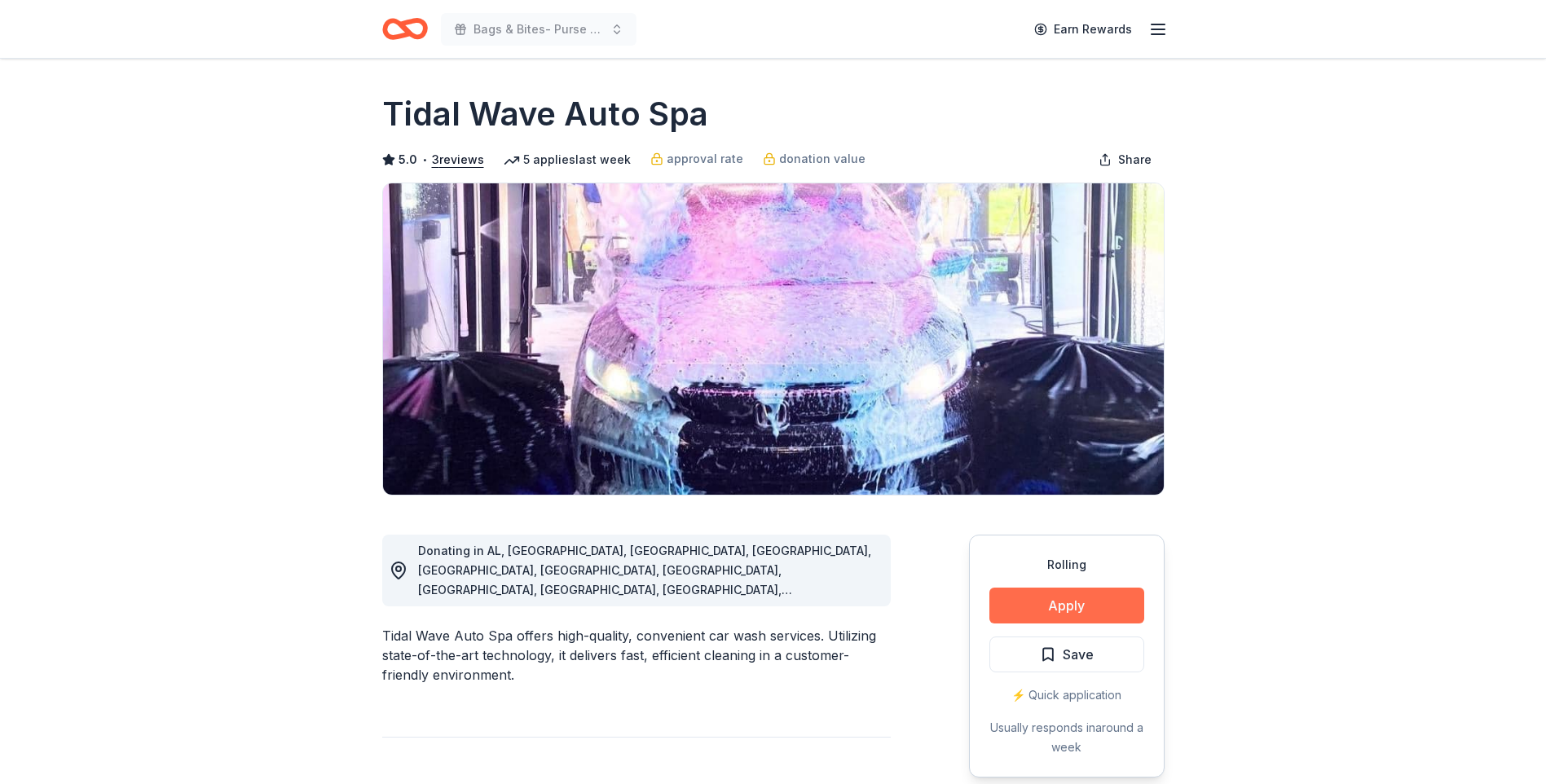
click at [1060, 604] on button "Apply" at bounding box center [1066, 605] width 155 height 36
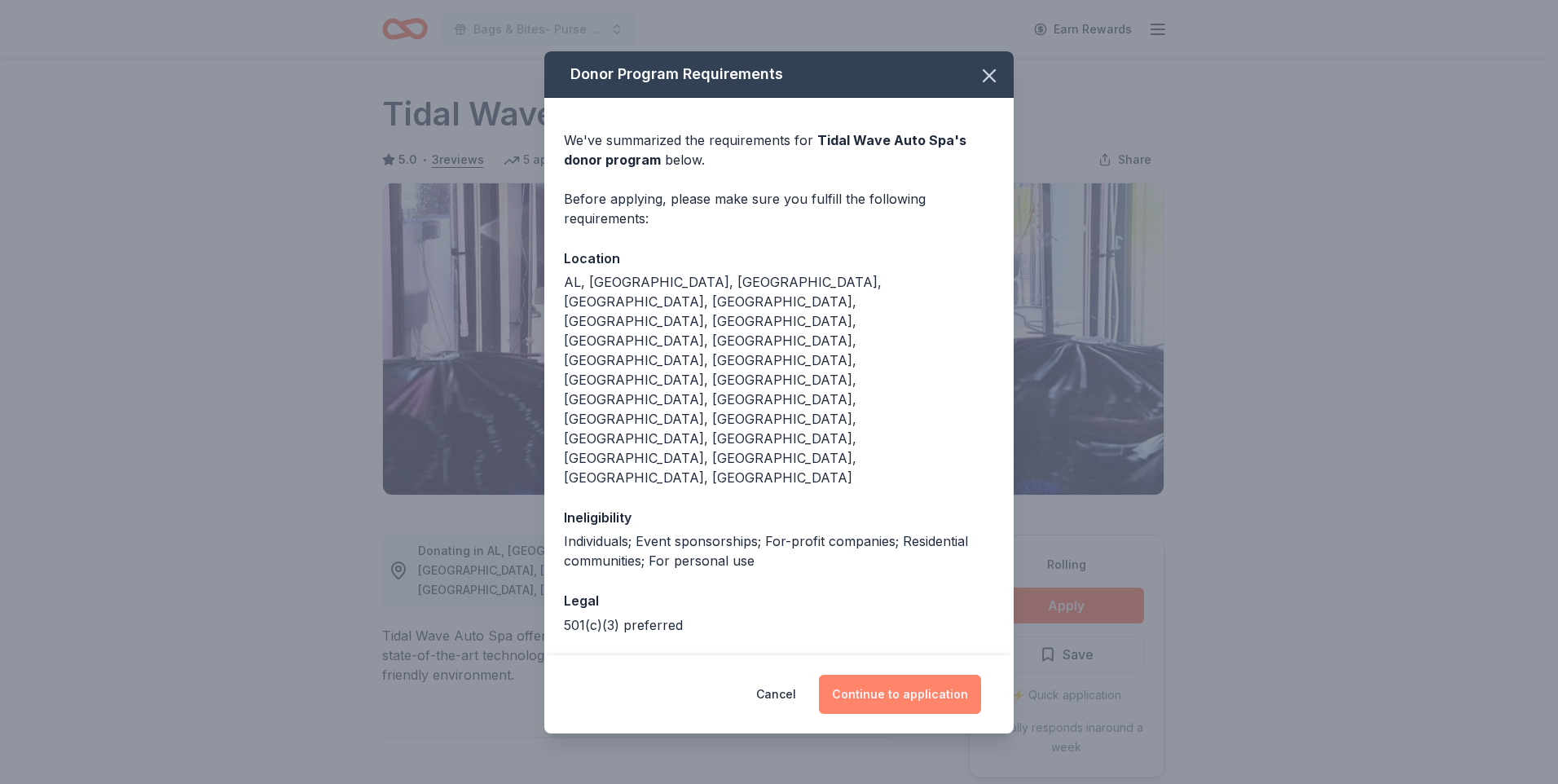
click at [901, 675] on button "Continue to application" at bounding box center [900, 694] width 163 height 39
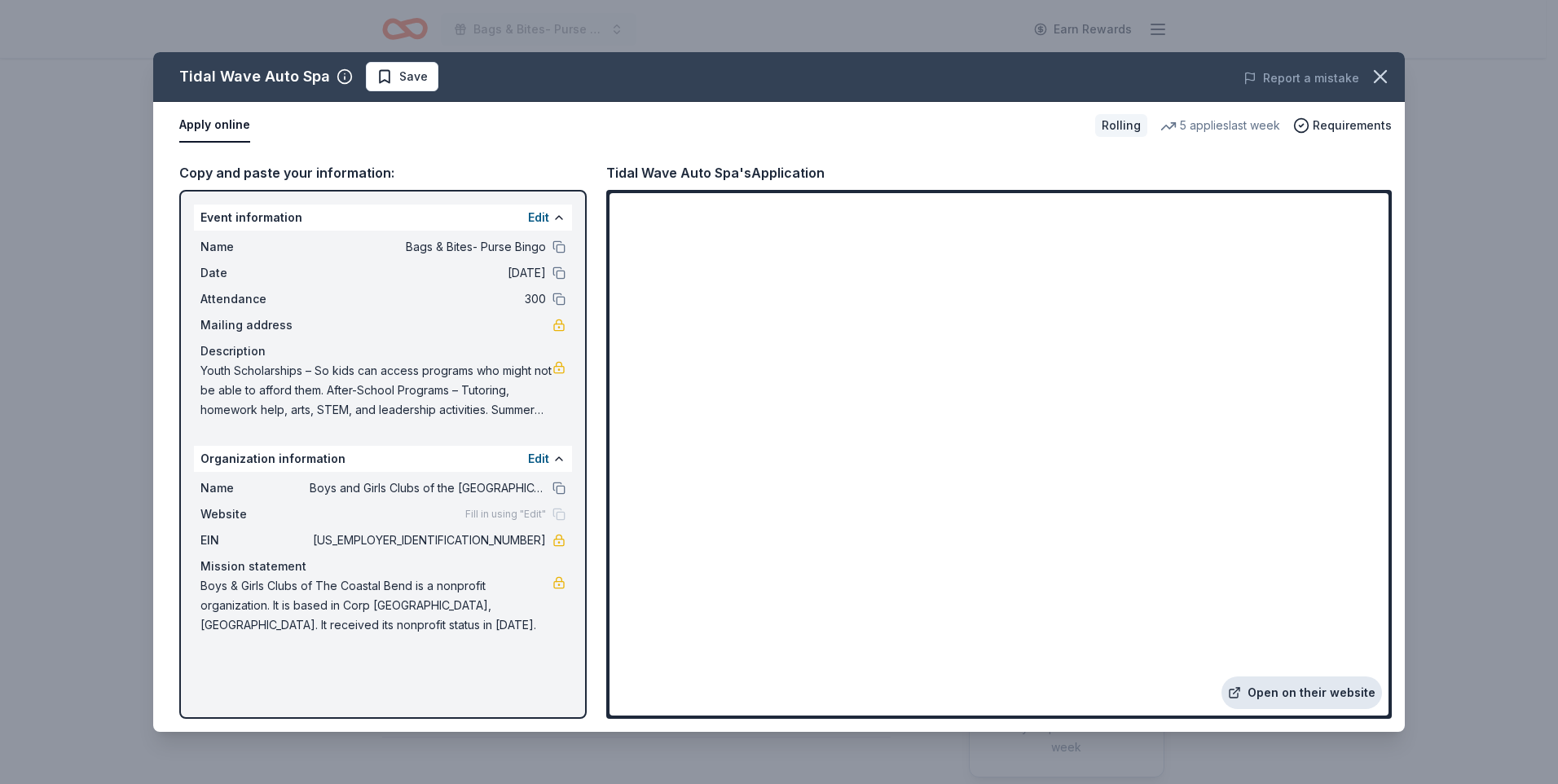
click at [1380, 690] on link "Open on their website" at bounding box center [1301, 691] width 161 height 32
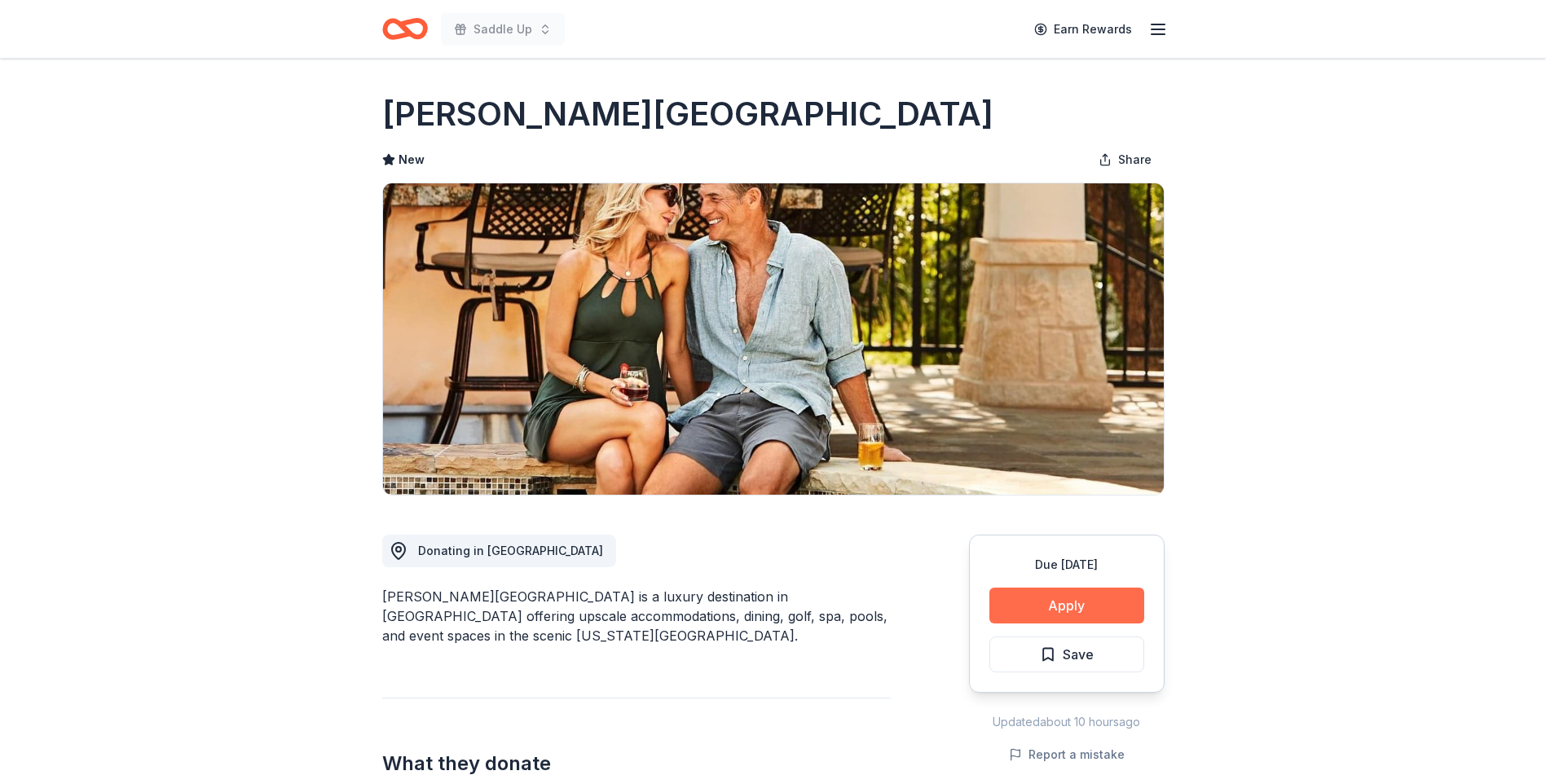
click at [1060, 609] on button "Apply" at bounding box center [1066, 605] width 155 height 36
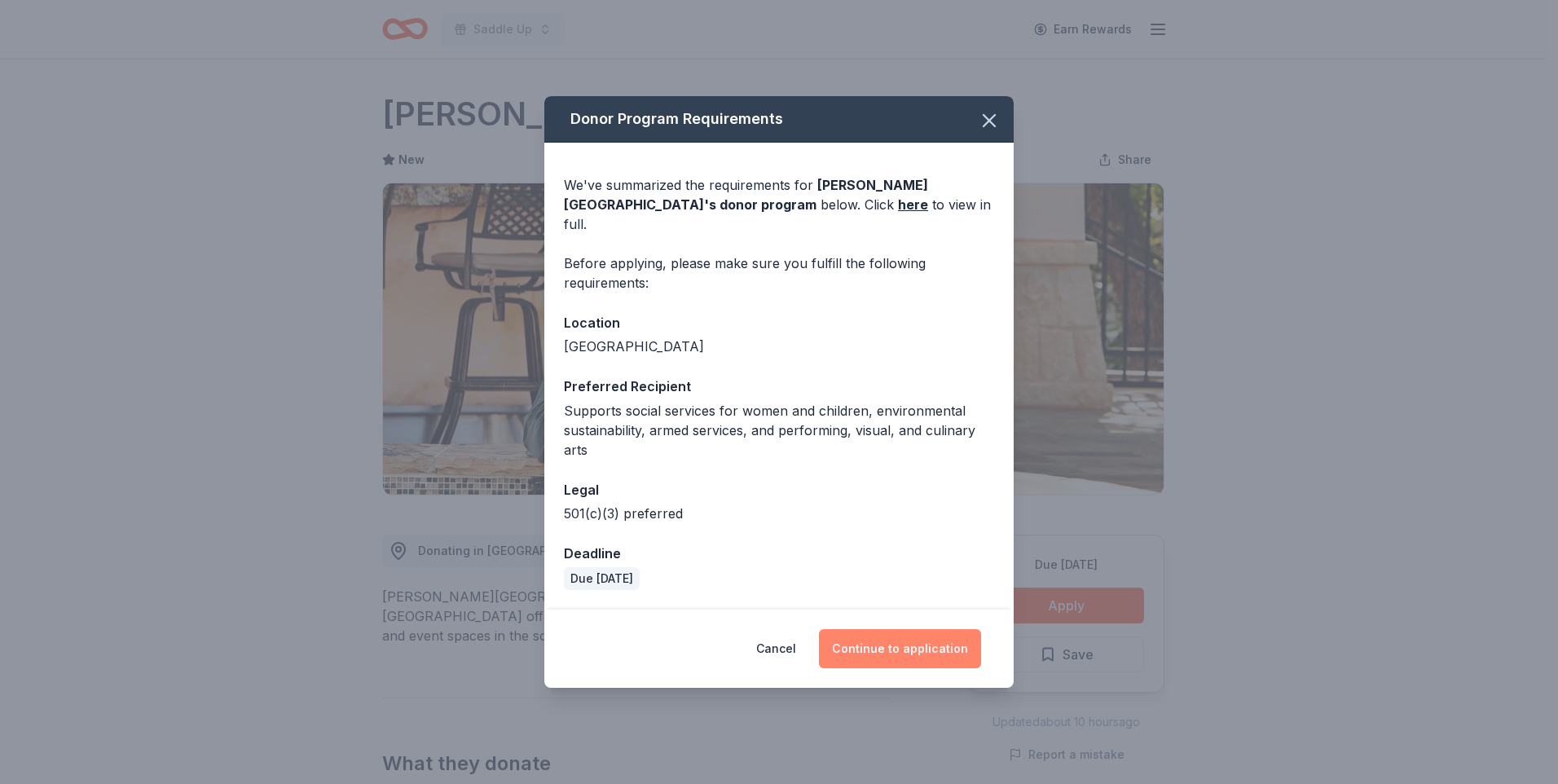
click at [901, 640] on button "Continue to application" at bounding box center [900, 648] width 163 height 39
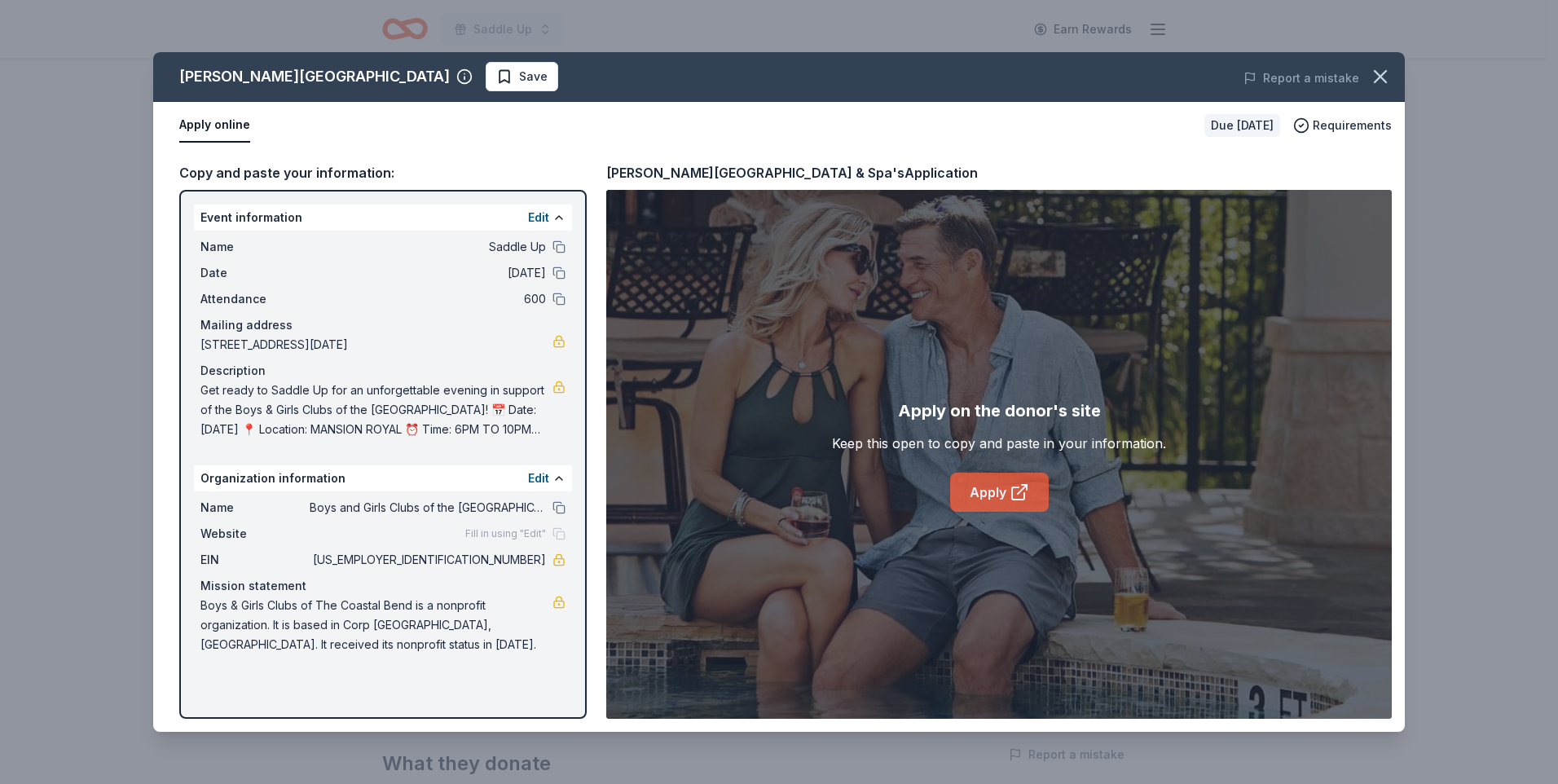
click at [980, 495] on link "Apply" at bounding box center [999, 492] width 98 height 39
click at [1377, 84] on icon "button" at bounding box center [1380, 76] width 23 height 23
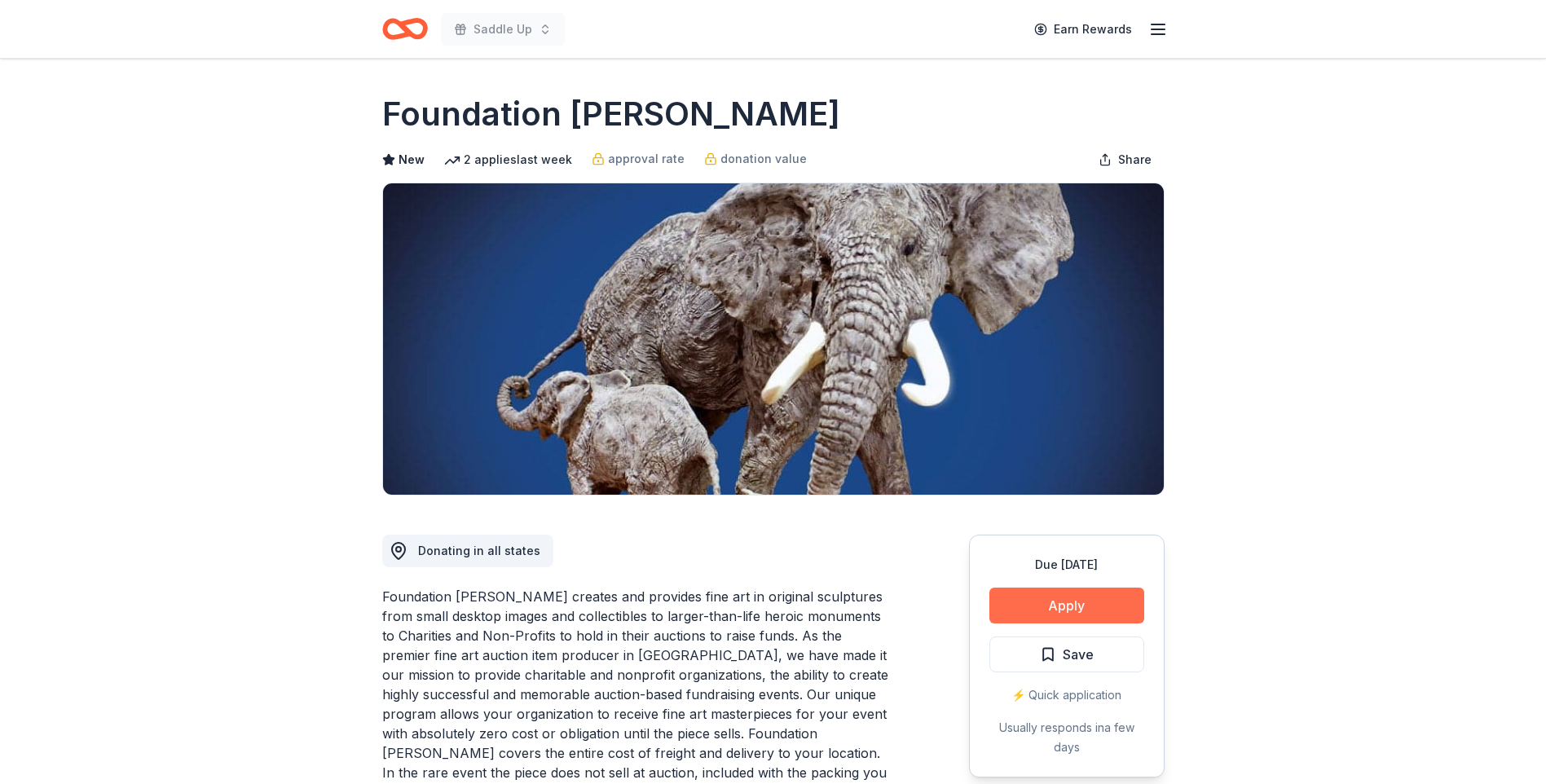
click at [1060, 606] on button "Apply" at bounding box center [1066, 605] width 155 height 36
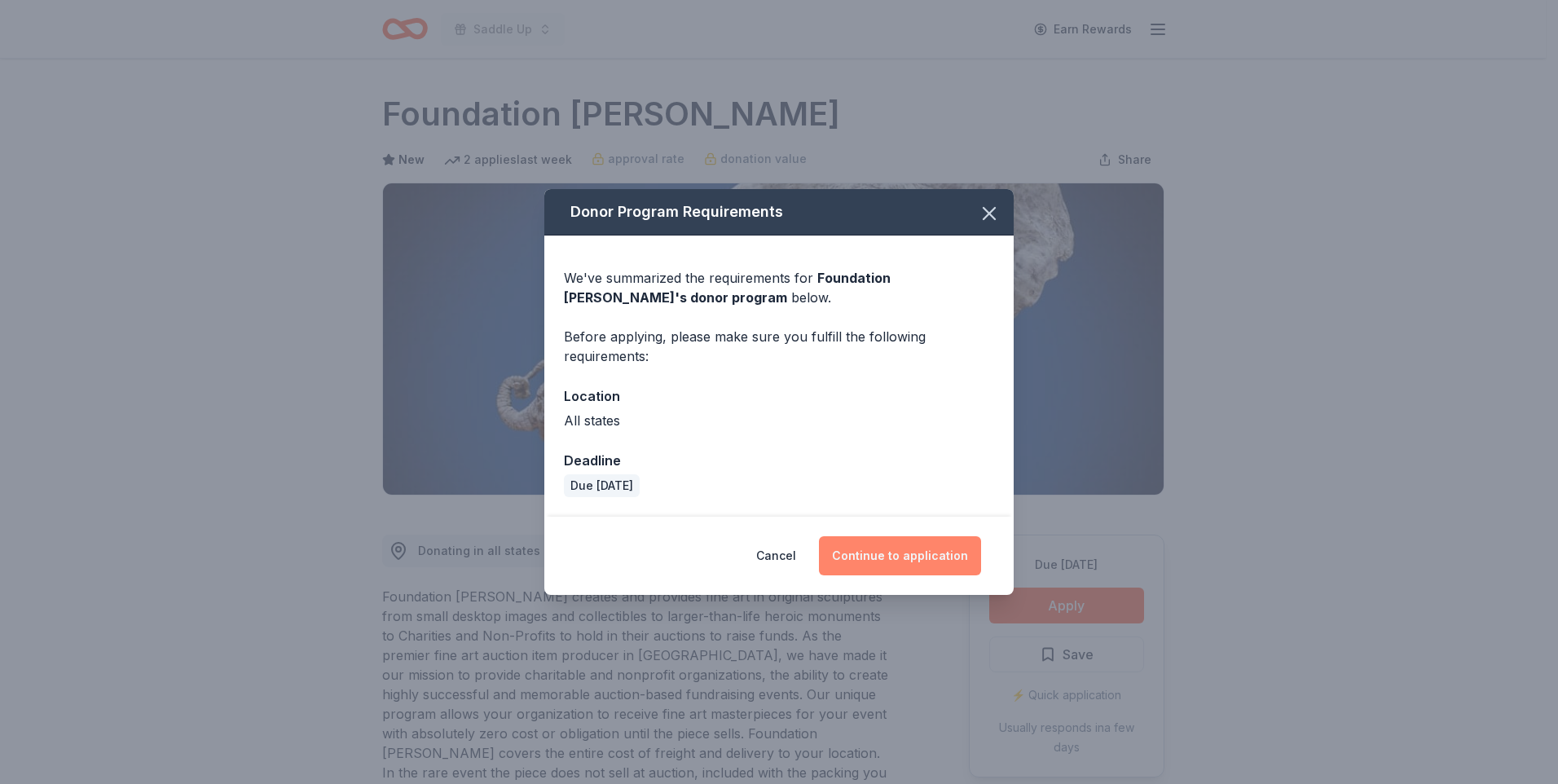
click at [877, 554] on button "Continue to application" at bounding box center [900, 555] width 163 height 39
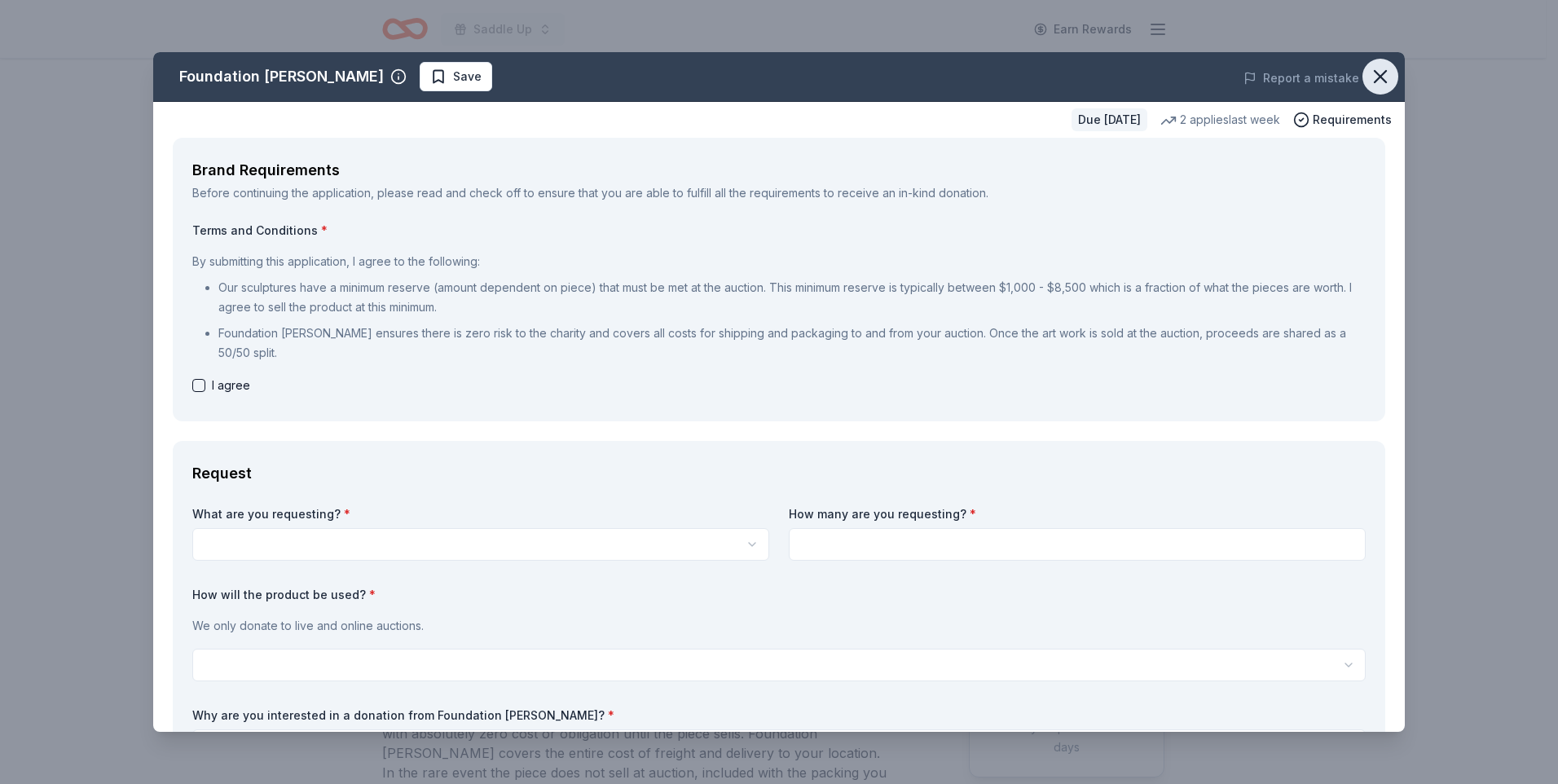
click at [1374, 73] on icon "button" at bounding box center [1380, 76] width 11 height 11
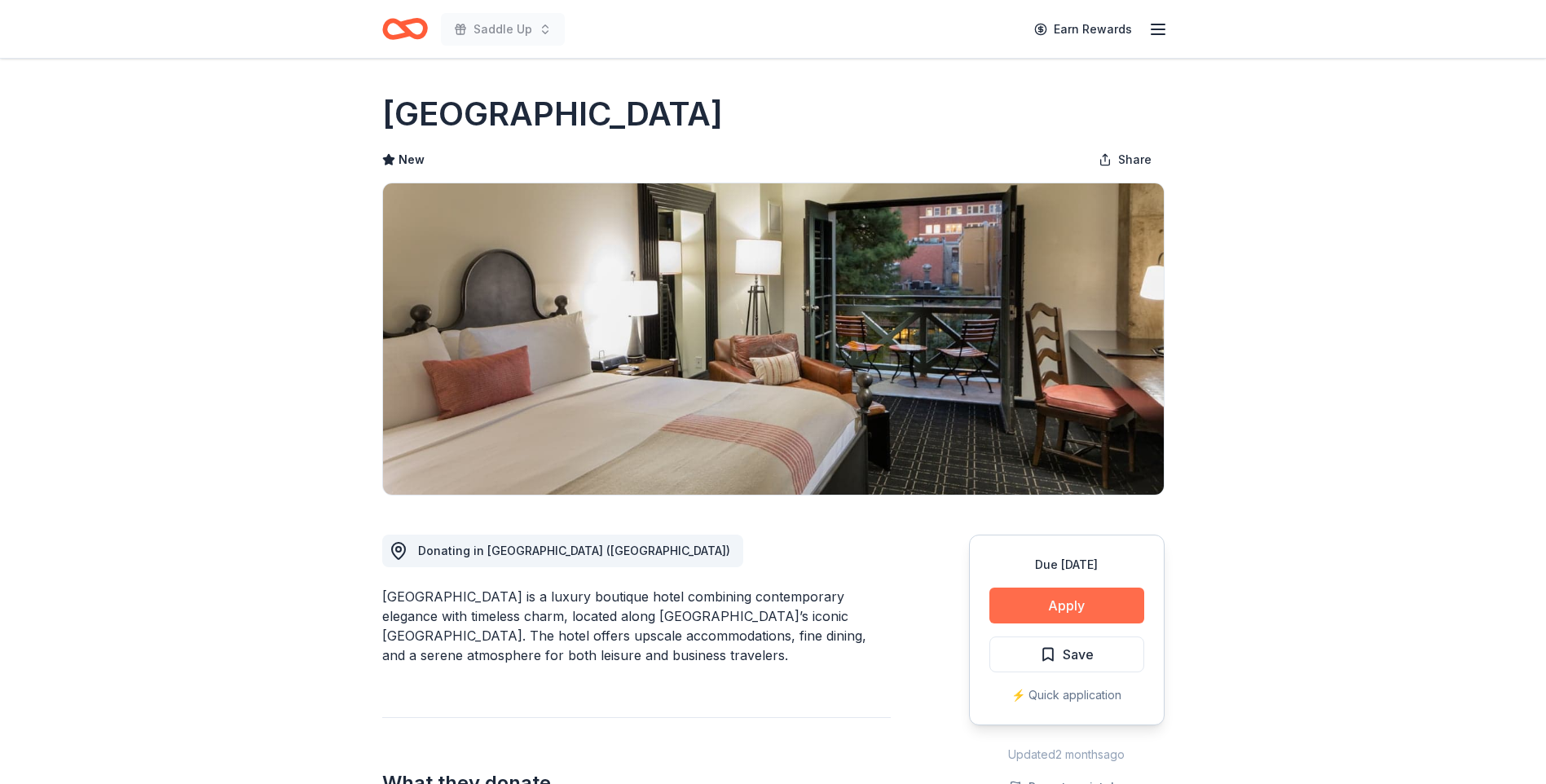
click at [1059, 605] on button "Apply" at bounding box center [1066, 605] width 155 height 36
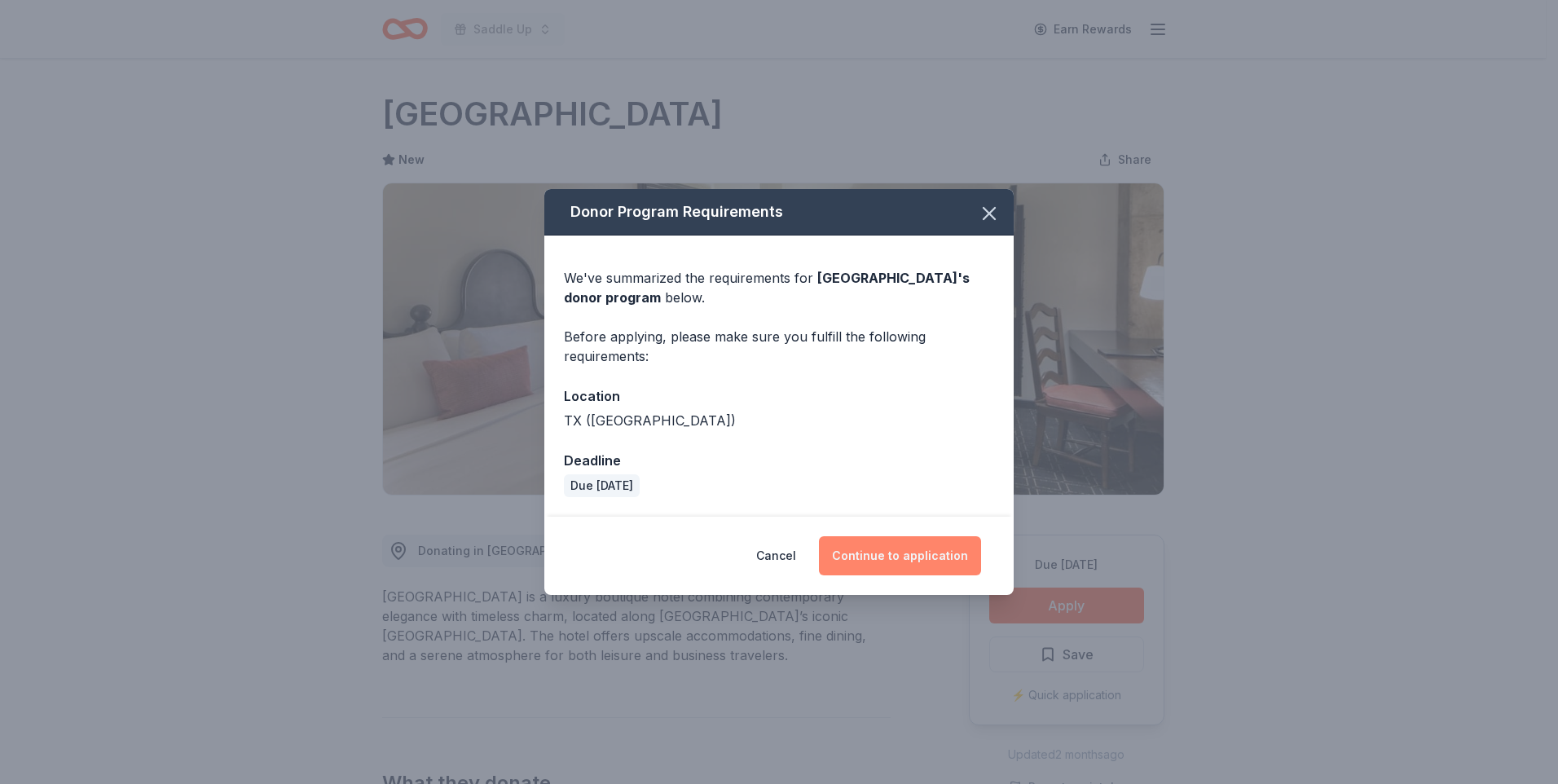
click at [883, 554] on button "Continue to application" at bounding box center [900, 555] width 163 height 39
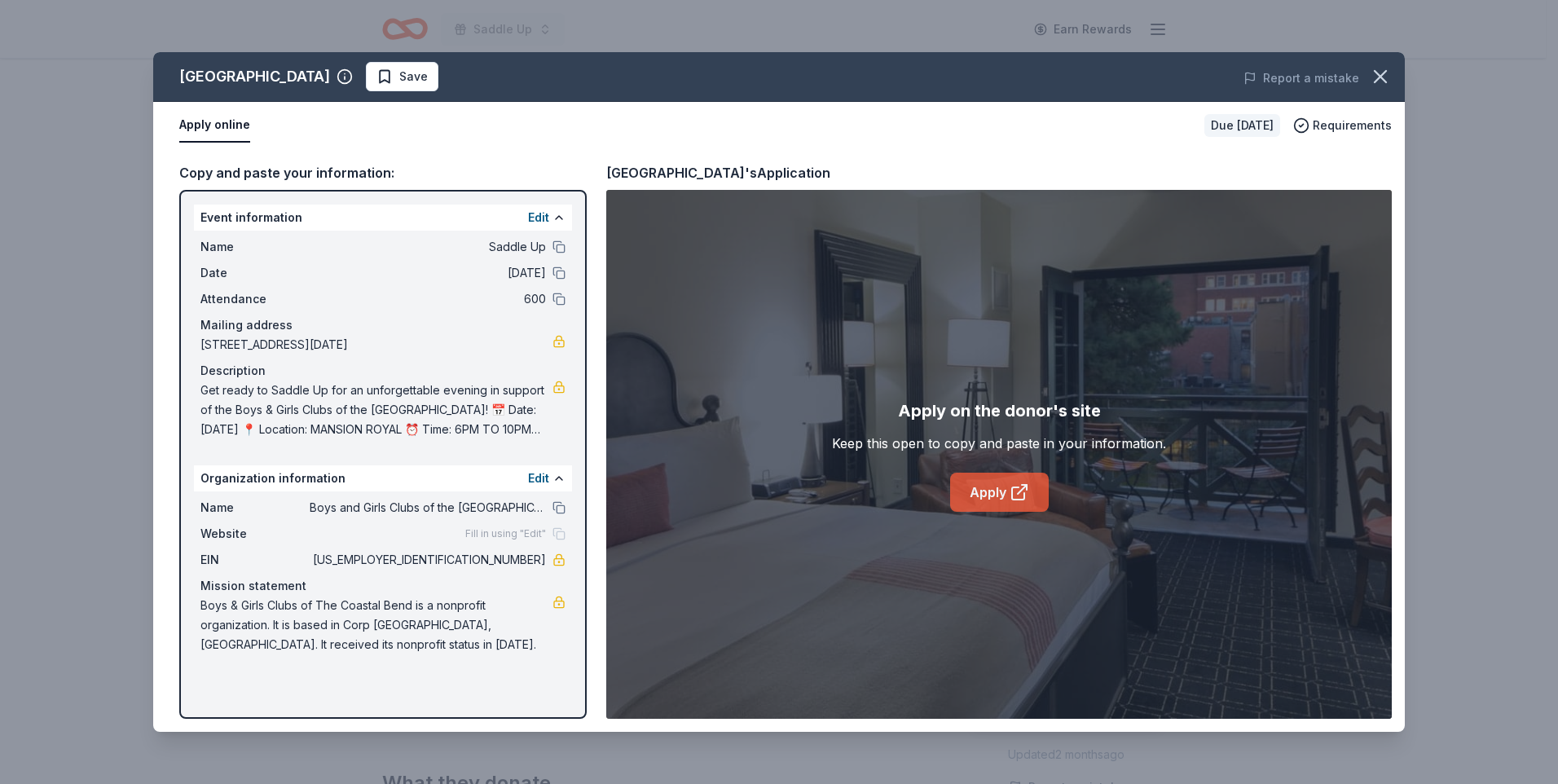
click at [994, 497] on link "Apply" at bounding box center [999, 492] width 98 height 39
click at [1372, 78] on icon "button" at bounding box center [1380, 76] width 23 height 23
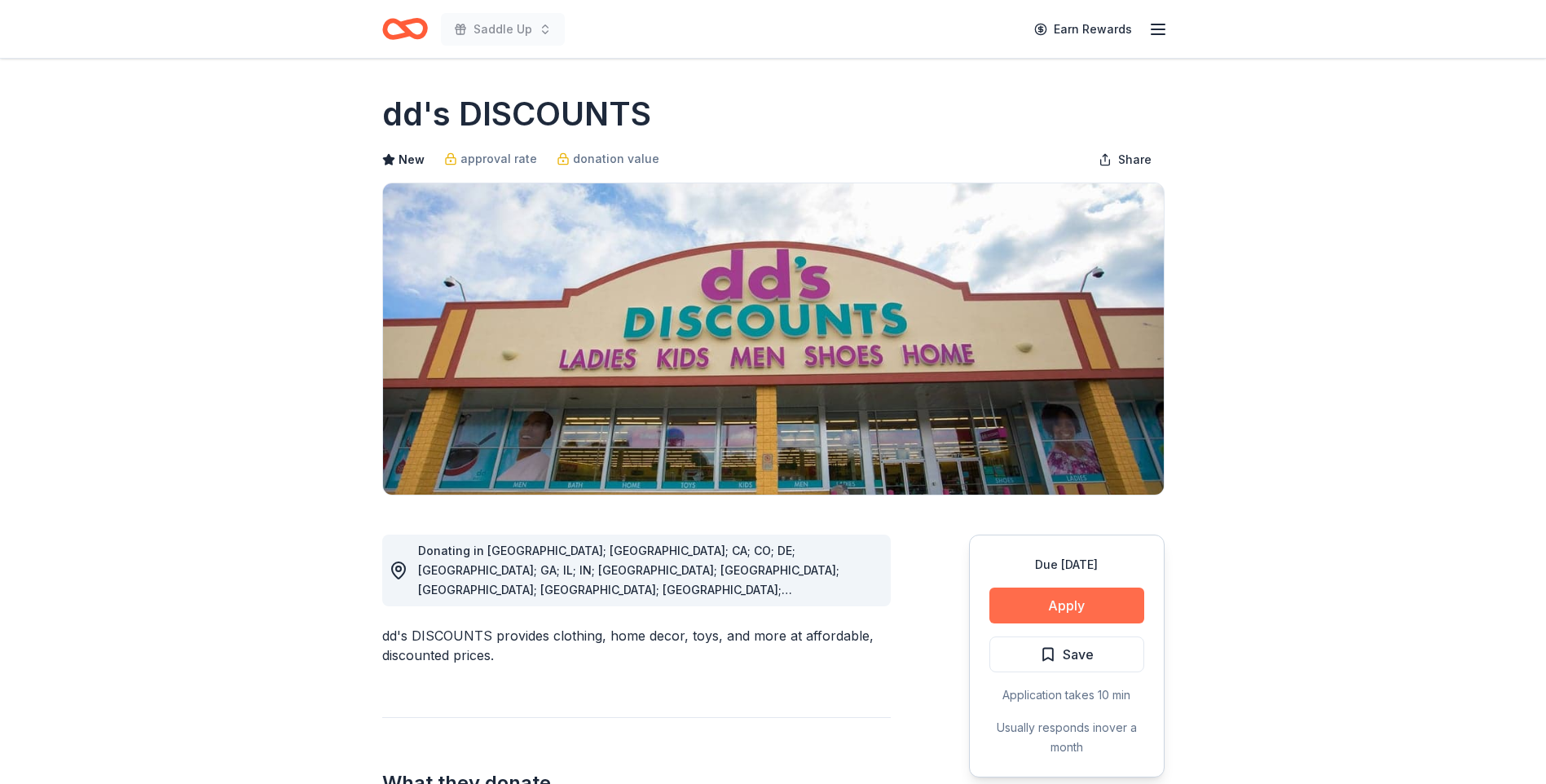
click at [1084, 605] on button "Apply" at bounding box center [1066, 605] width 155 height 36
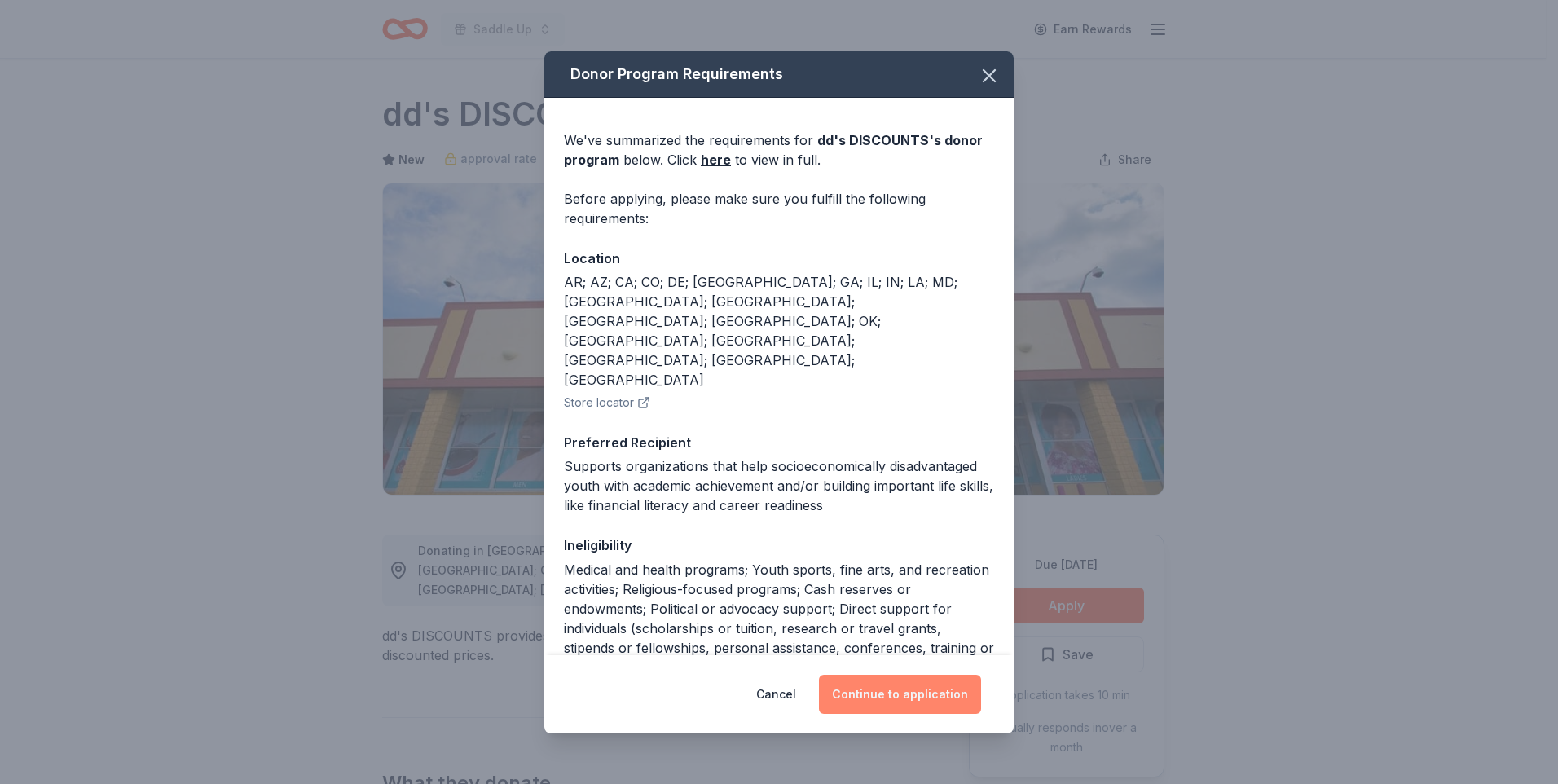
click at [903, 698] on button "Continue to application" at bounding box center [900, 694] width 163 height 39
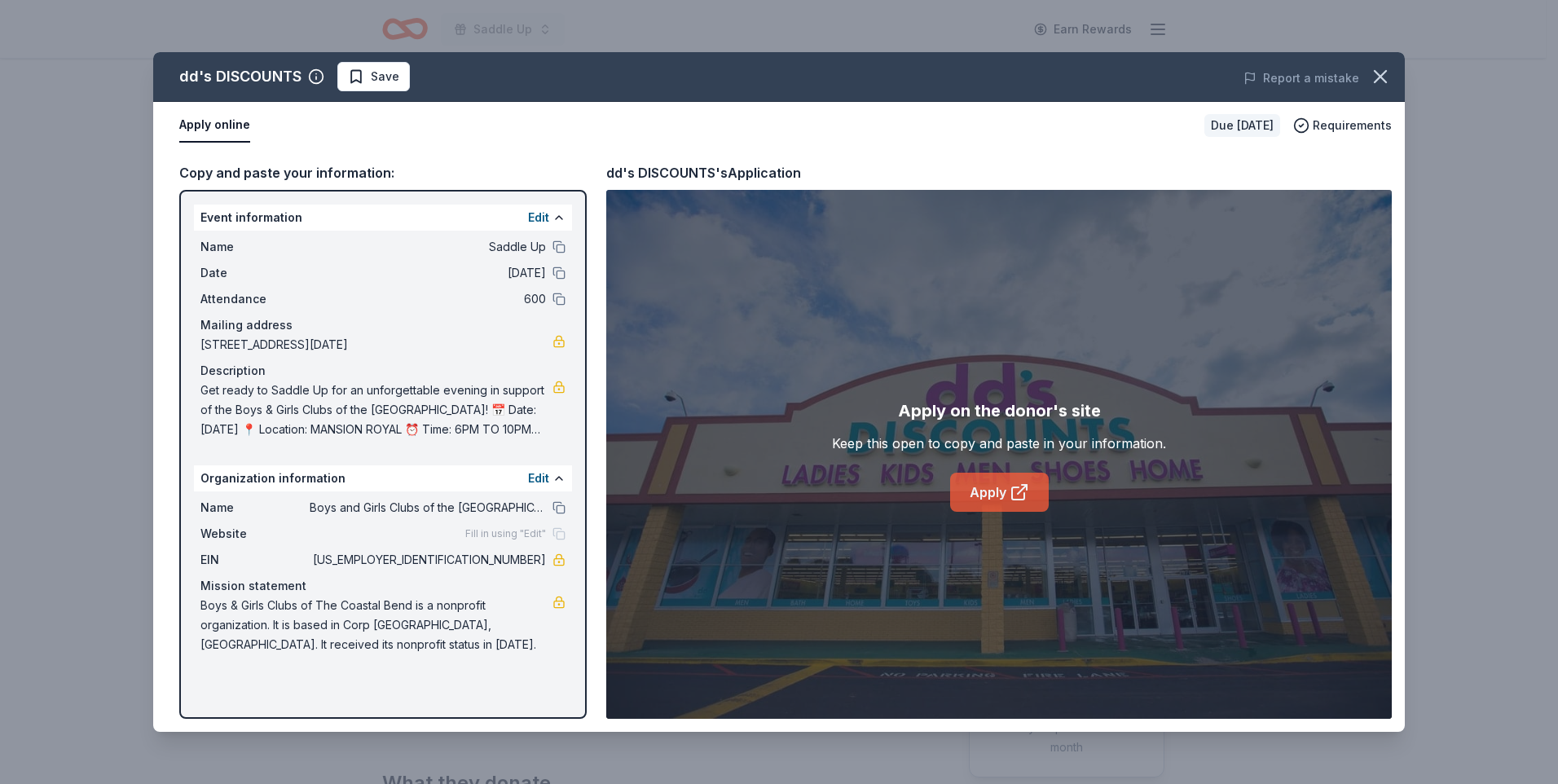
click at [1002, 495] on link "Apply" at bounding box center [999, 492] width 98 height 39
click at [994, 494] on link "Apply" at bounding box center [999, 492] width 98 height 39
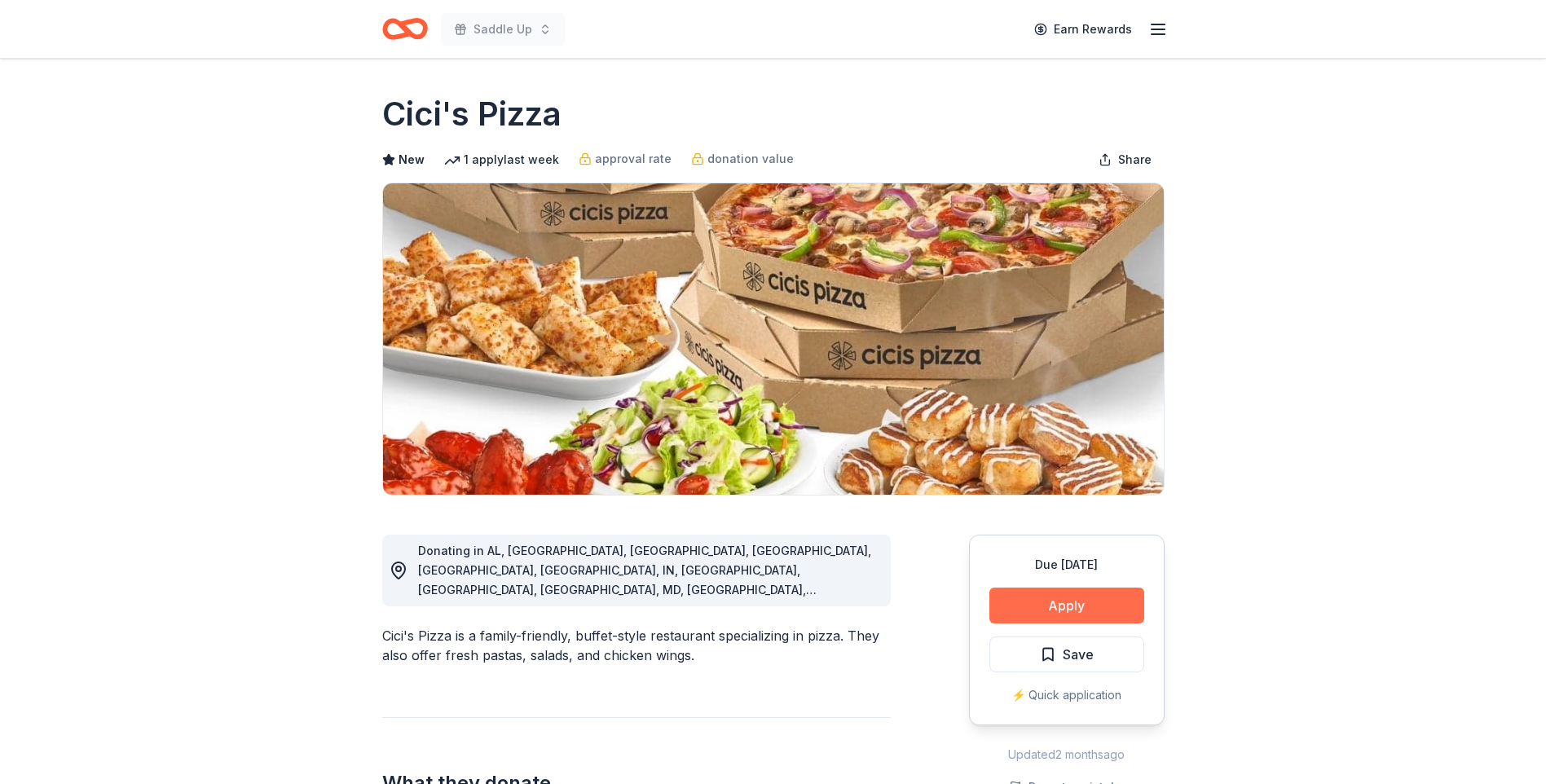
click at [1074, 607] on button "Apply" at bounding box center [1066, 605] width 155 height 36
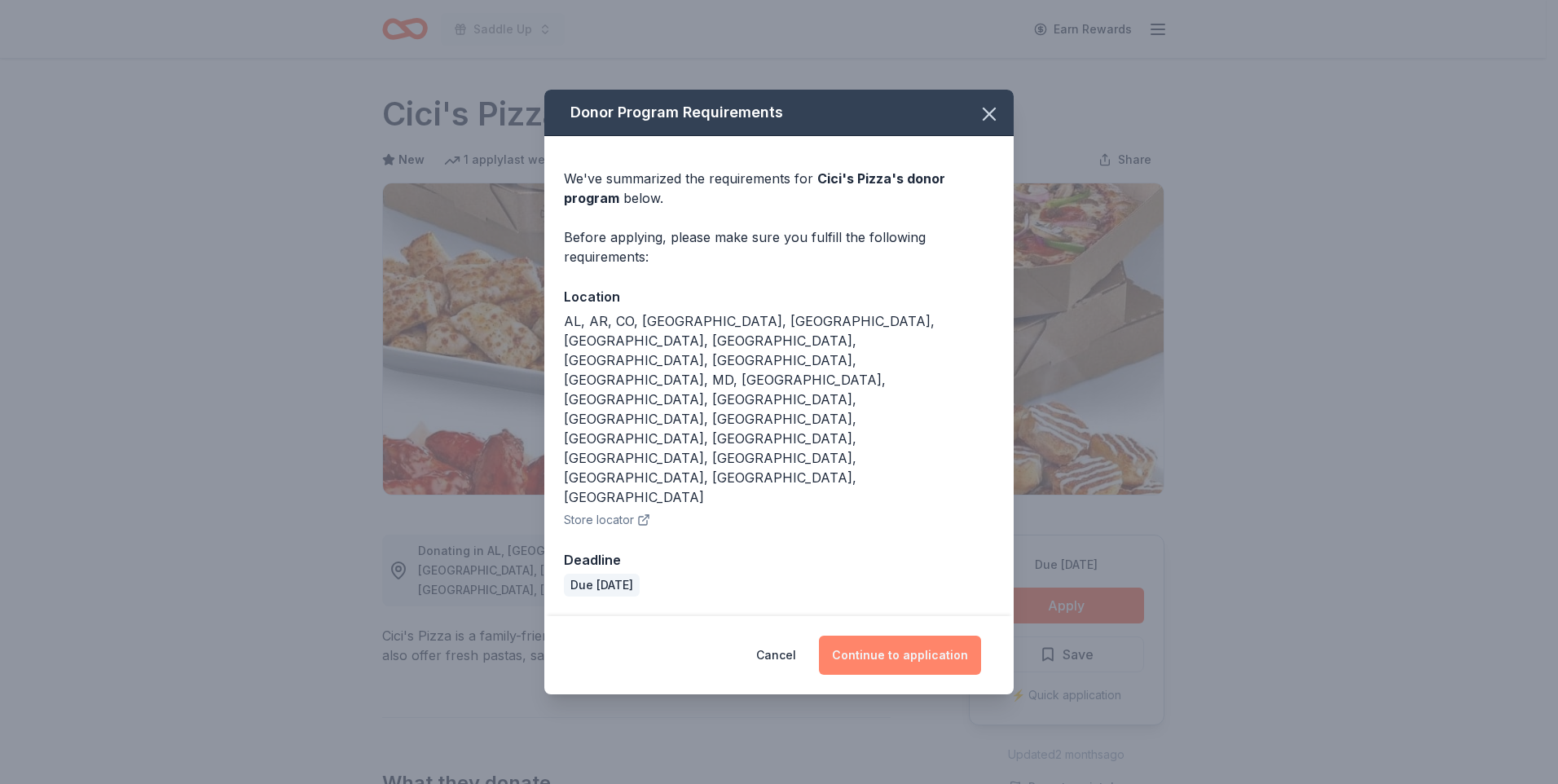
click at [893, 635] on button "Continue to application" at bounding box center [900, 655] width 163 height 39
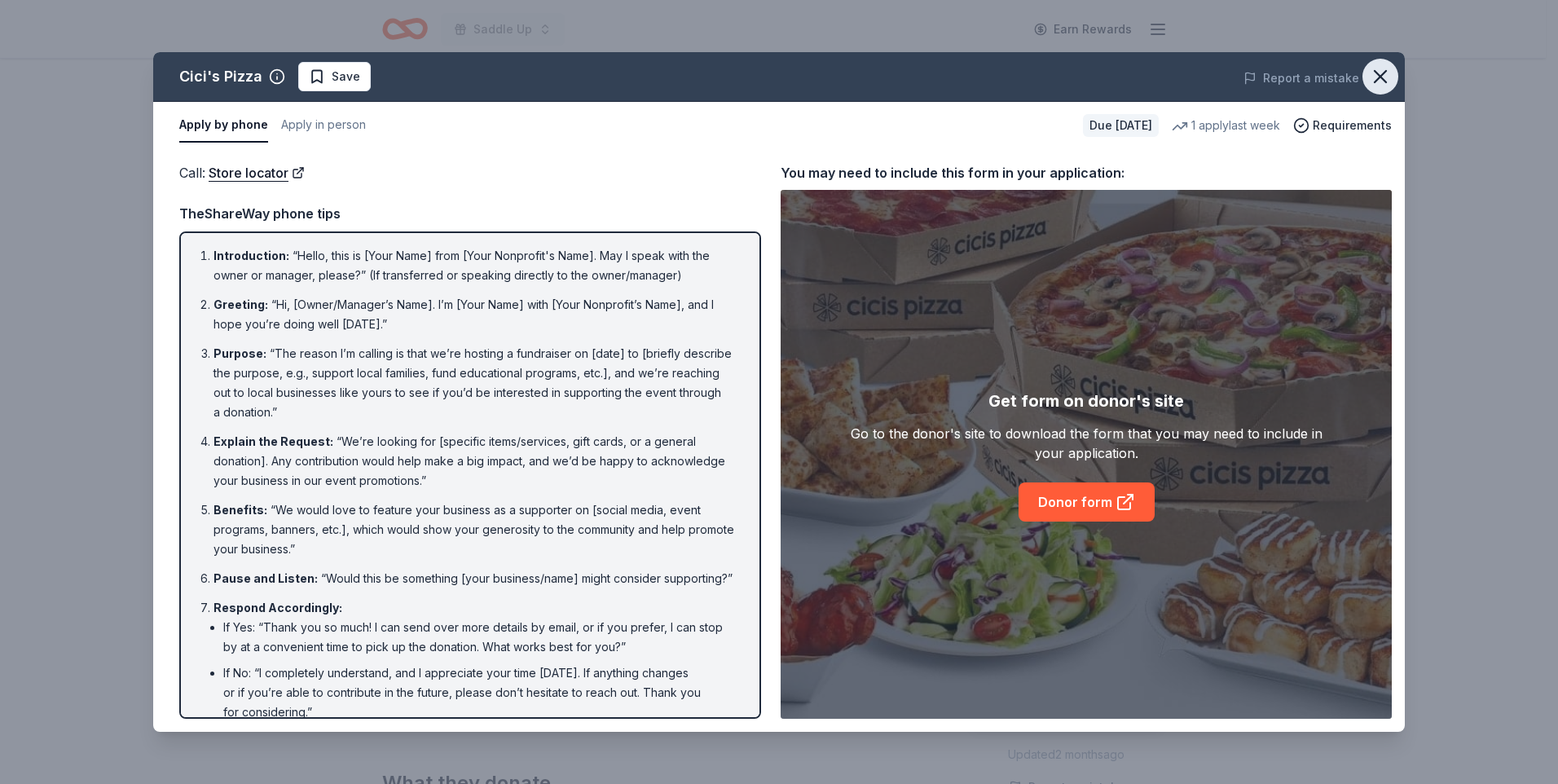
drag, startPoint x: 1384, startPoint y: 70, endPoint x: 1384, endPoint y: 80, distance: 10.0
click at [1383, 75] on icon "button" at bounding box center [1380, 76] width 23 height 23
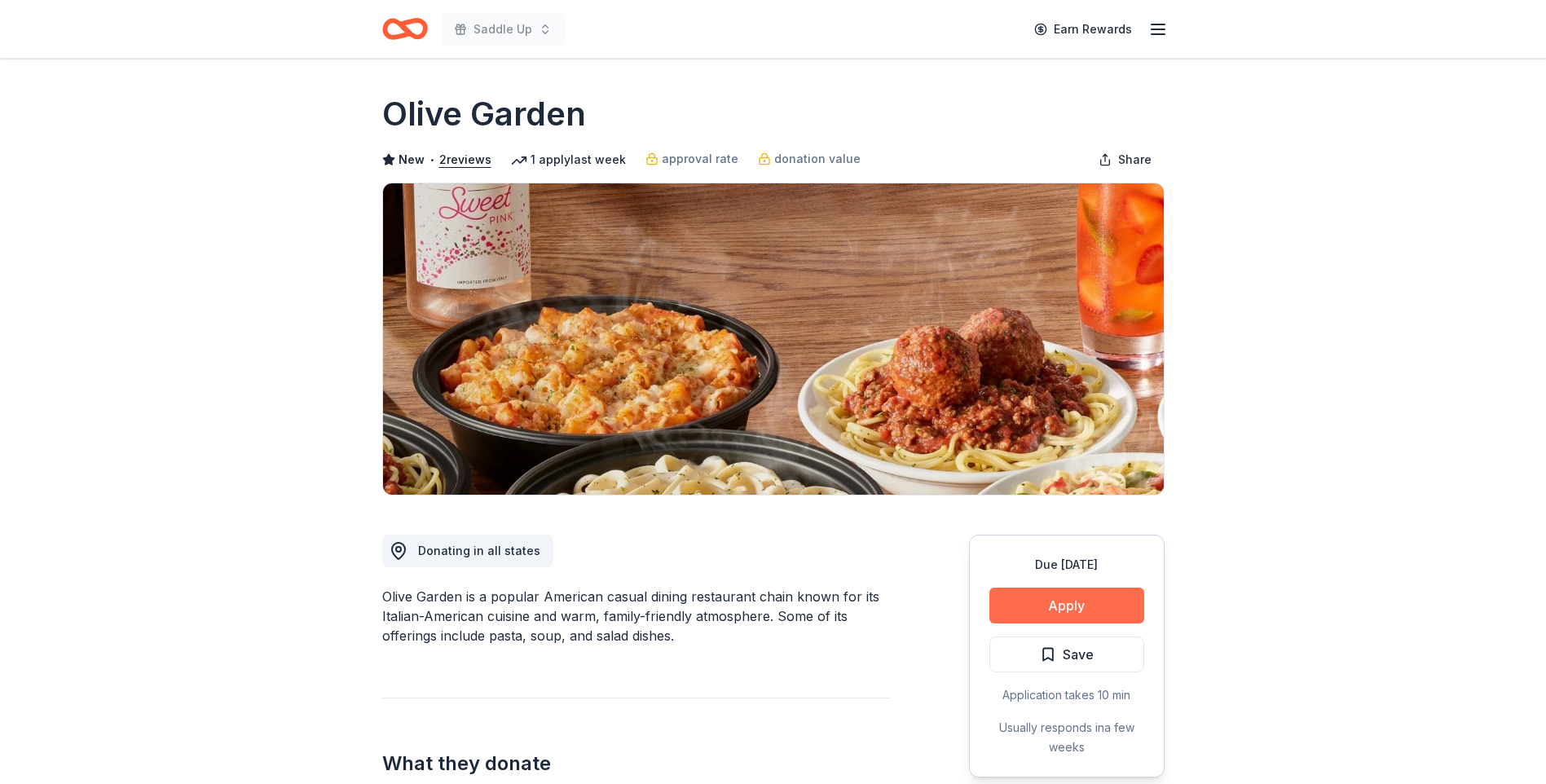
click at [1067, 608] on button "Apply" at bounding box center [1066, 605] width 155 height 36
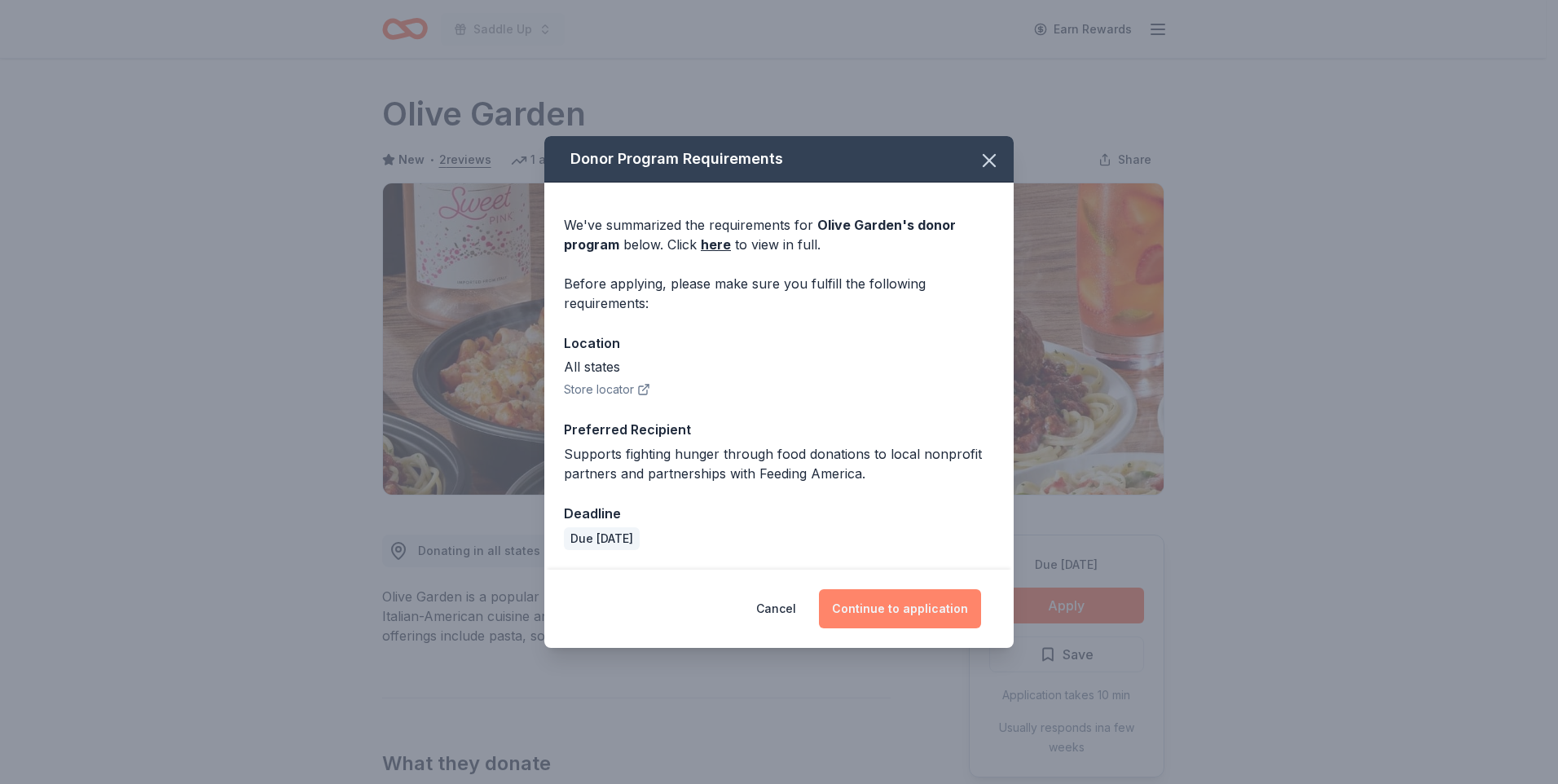
click at [884, 609] on button "Continue to application" at bounding box center [900, 609] width 163 height 39
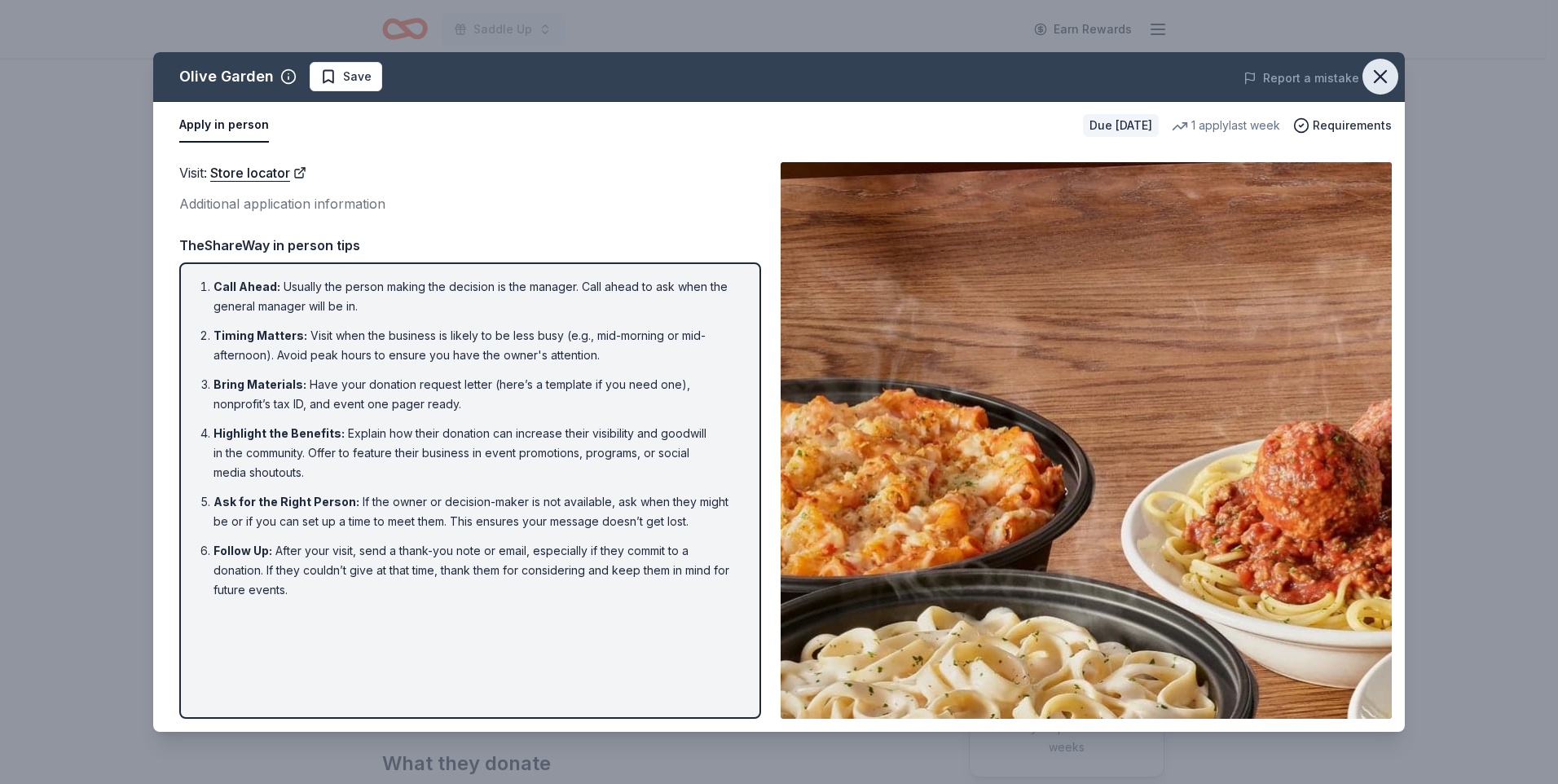
click at [1377, 73] on icon "button" at bounding box center [1380, 76] width 11 height 11
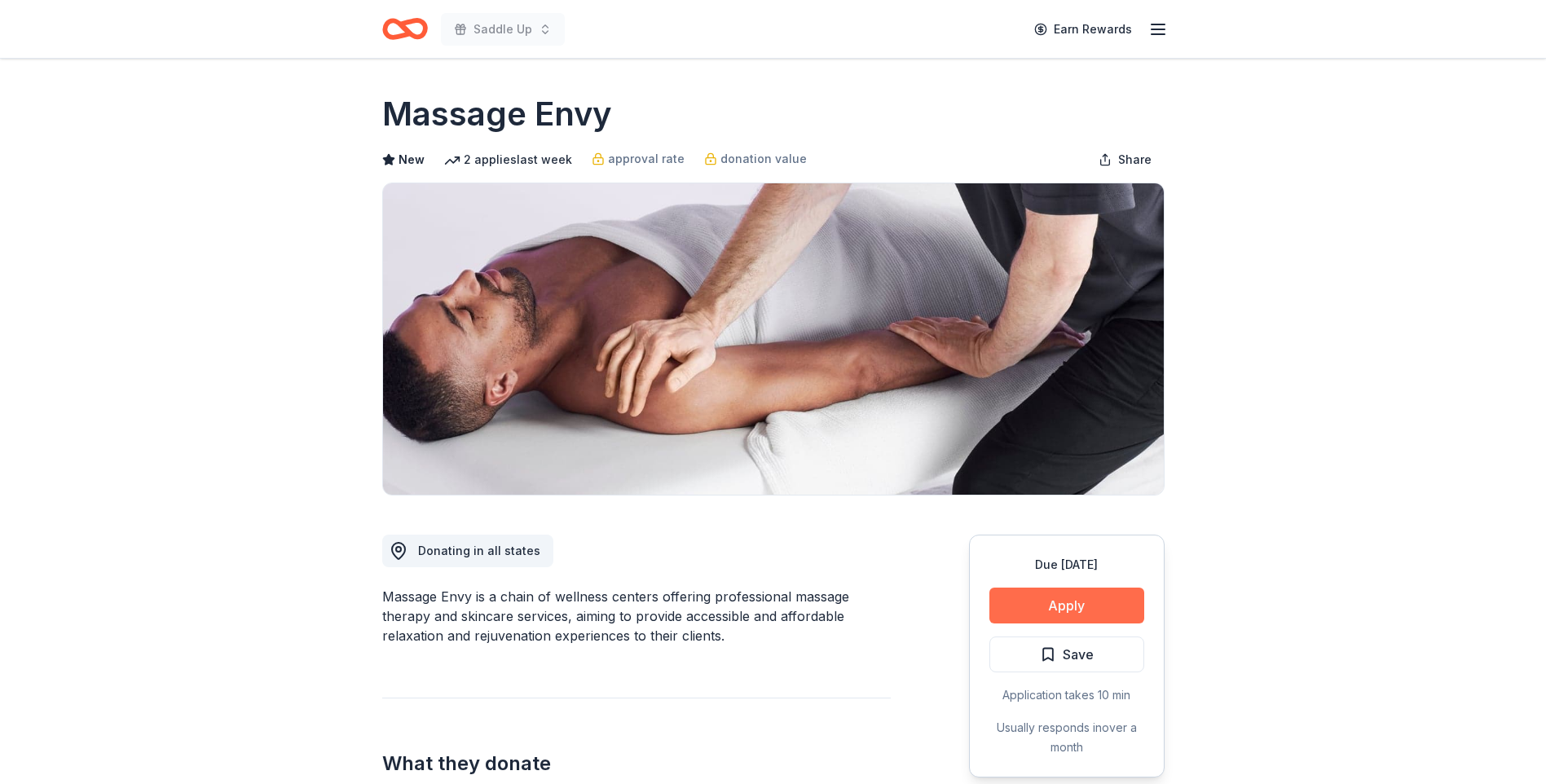
click at [1068, 599] on button "Apply" at bounding box center [1066, 605] width 155 height 36
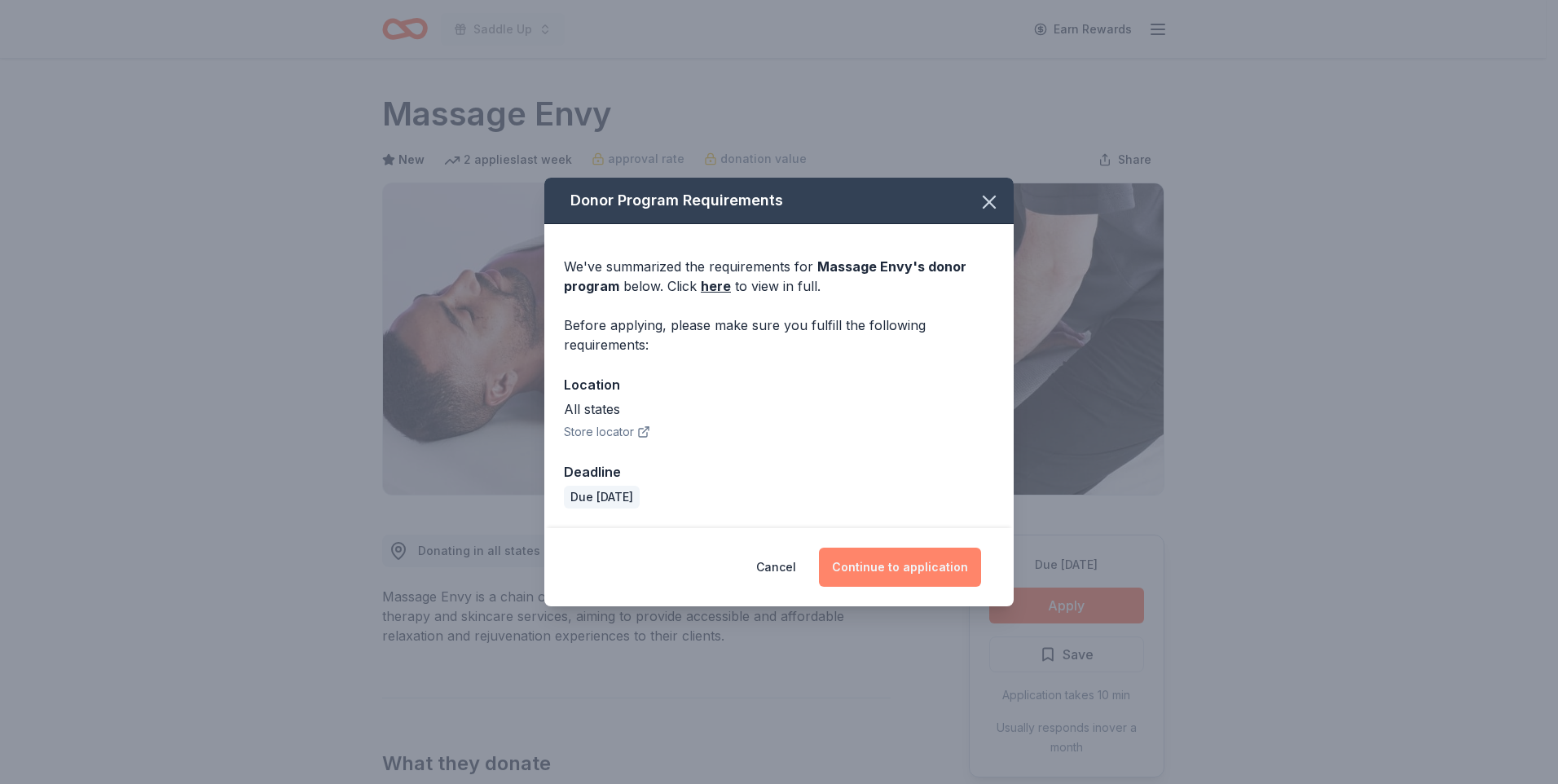
click at [890, 568] on button "Continue to application" at bounding box center [900, 566] width 163 height 39
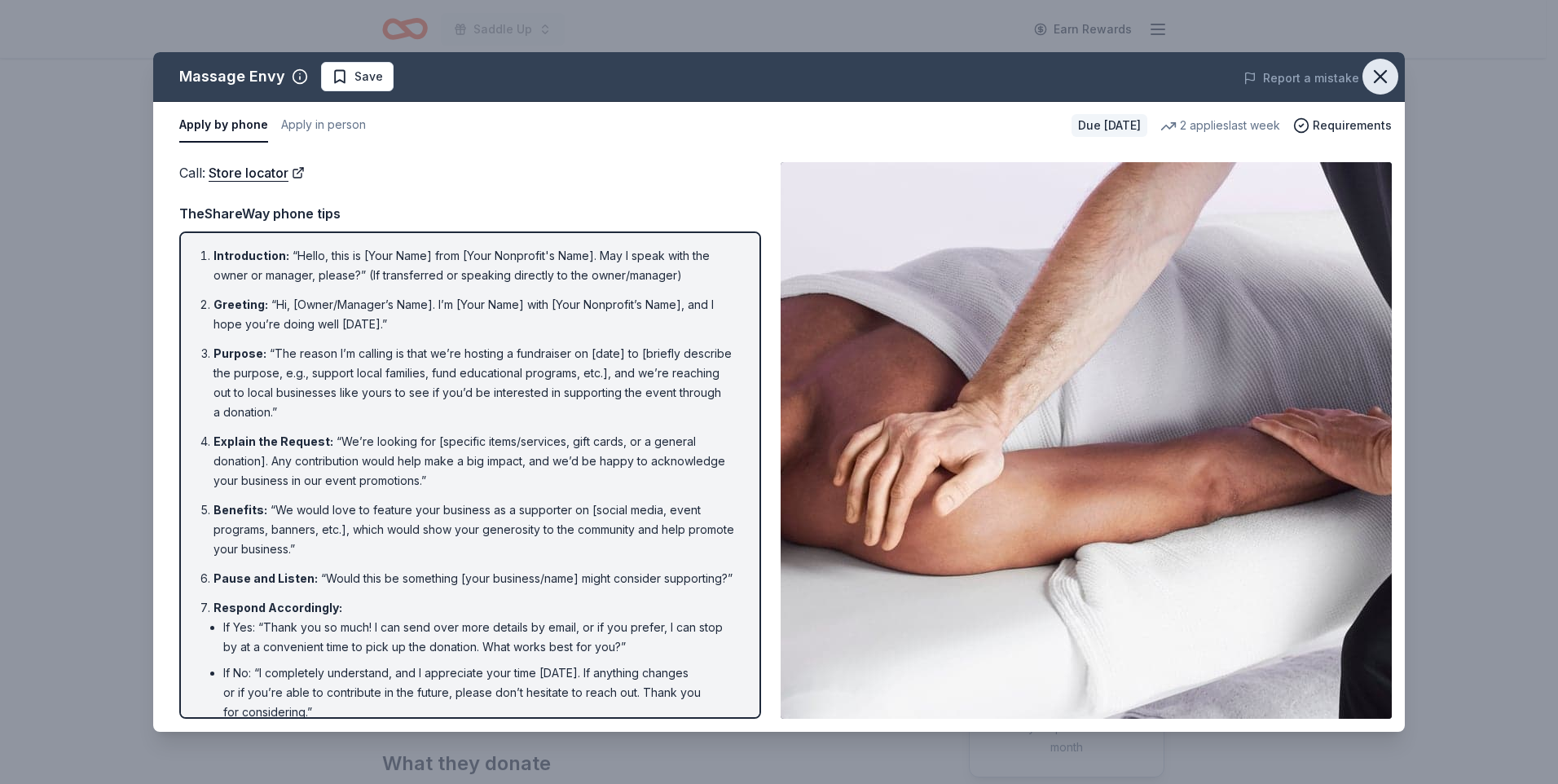
click at [1386, 75] on icon "button" at bounding box center [1380, 76] width 23 height 23
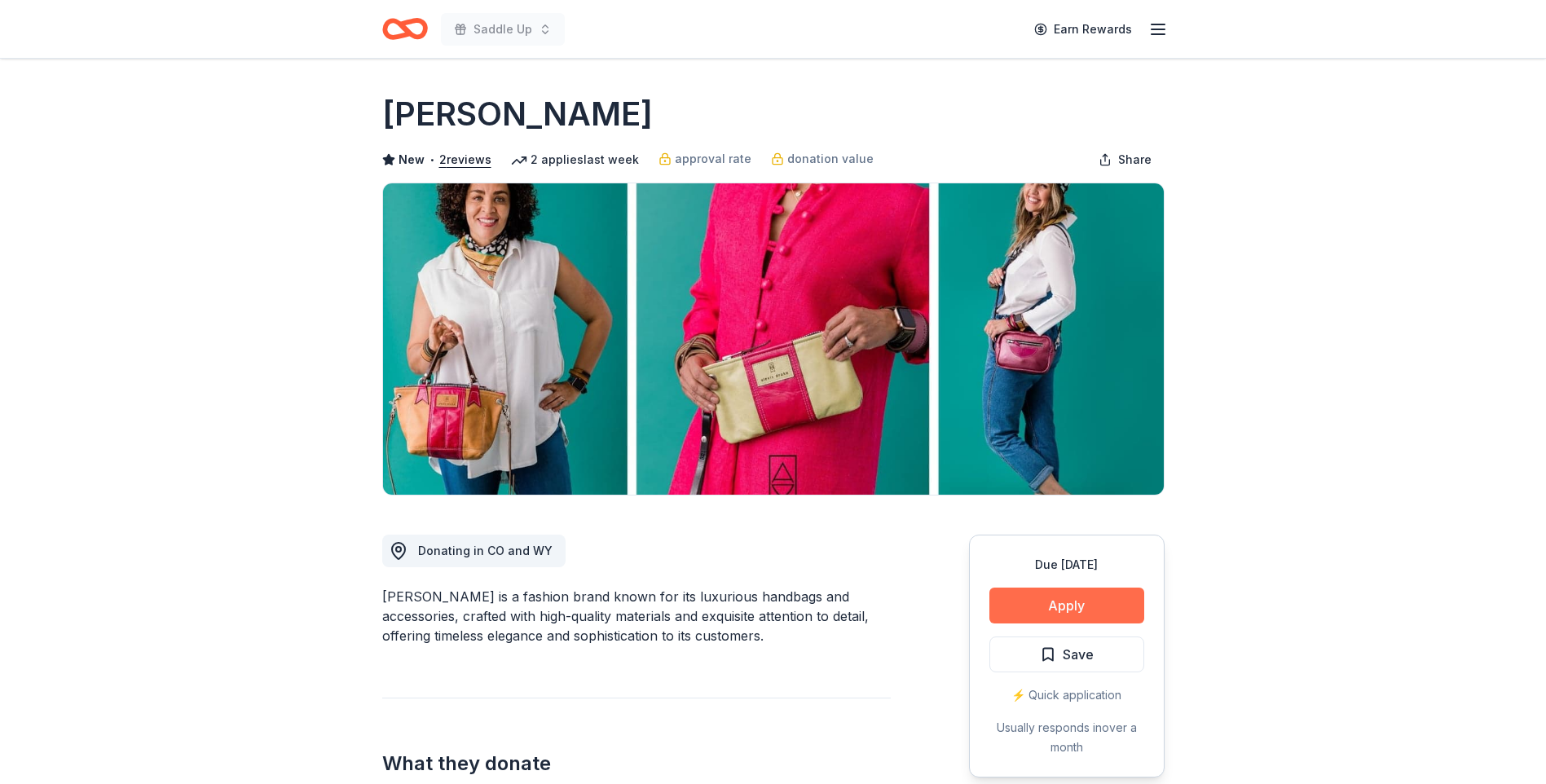
click at [1074, 609] on button "Apply" at bounding box center [1066, 605] width 155 height 36
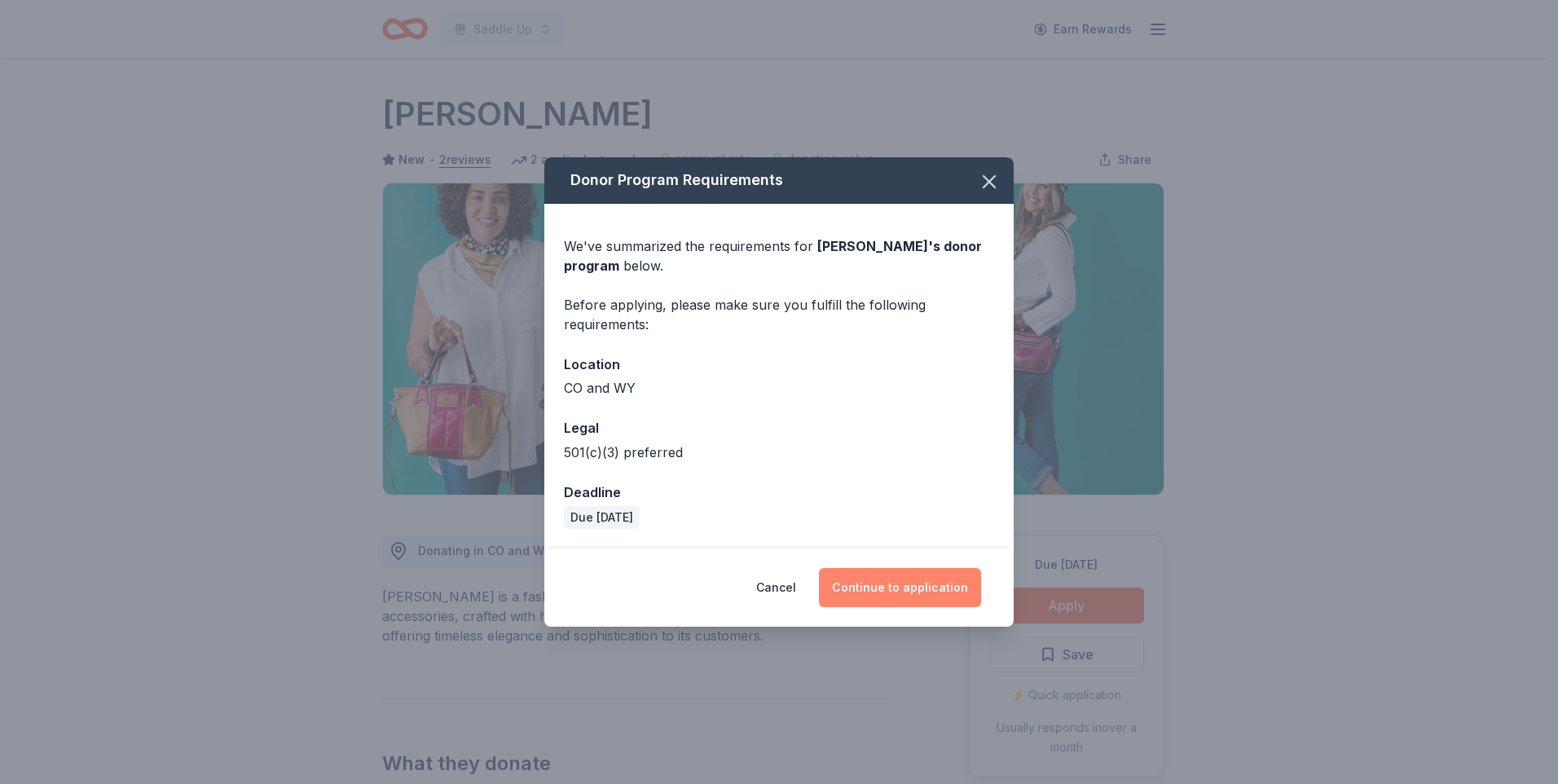
click at [885, 584] on button "Continue to application" at bounding box center [900, 587] width 163 height 39
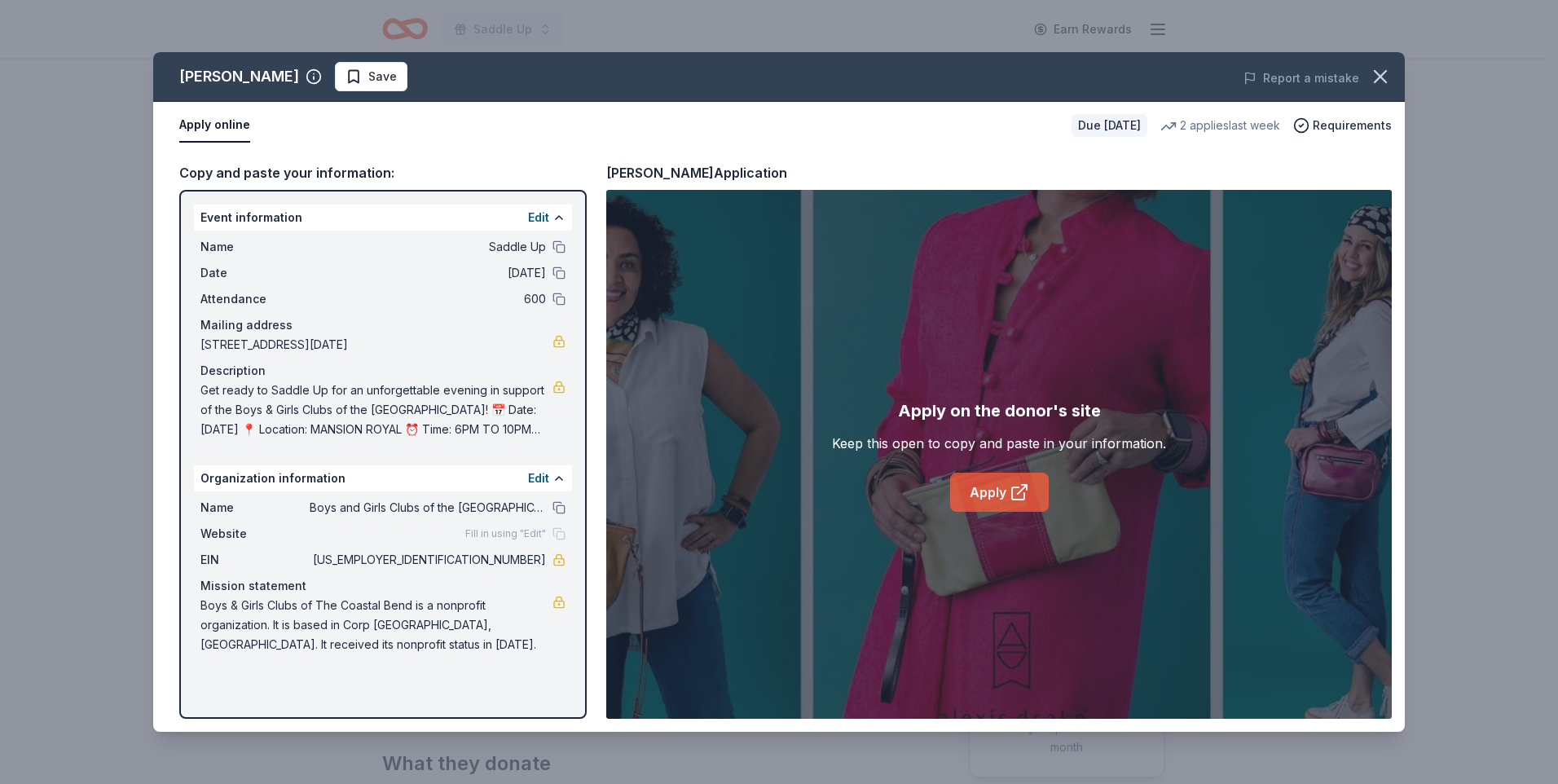
click at [999, 491] on link "Apply" at bounding box center [999, 492] width 98 height 39
click at [1377, 79] on icon "button" at bounding box center [1380, 76] width 11 height 11
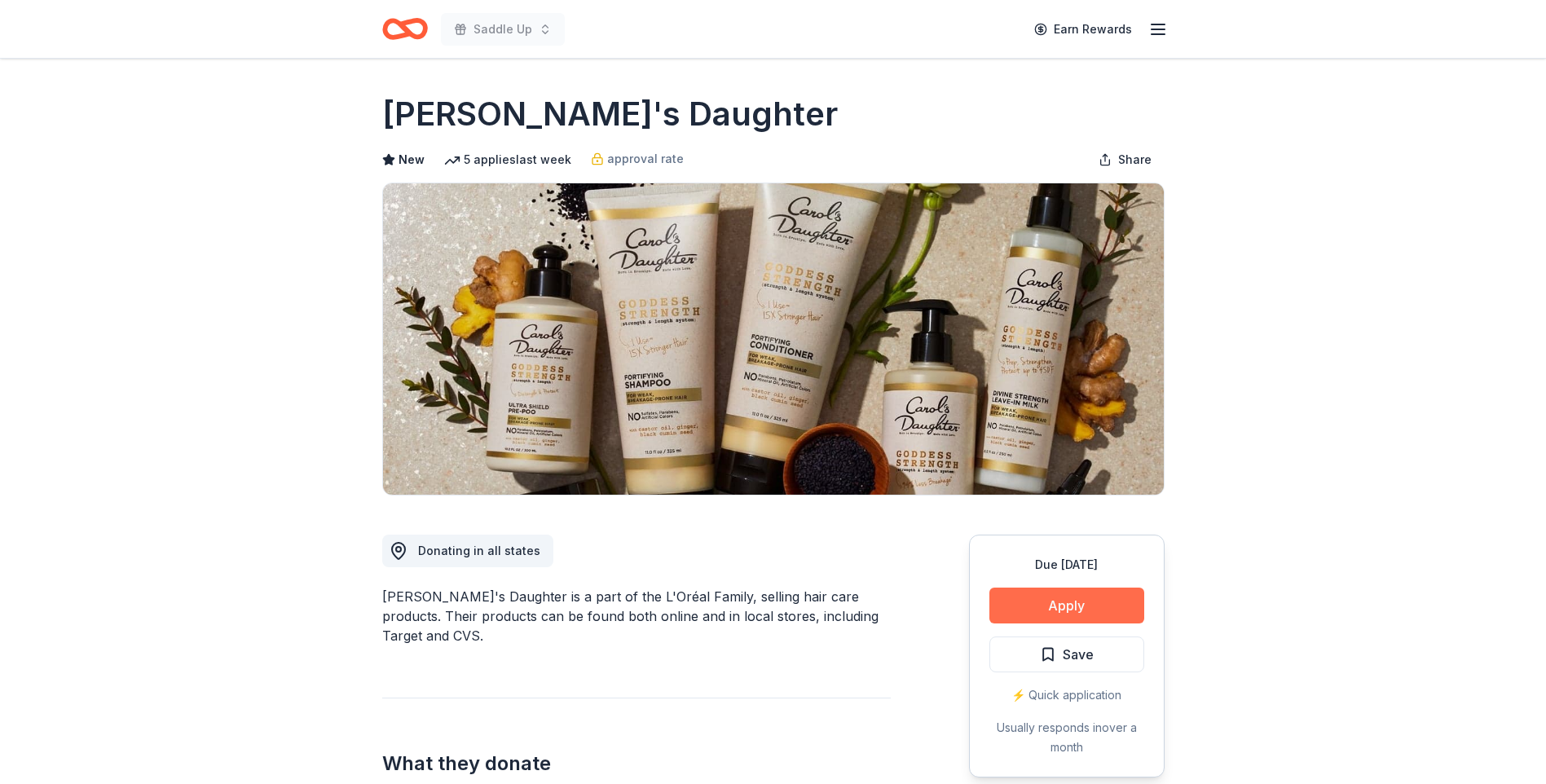
click at [1067, 604] on button "Apply" at bounding box center [1066, 605] width 155 height 36
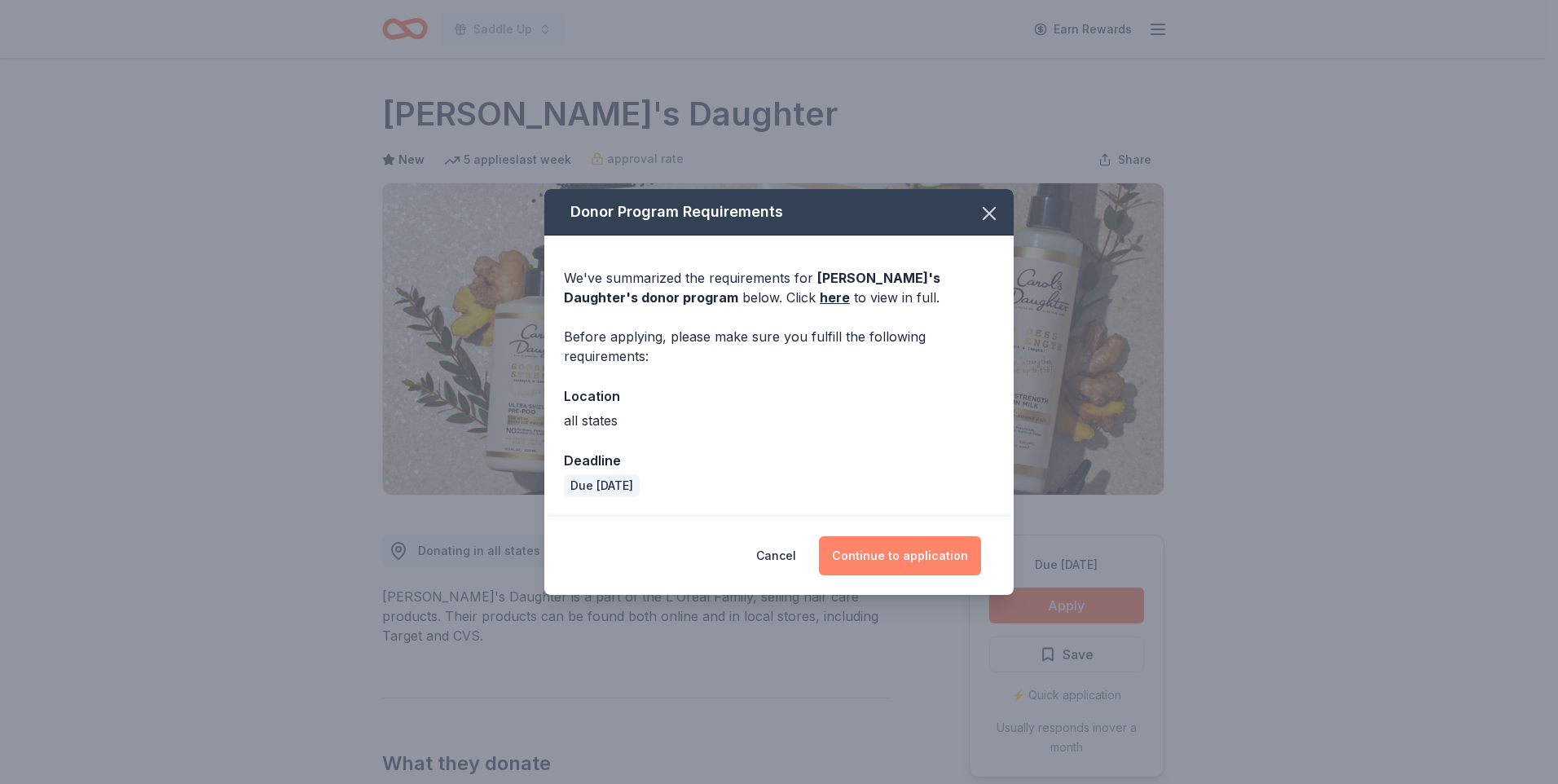
click at [876, 555] on button "Continue to application" at bounding box center [900, 555] width 163 height 39
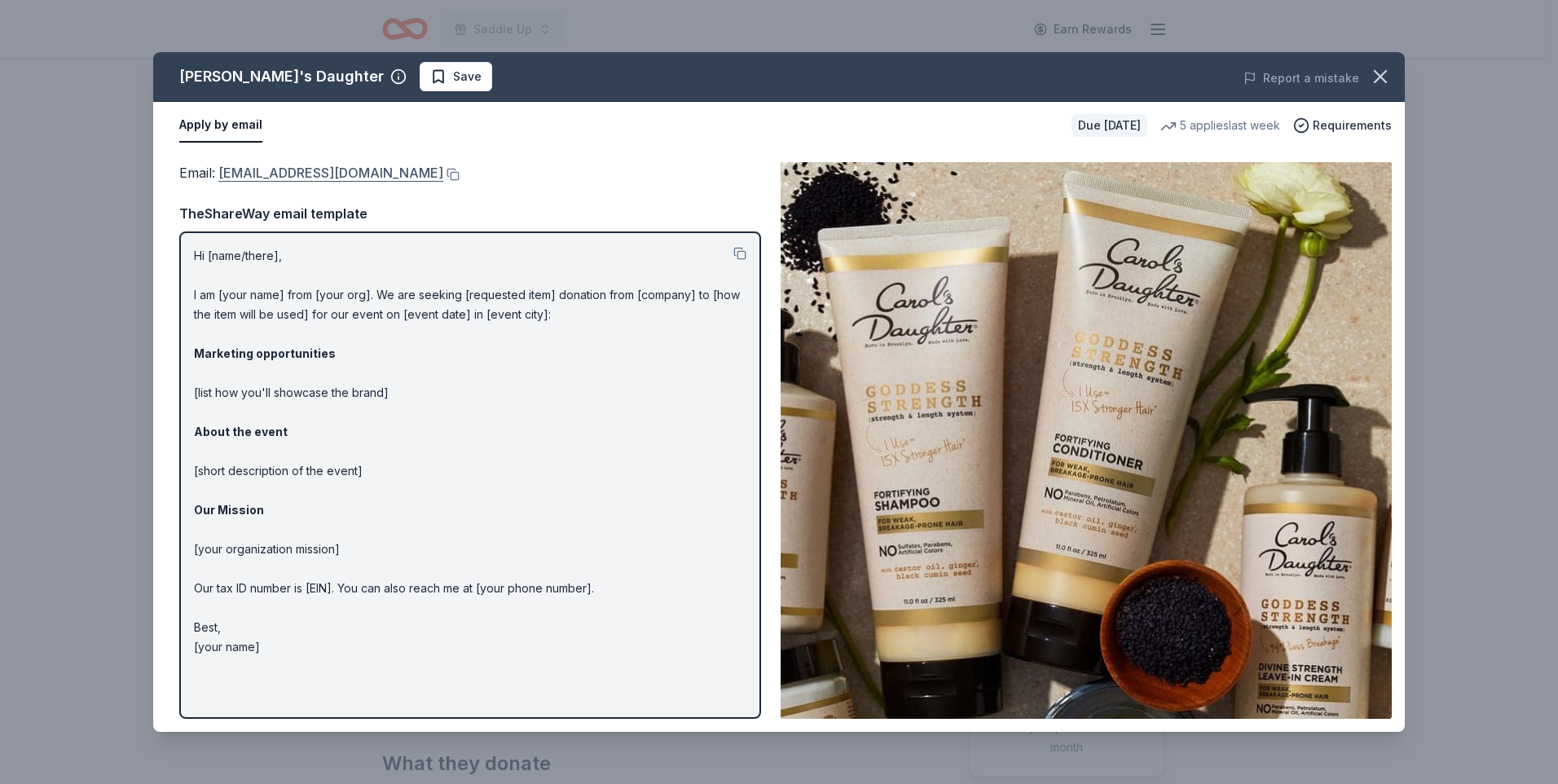
click at [330, 177] on link "press@support.carolsdaughter.com" at bounding box center [331, 173] width 225 height 21
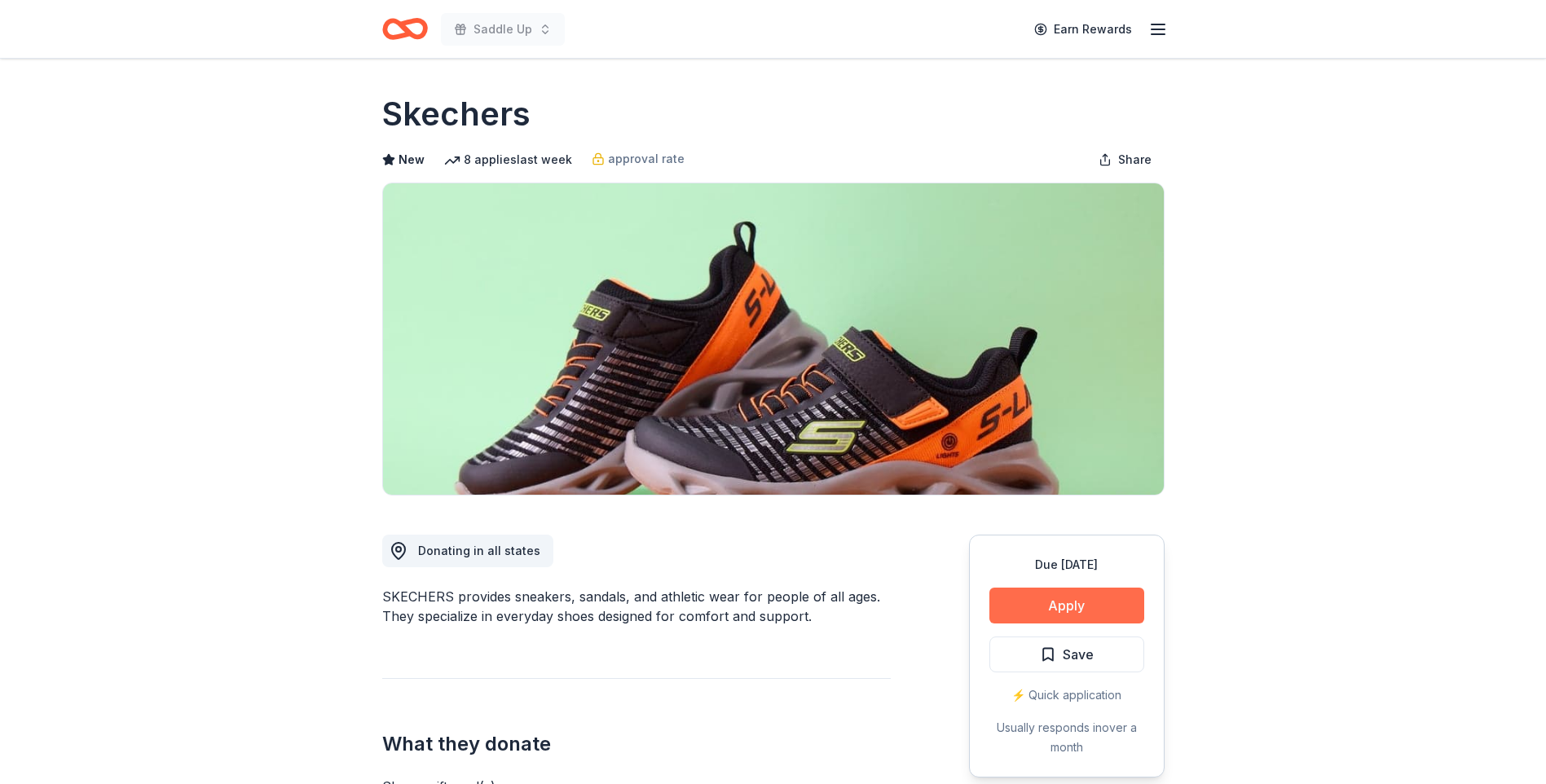
click at [1067, 606] on button "Apply" at bounding box center [1066, 605] width 155 height 36
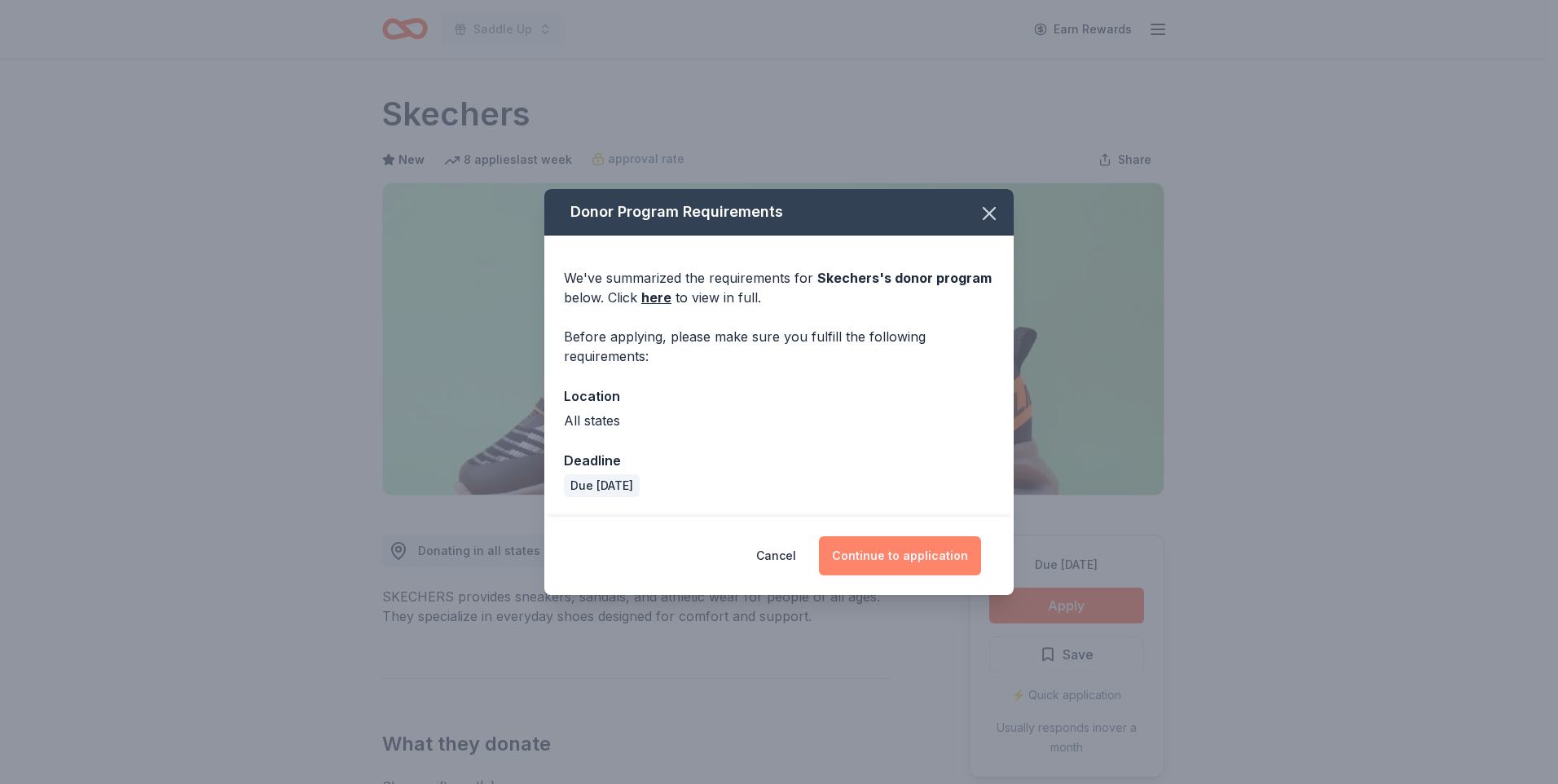
click at [902, 557] on button "Continue to application" at bounding box center [900, 555] width 163 height 39
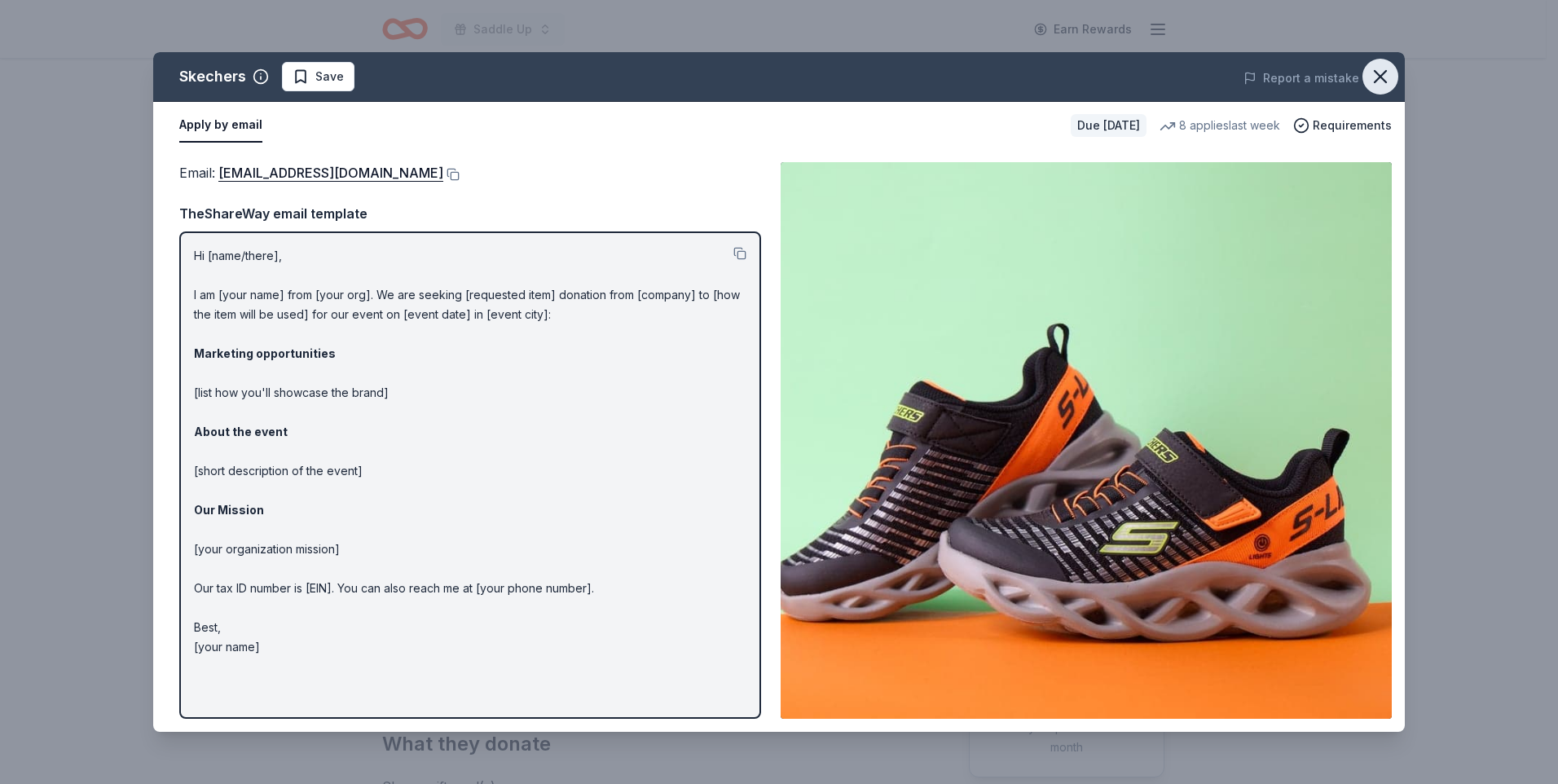
click at [1380, 74] on icon "button" at bounding box center [1380, 76] width 23 height 23
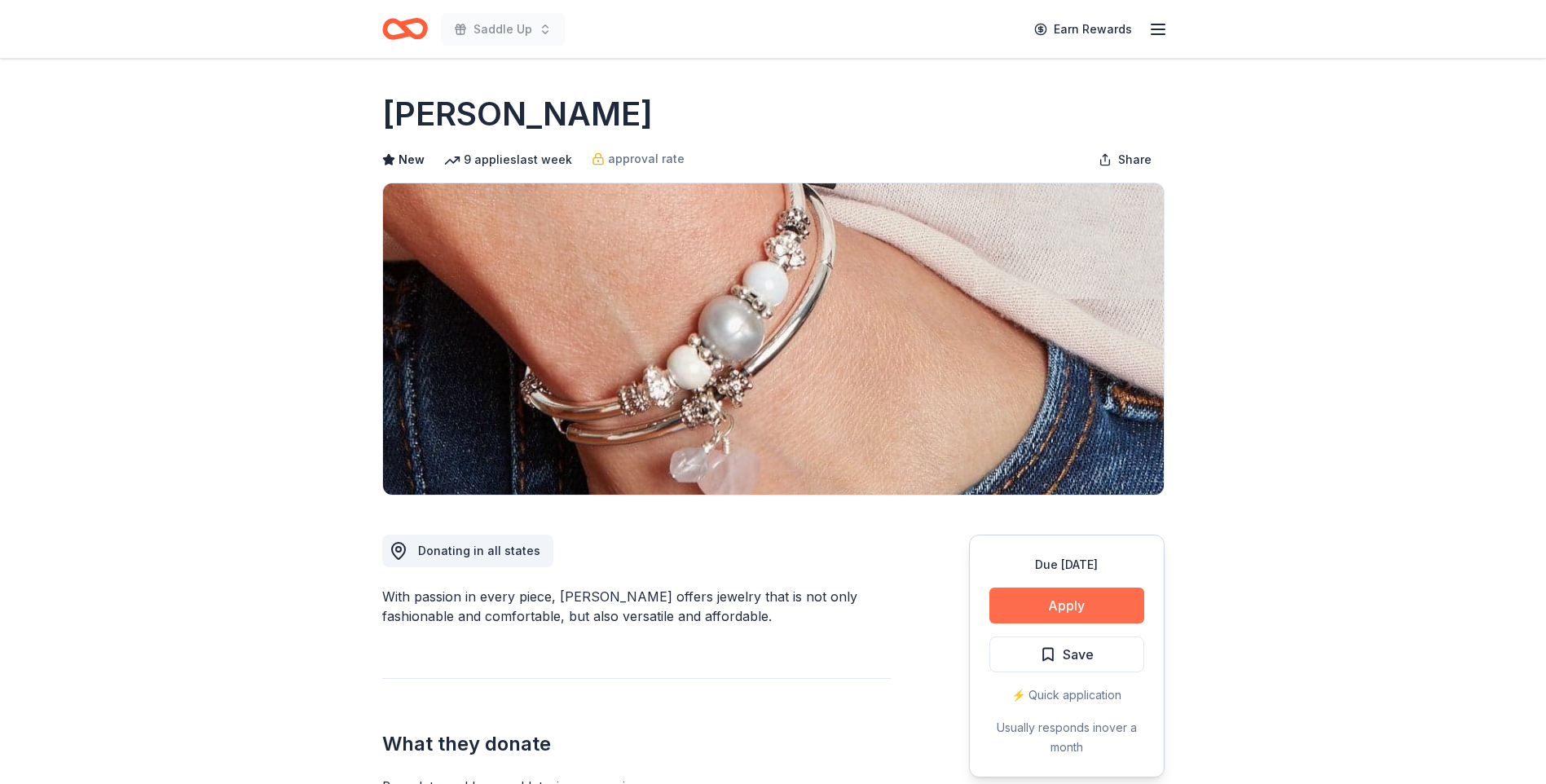
click at [1073, 611] on button "Apply" at bounding box center [1066, 605] width 155 height 36
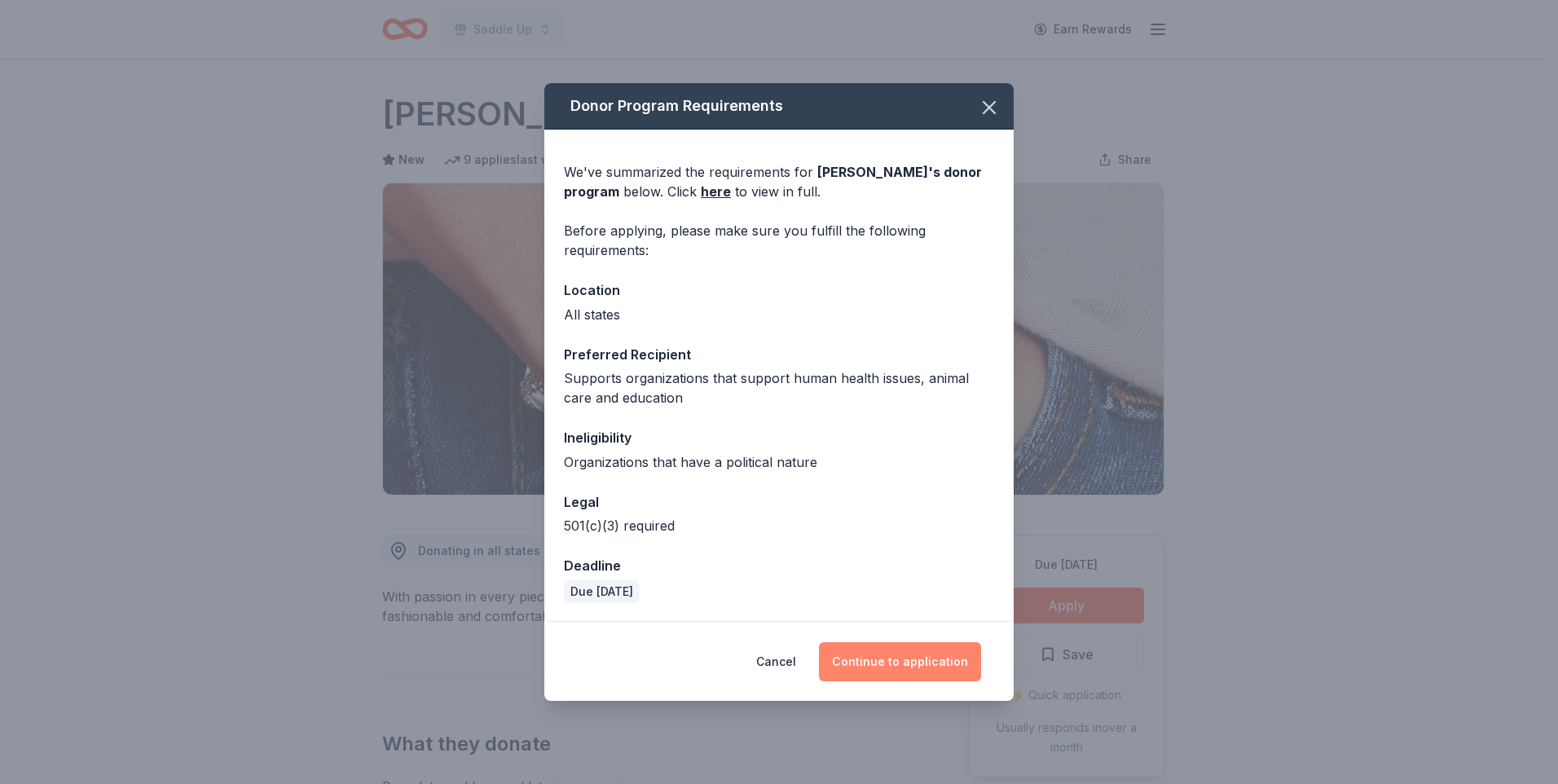
click at [905, 662] on button "Continue to application" at bounding box center [900, 661] width 163 height 39
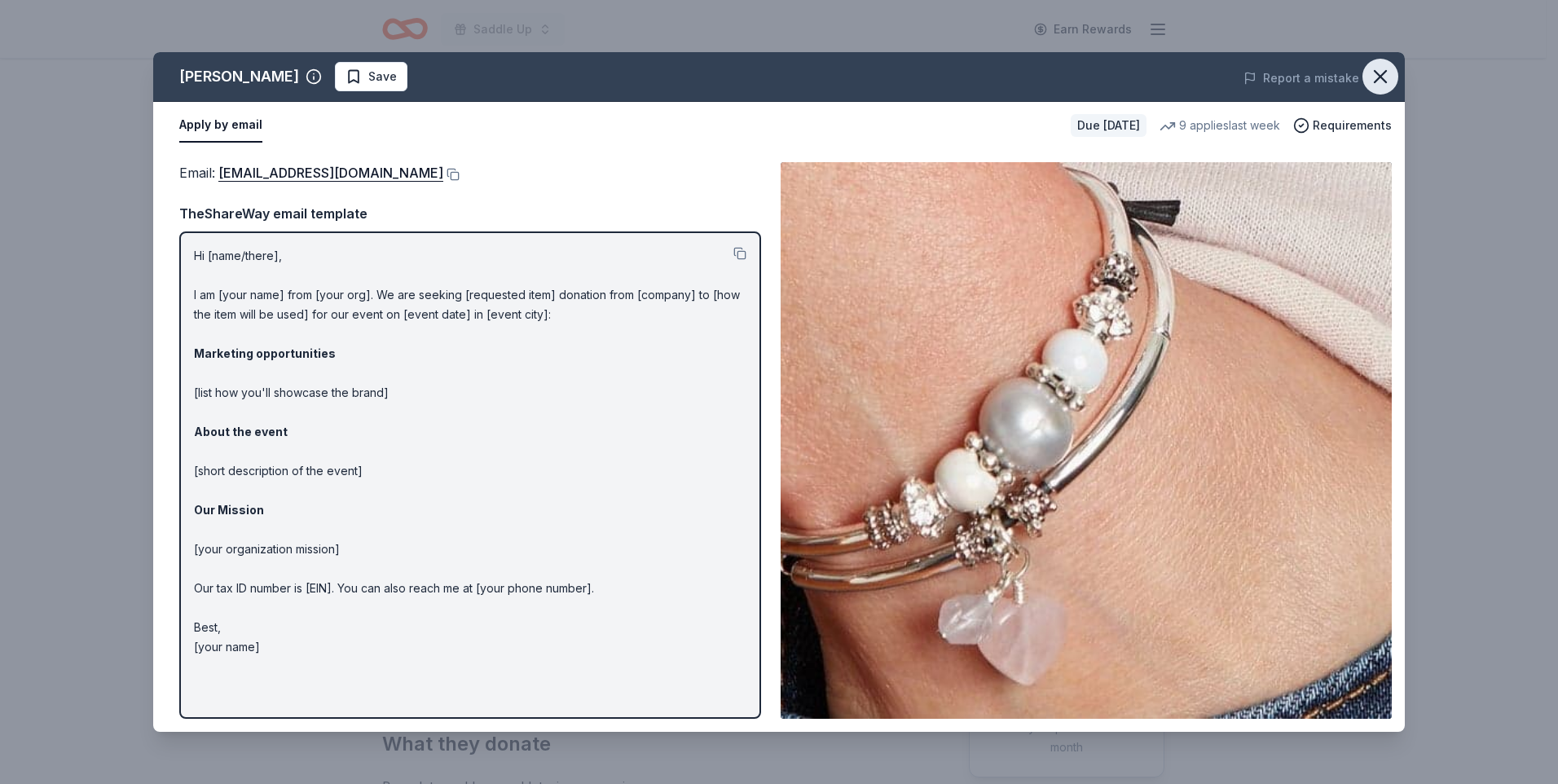
click at [1380, 73] on icon "button" at bounding box center [1380, 76] width 23 height 23
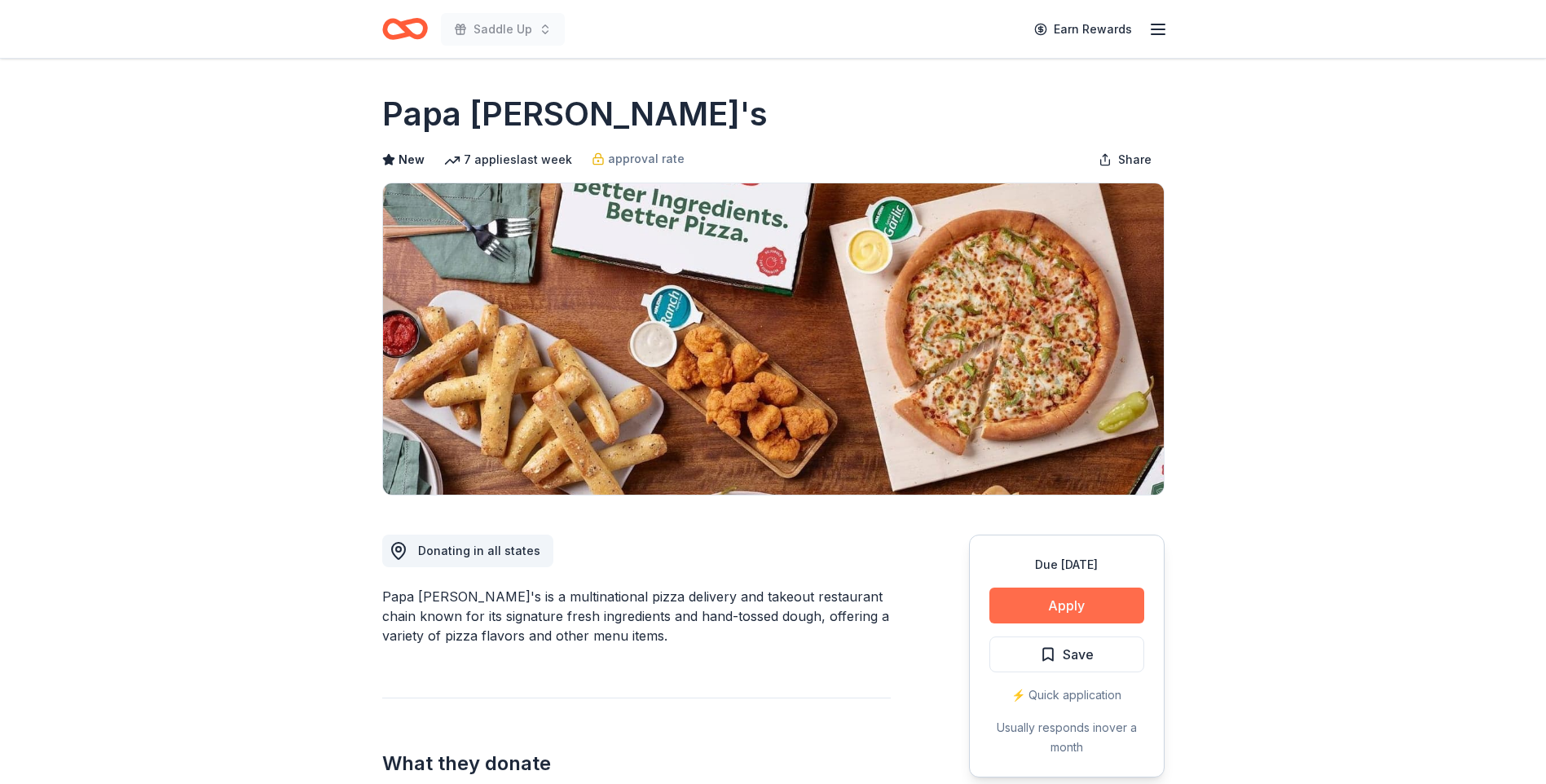
click at [1088, 610] on button "Apply" at bounding box center [1066, 605] width 155 height 36
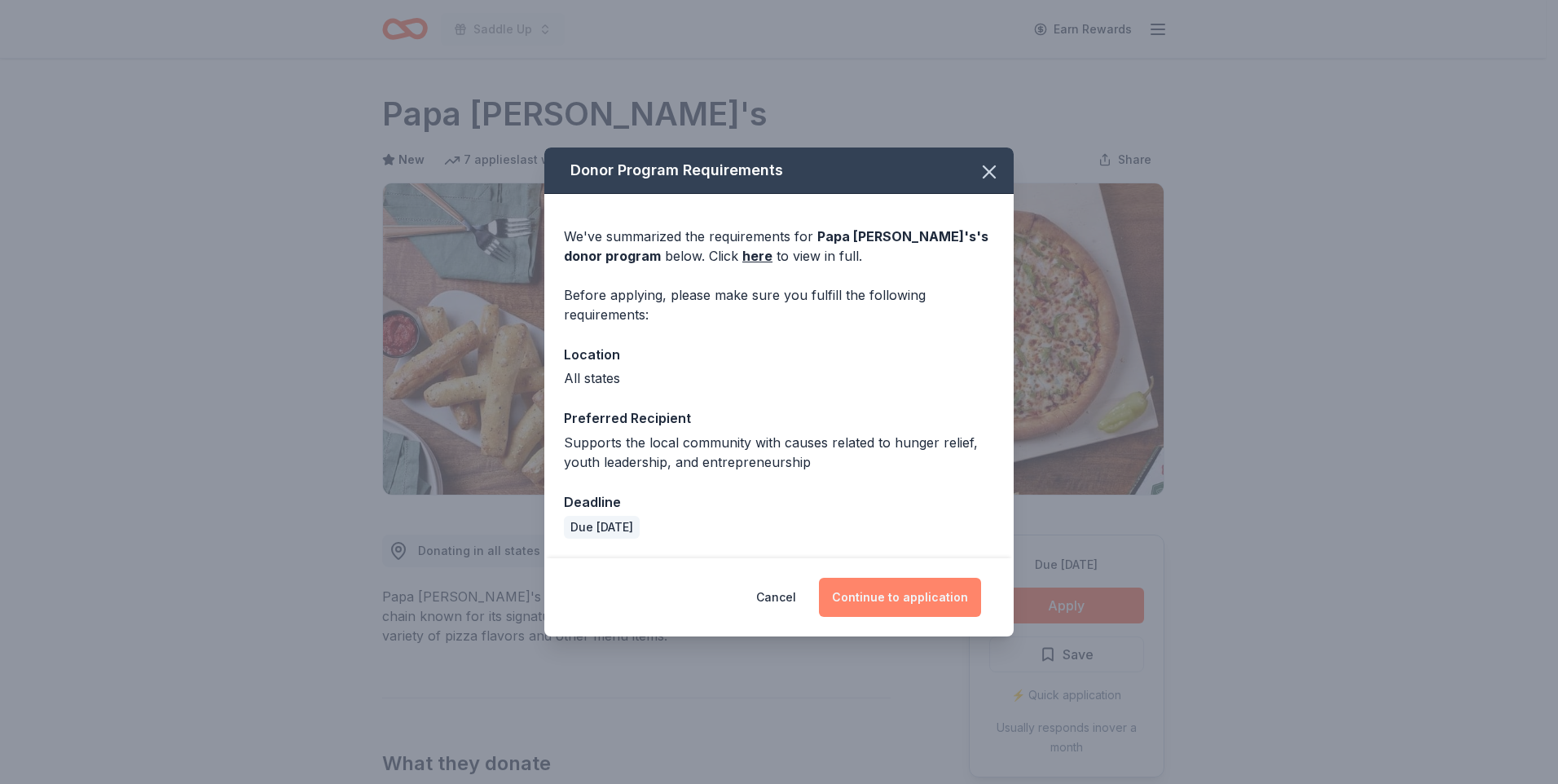
click at [892, 600] on button "Continue to application" at bounding box center [900, 597] width 163 height 39
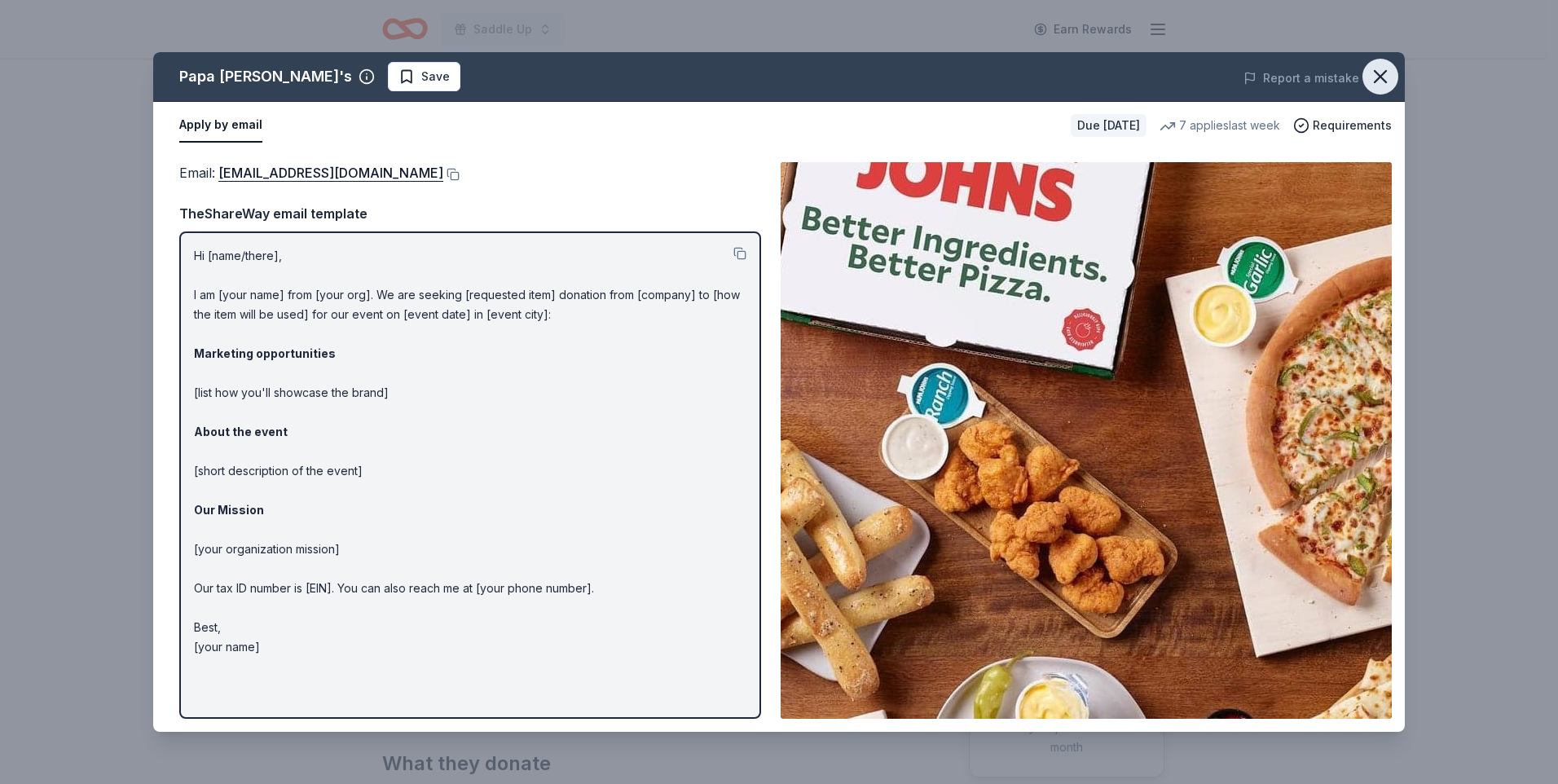
click at [1380, 79] on icon "button" at bounding box center [1380, 76] width 23 height 23
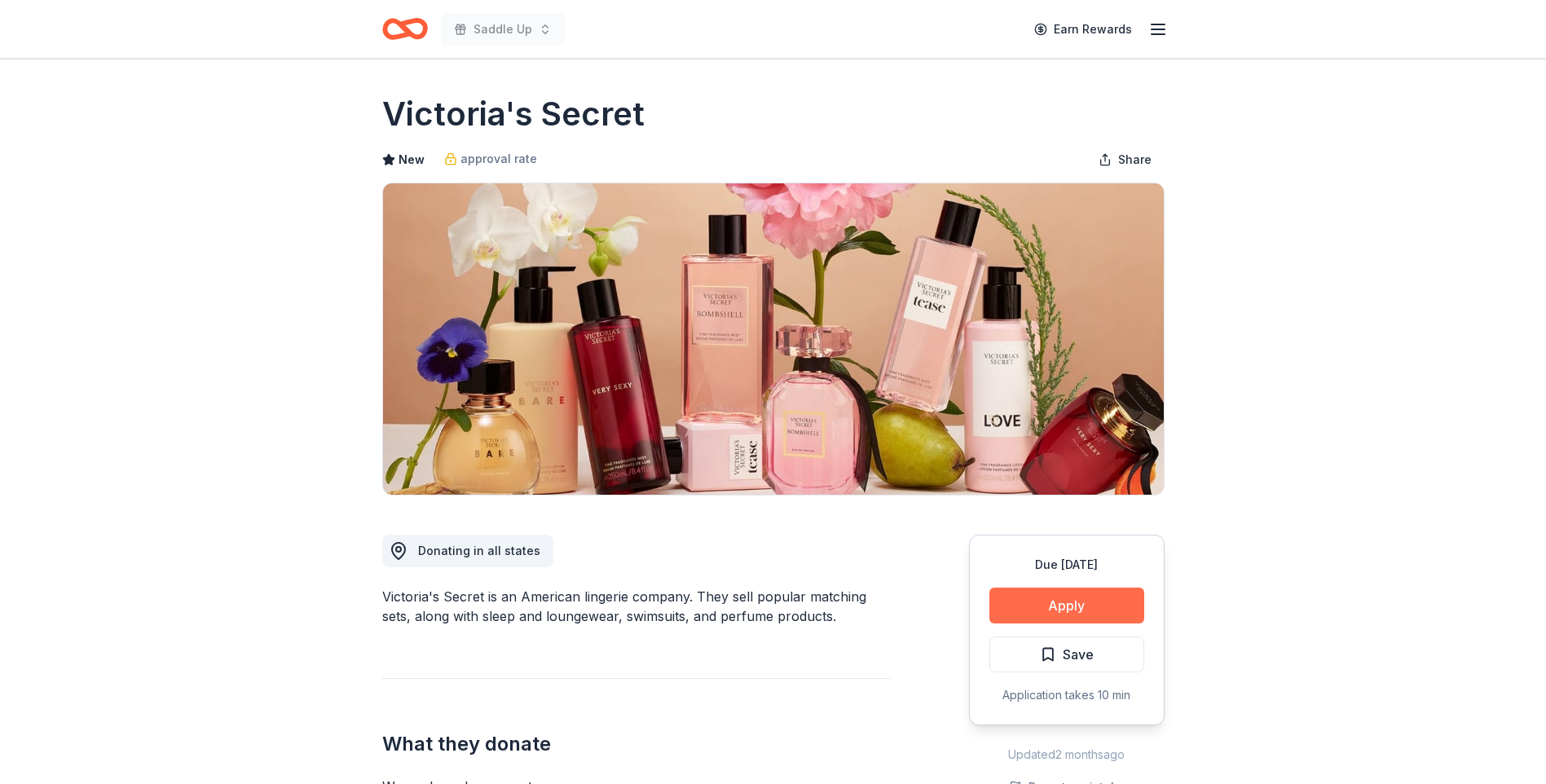
click at [1075, 600] on button "Apply" at bounding box center [1066, 605] width 155 height 36
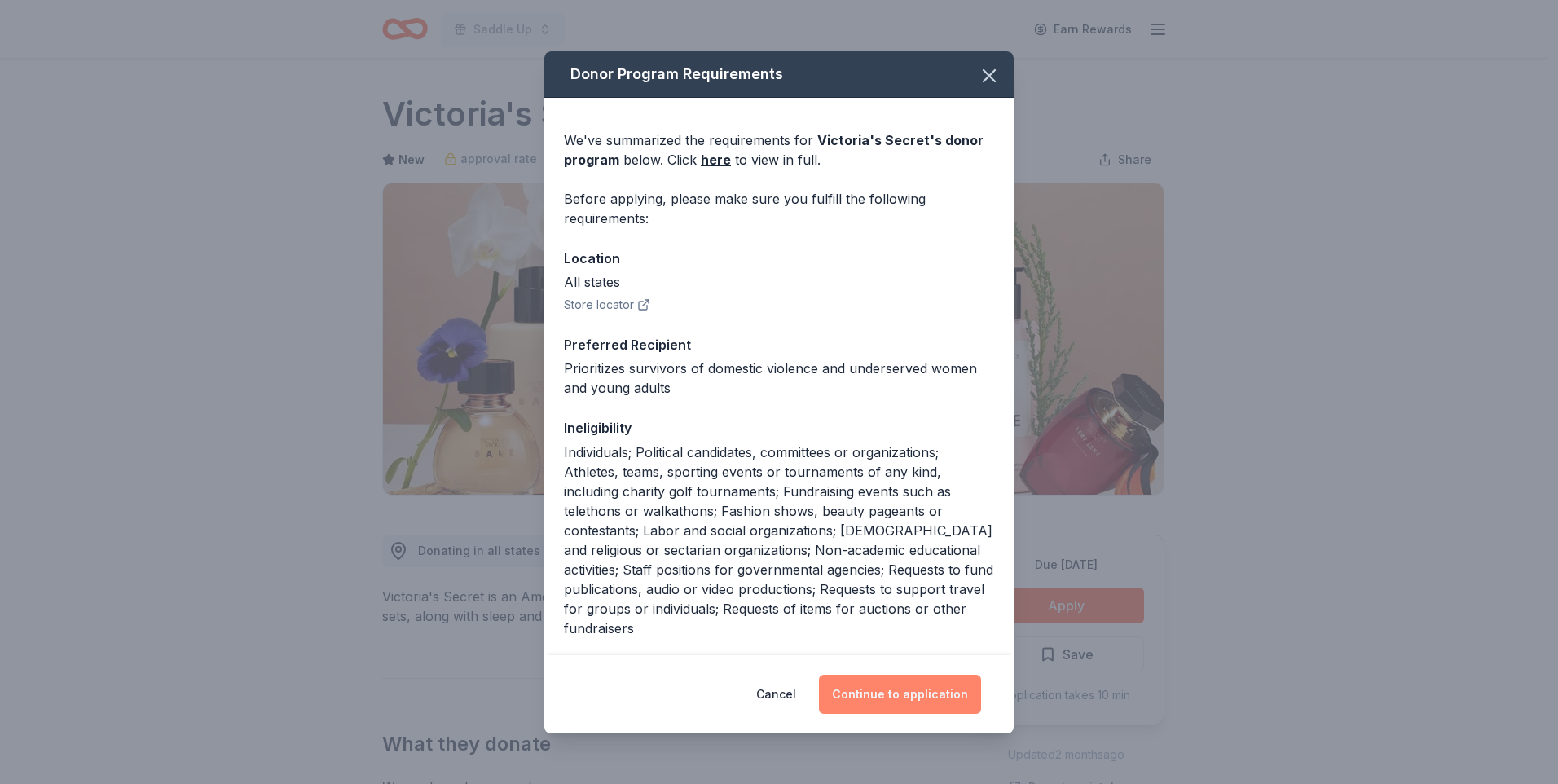
click at [894, 700] on button "Continue to application" at bounding box center [900, 694] width 163 height 39
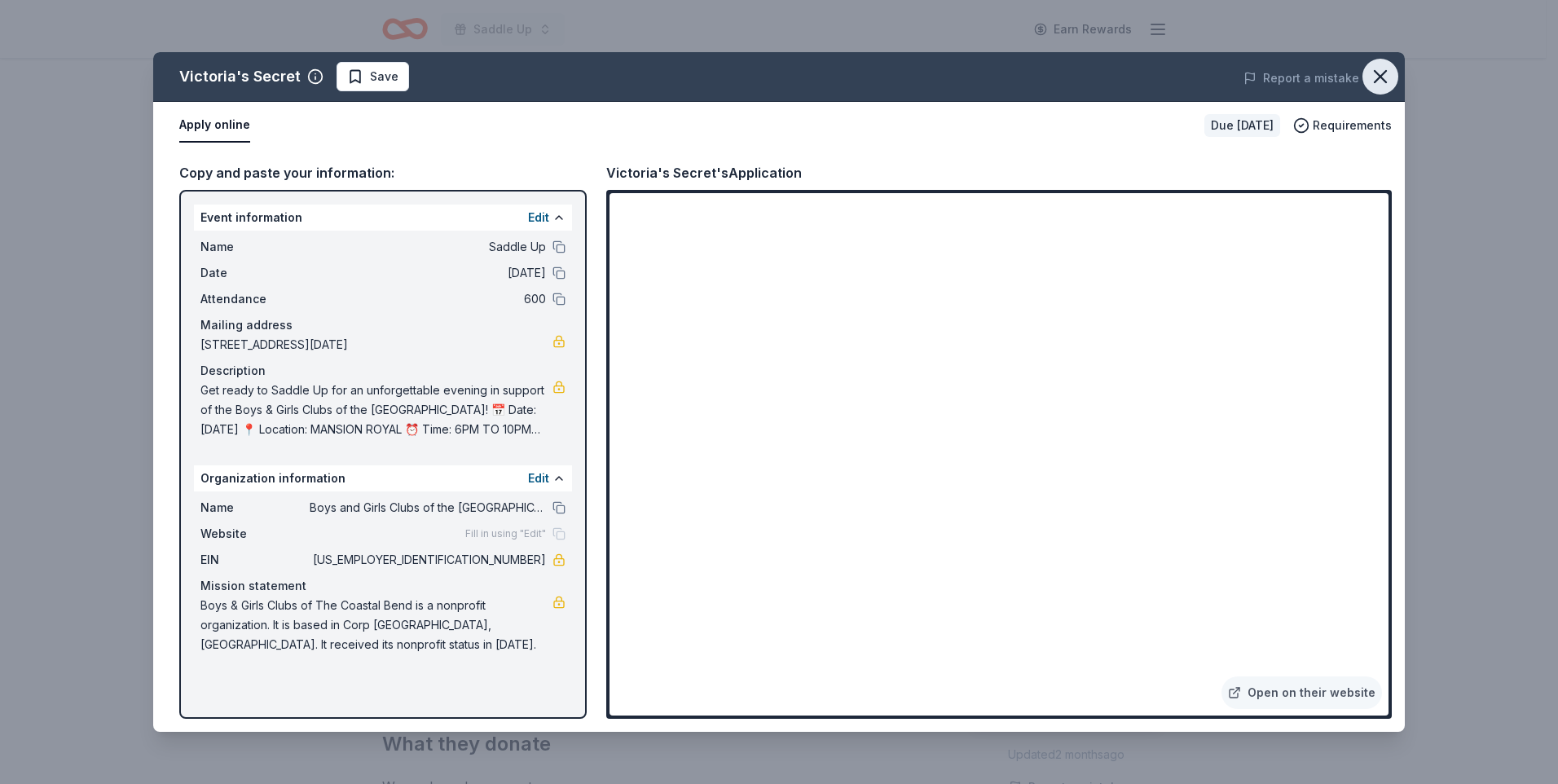
click at [1382, 71] on icon "button" at bounding box center [1380, 76] width 23 height 23
